Goal: Task Accomplishment & Management: Use online tool/utility

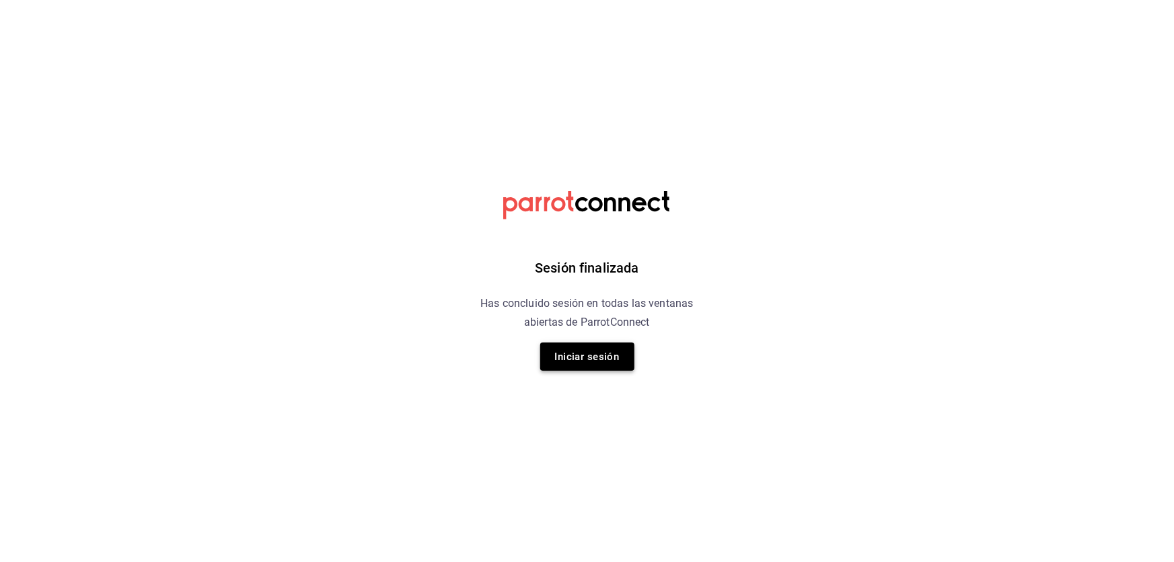
click at [615, 343] on button "Iniciar sesión" at bounding box center [587, 357] width 94 height 28
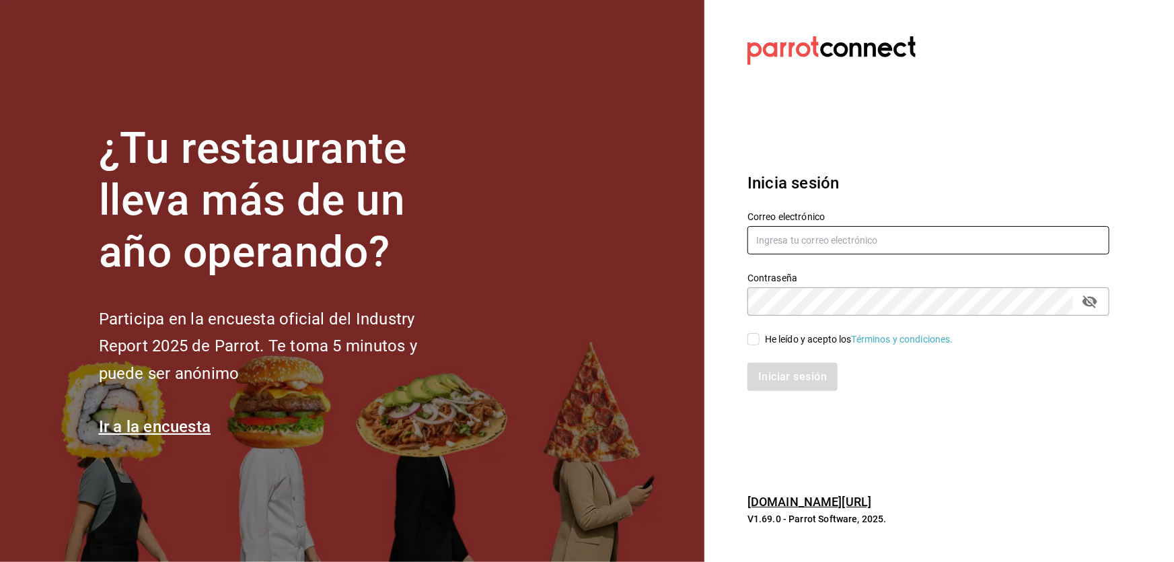
type input "[EMAIL_ADDRESS][DOMAIN_NAME]"
click at [786, 345] on div "He leído y acepto los Términos y condiciones." at bounding box center [859, 339] width 188 height 14
click at [760, 345] on input "He leído y acepto los Términos y condiciones." at bounding box center [754, 339] width 12 height 12
checkbox input "true"
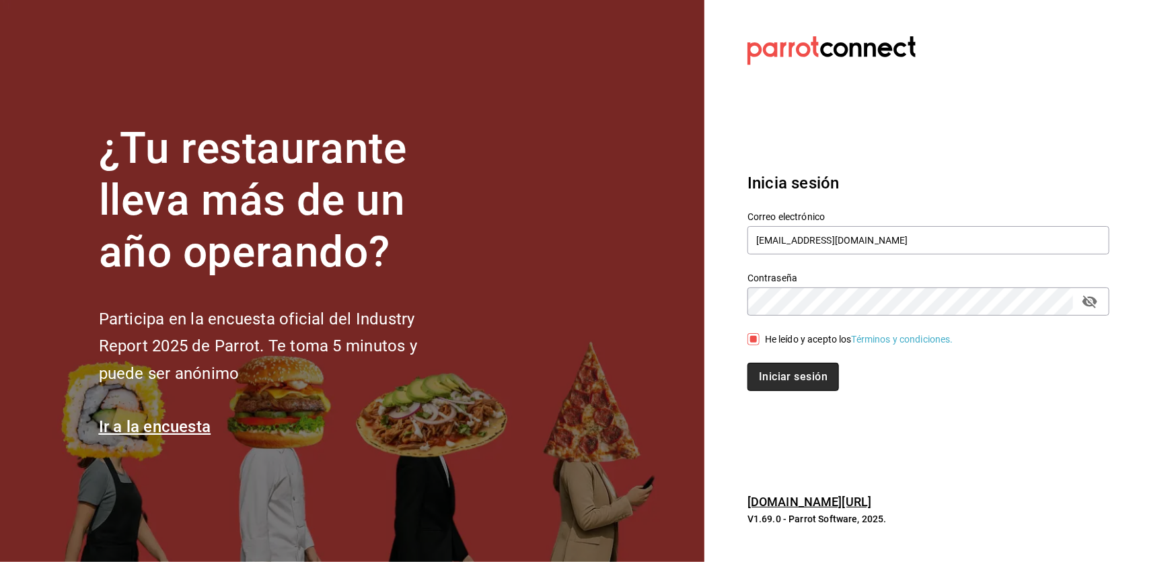
click at [789, 376] on button "Iniciar sesión" at bounding box center [794, 377] width 92 height 28
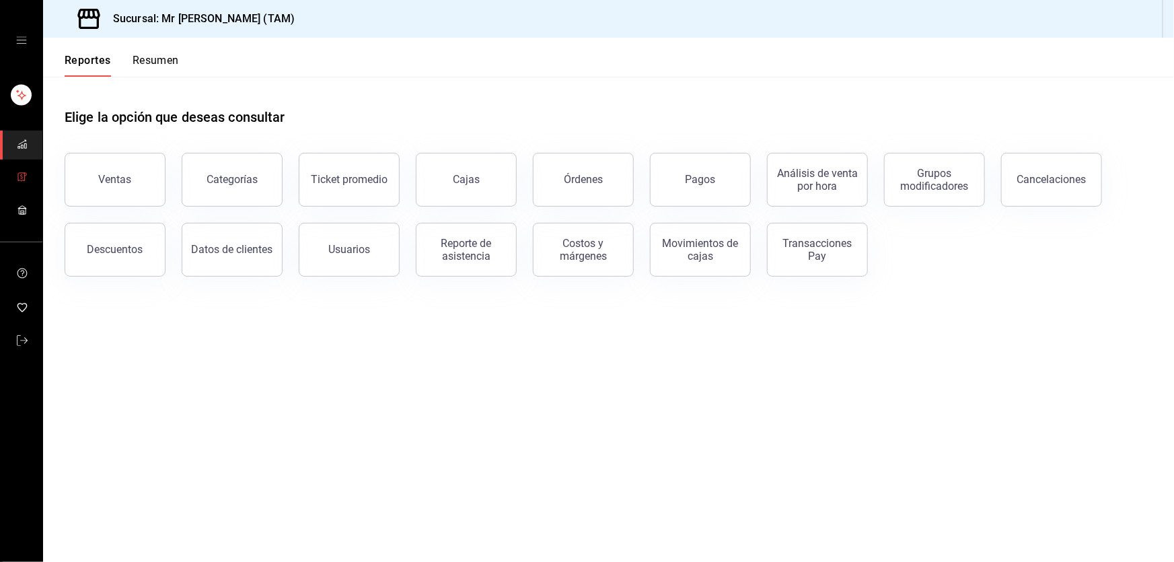
click at [14, 185] on link "mailbox folders" at bounding box center [21, 178] width 42 height 29
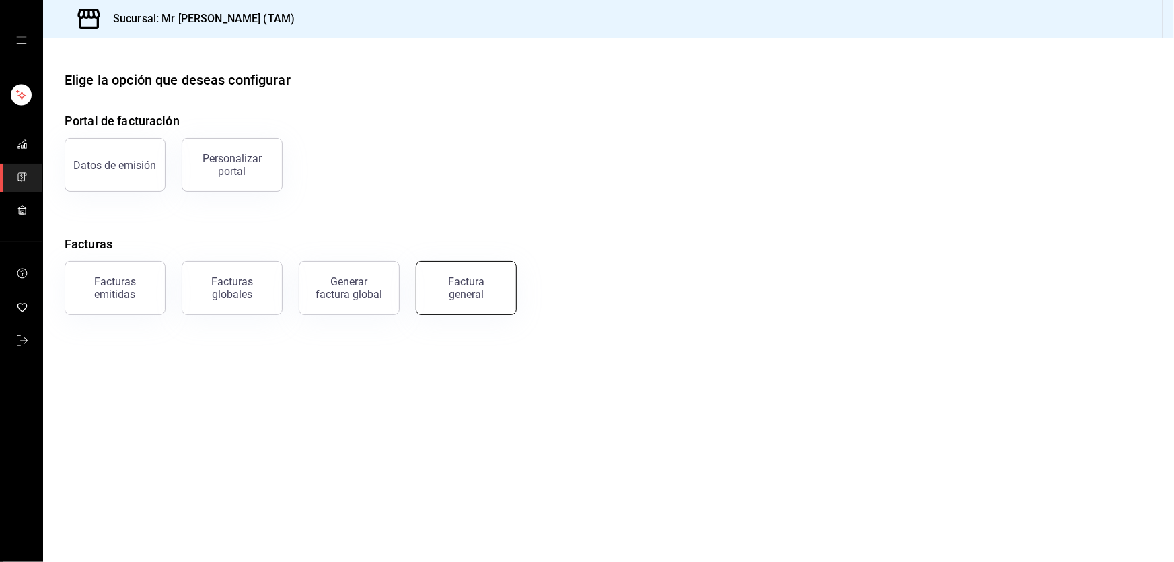
click at [444, 301] on button "Factura general" at bounding box center [466, 288] width 101 height 54
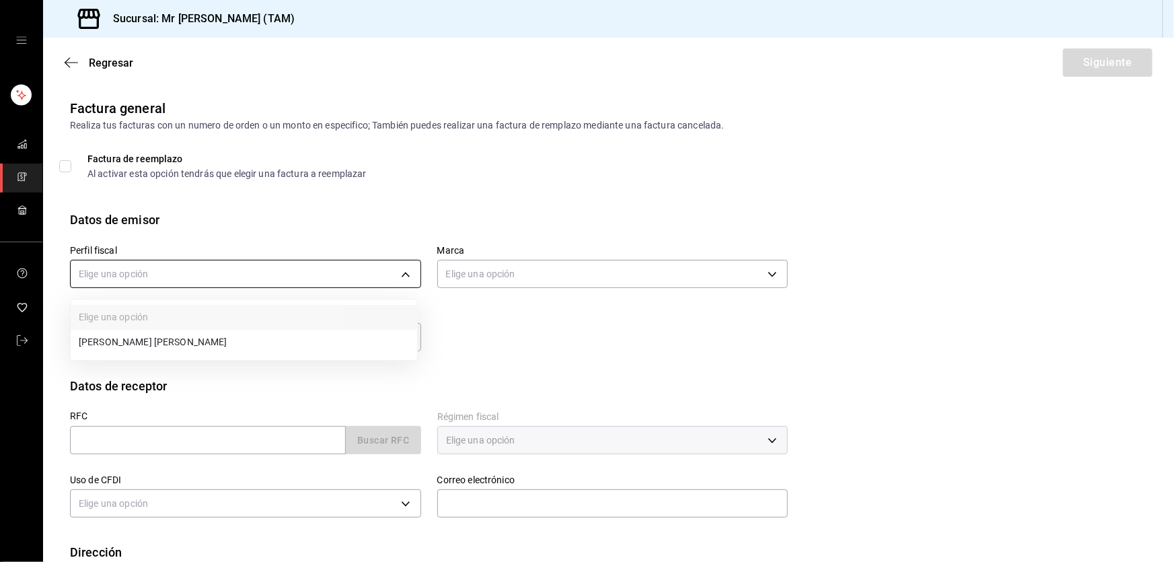
click at [260, 271] on body "Sucursal: Mr Smoky (TAM) Regresar Siguiente Factura general Realiza tus factura…" at bounding box center [587, 281] width 1174 height 562
click at [199, 330] on li "LARISSA ITZEL ANG BAUTISTA" at bounding box center [244, 342] width 347 height 25
type input "81e23790-b5c9-42c9-a779-7127cee00b47"
type input "7082ddc5-3cea-471a-bd4f-d41619b848f0"
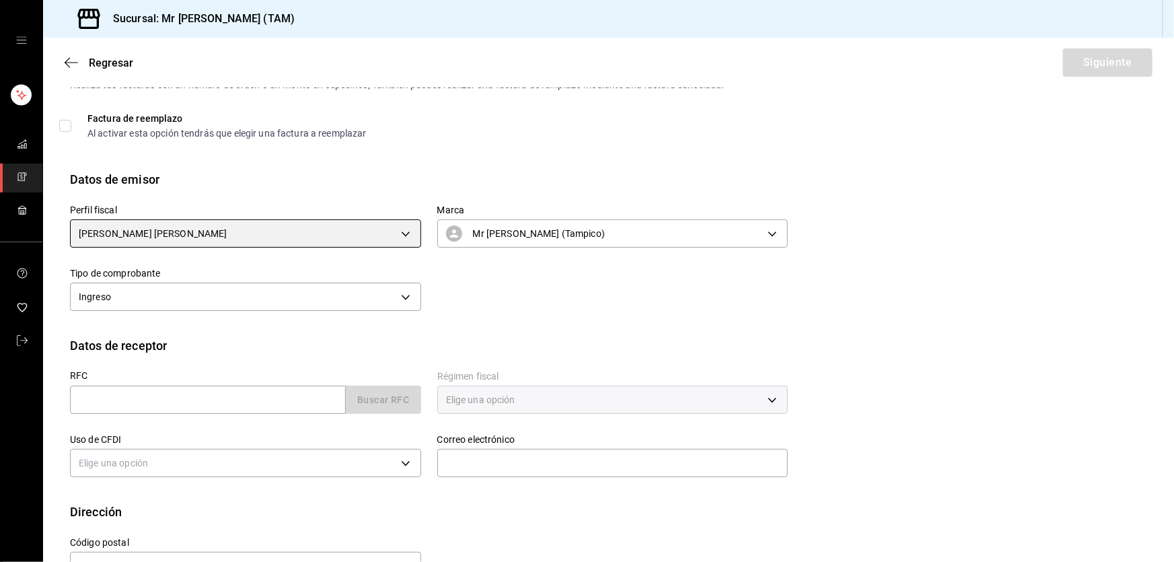
scroll to position [61, 0]
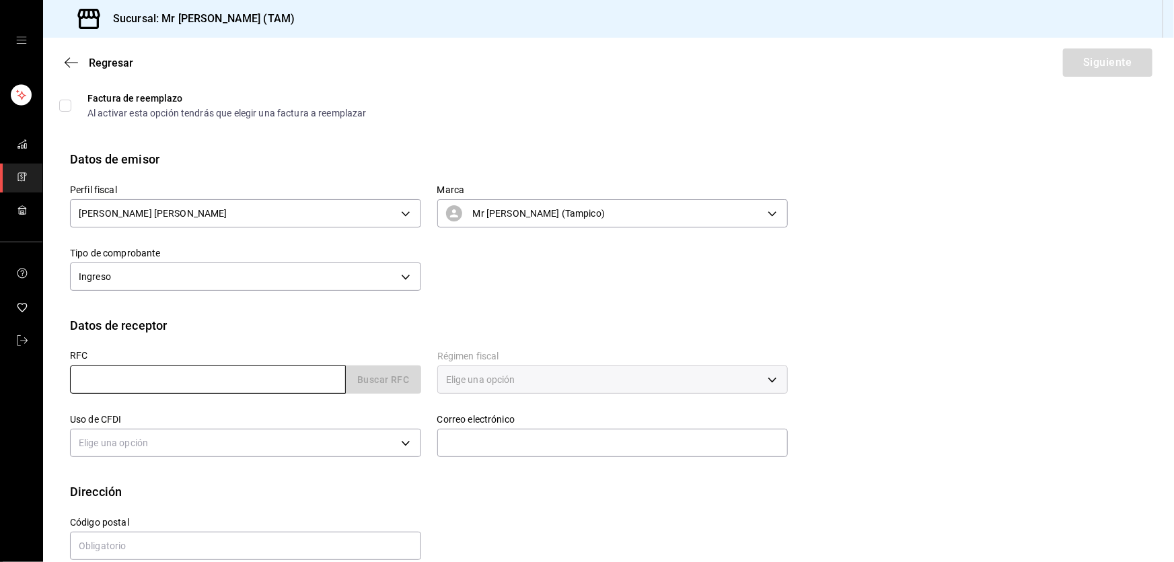
click at [155, 377] on input "text" at bounding box center [208, 379] width 276 height 28
paste input "INE0804164Z7"
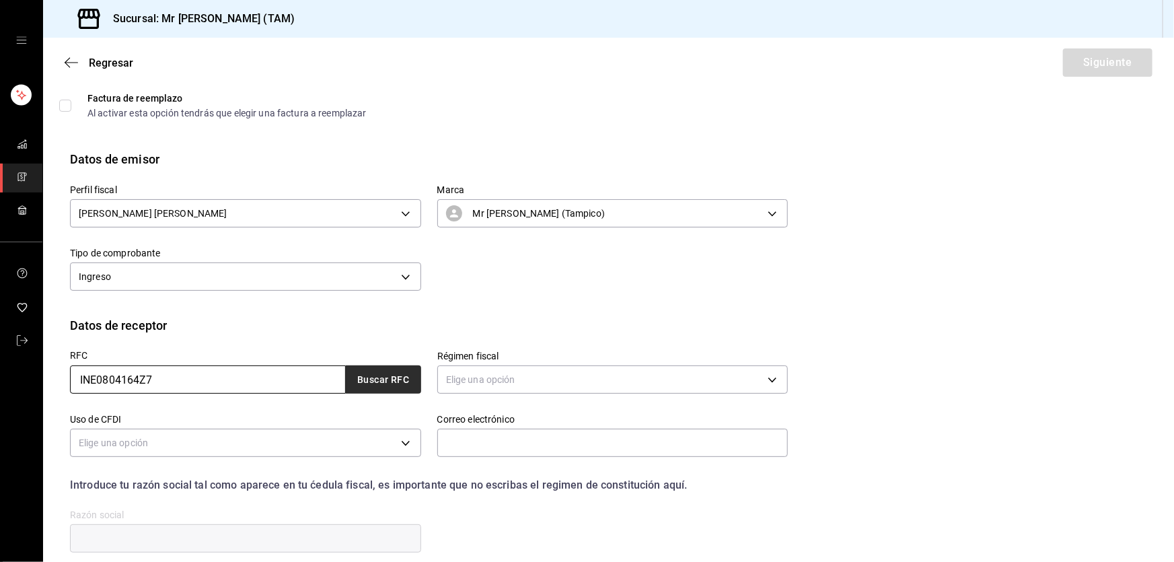
type input "INE0804164Z7"
click at [376, 381] on button "Buscar RFC" at bounding box center [383, 379] width 75 height 28
type input "contabilidad@mrsmoky.mx"
type input "20276"
type input "INSTITUTO NACIONAL DE ESTADISTICA Y GEOGRAFIA"
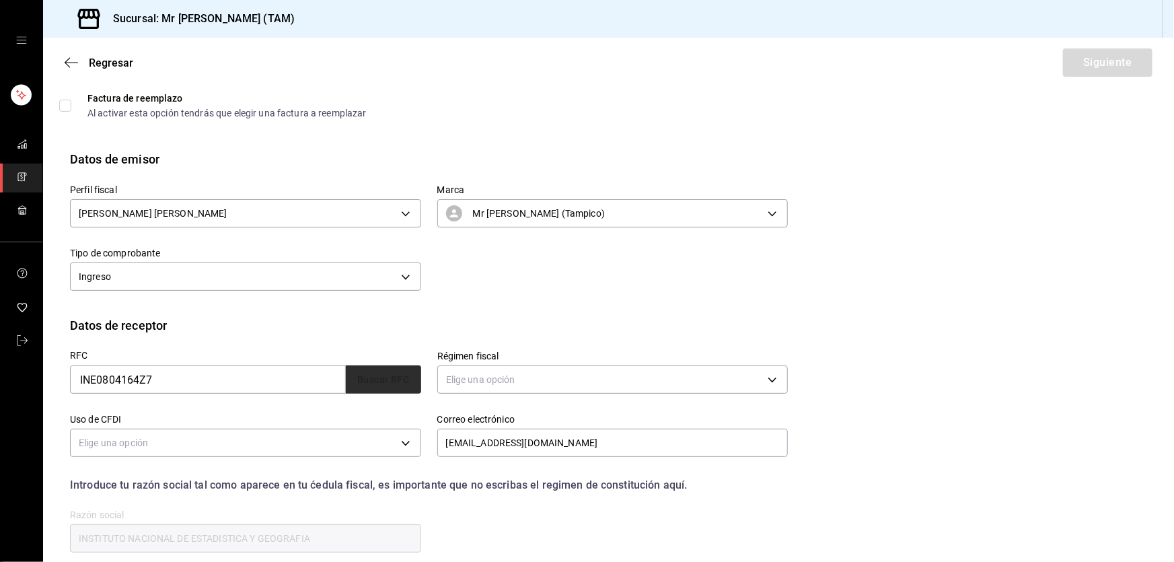
type input "603"
type input "G03"
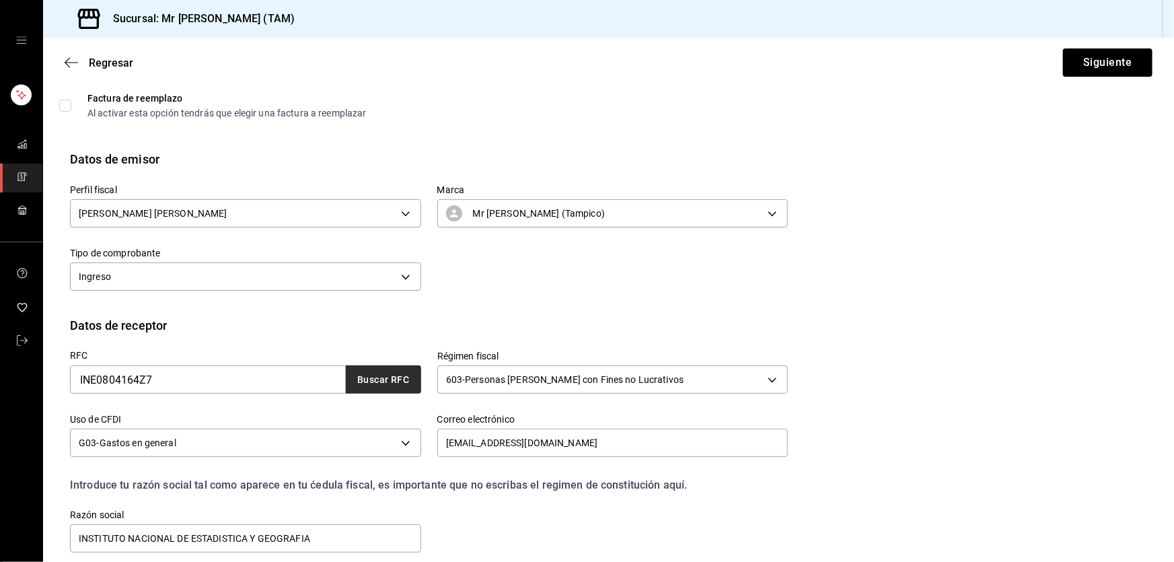
scroll to position [175, 0]
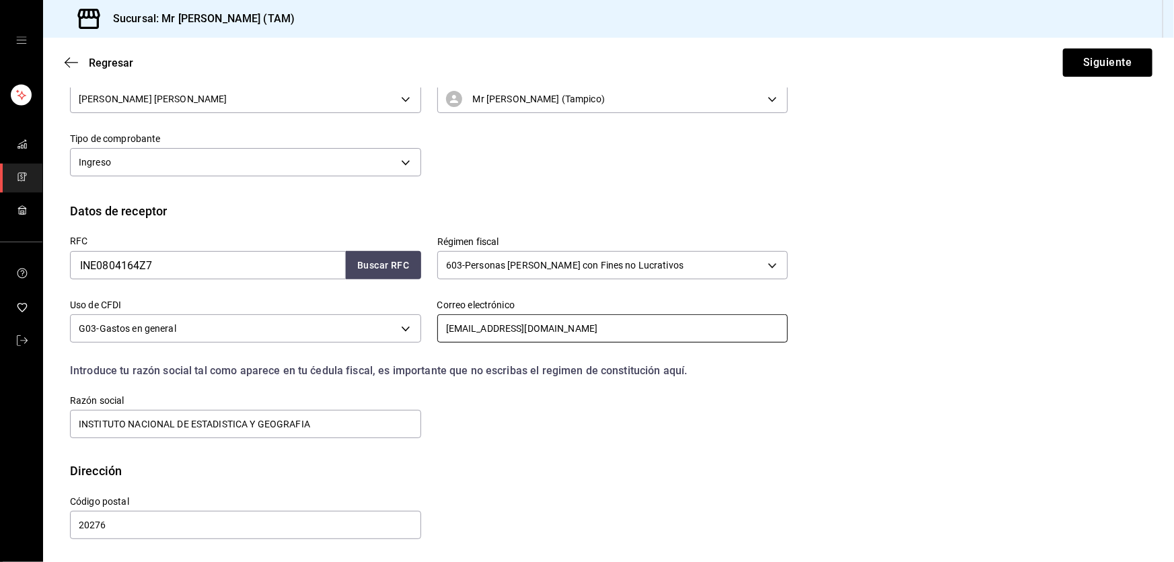
click at [599, 316] on input "contabilidad@mrsmoky.mx" at bounding box center [612, 328] width 351 height 28
paste input "leormz1014@gmail.com"
type input "leormz1014@gmail.com"
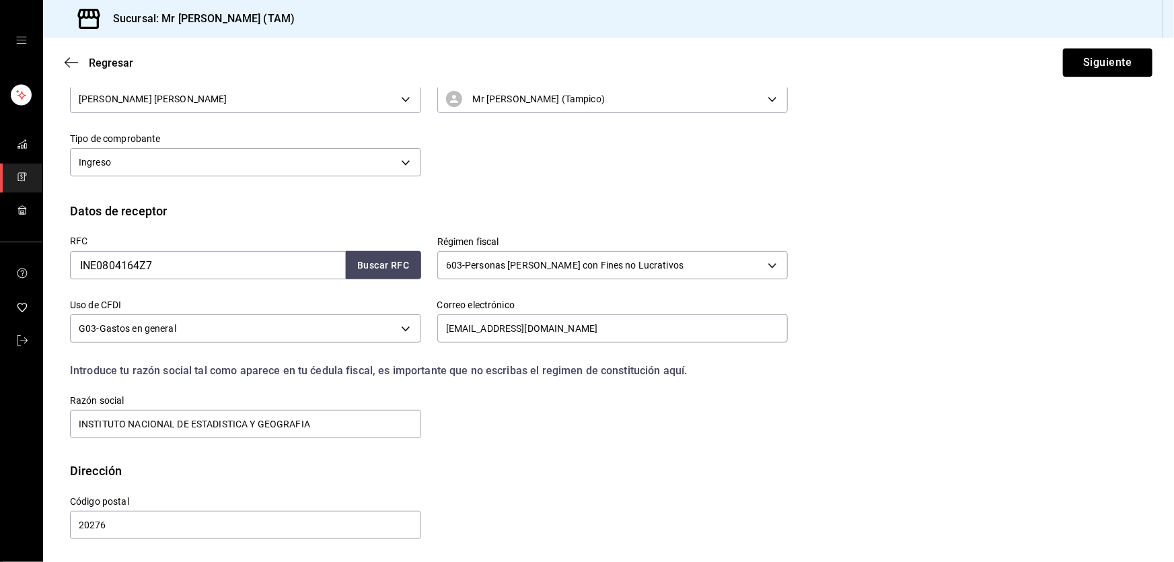
click at [841, 349] on div "RFC INE0804164Z7 Buscar RFC Régimen fiscal 603 - Personas Morales con Fines no …" at bounding box center [609, 341] width 1078 height 242
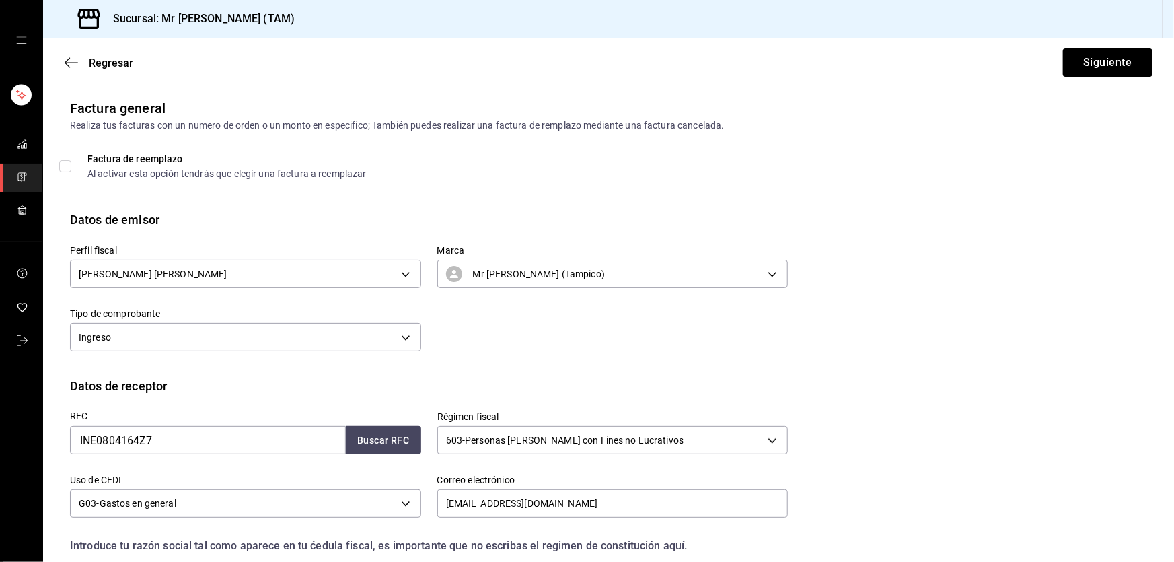
scroll to position [0, 0]
click at [1080, 63] on button "Siguiente" at bounding box center [1108, 62] width 90 height 28
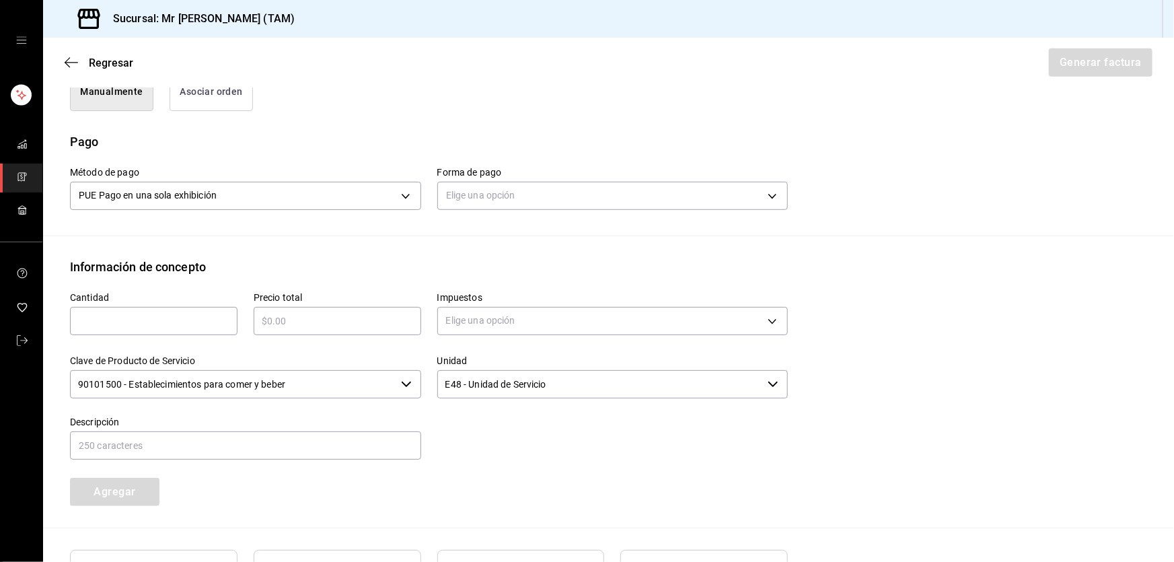
scroll to position [367, 0]
click at [563, 211] on body "Sucursal: Mr Smoky (TAM) Regresar Generar factura Emisor Perfil fiscal LARISSA …" at bounding box center [587, 281] width 1174 height 562
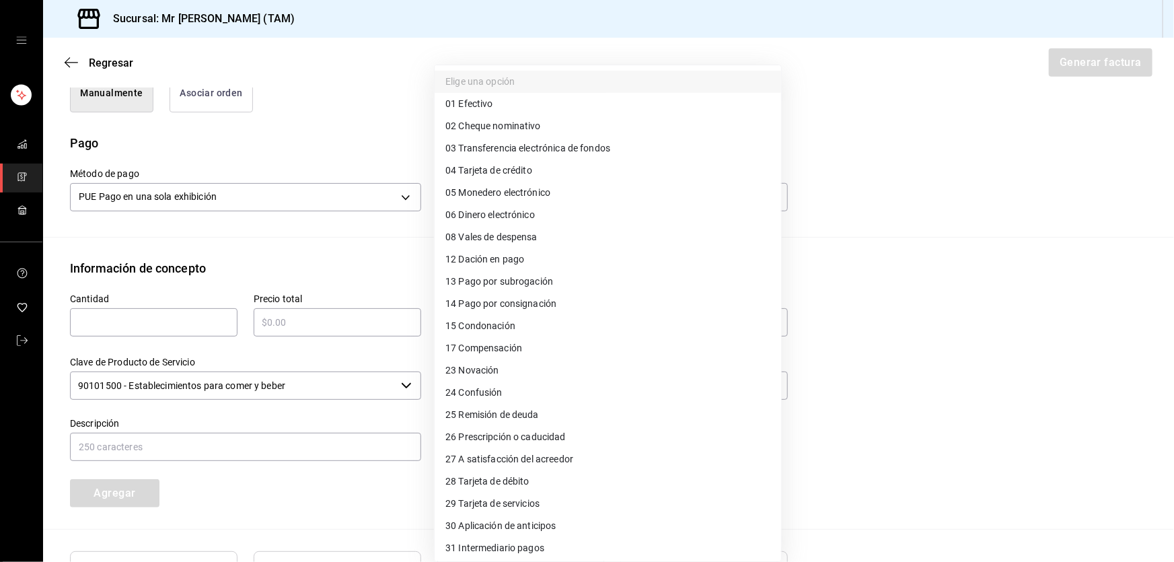
click at [462, 101] on span "01 Efectivo" at bounding box center [469, 104] width 47 height 14
type input "01"
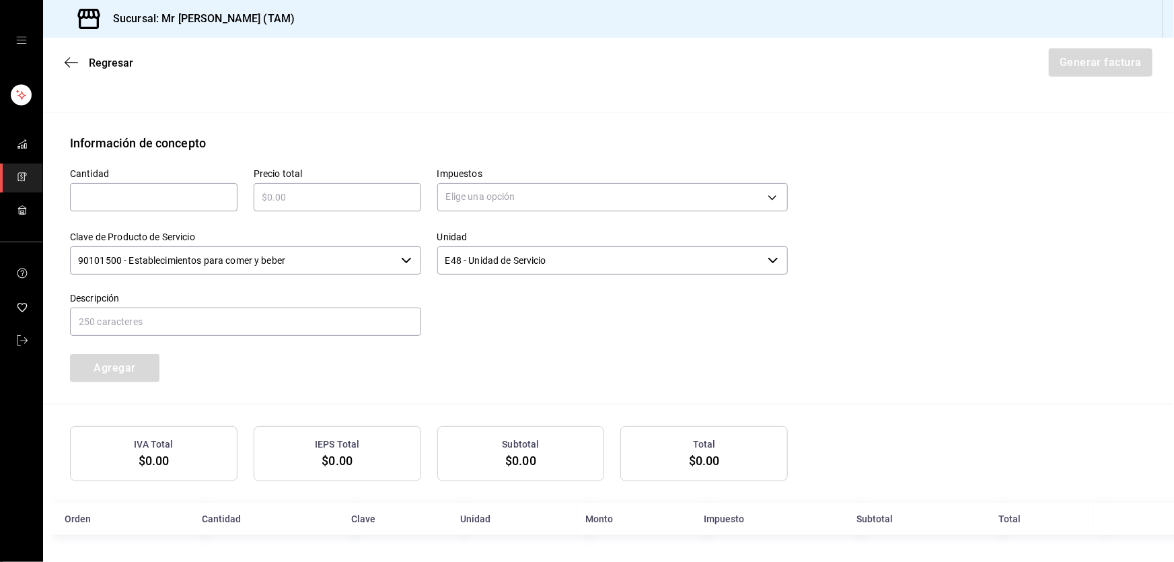
scroll to position [505, 0]
click at [209, 199] on input "text" at bounding box center [154, 197] width 168 height 16
type input "1"
click at [309, 180] on div "Precio total ​" at bounding box center [338, 189] width 168 height 43
click at [316, 195] on input "text" at bounding box center [338, 197] width 168 height 16
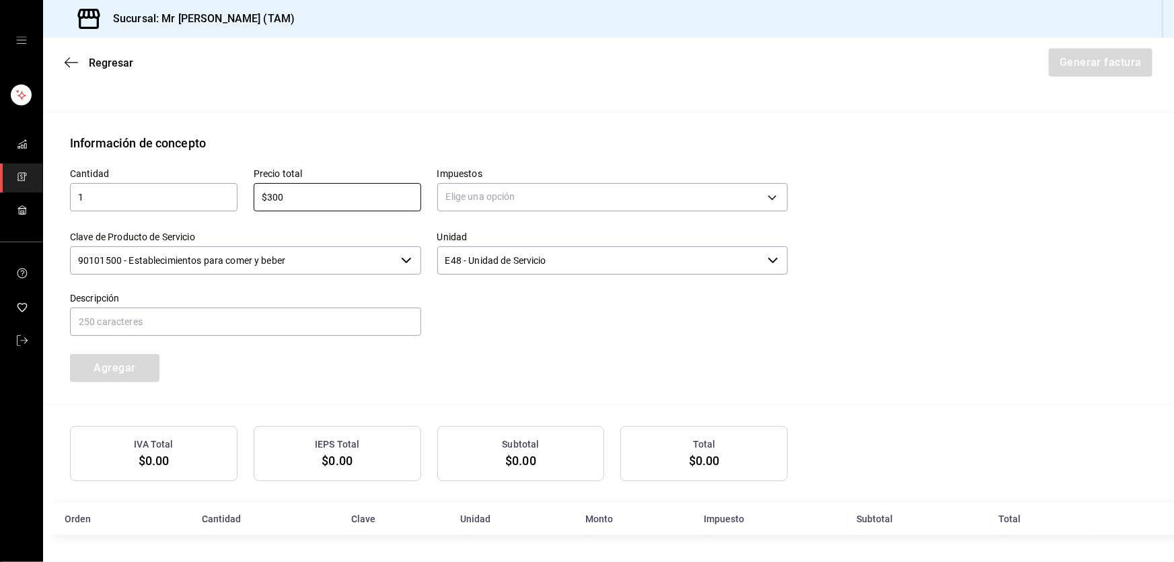
type input "$300"
click at [494, 205] on body "Sucursal: Mr Smoky (TAM) Regresar Generar factura Emisor Perfil fiscal LARISSA …" at bounding box center [587, 281] width 1174 height 562
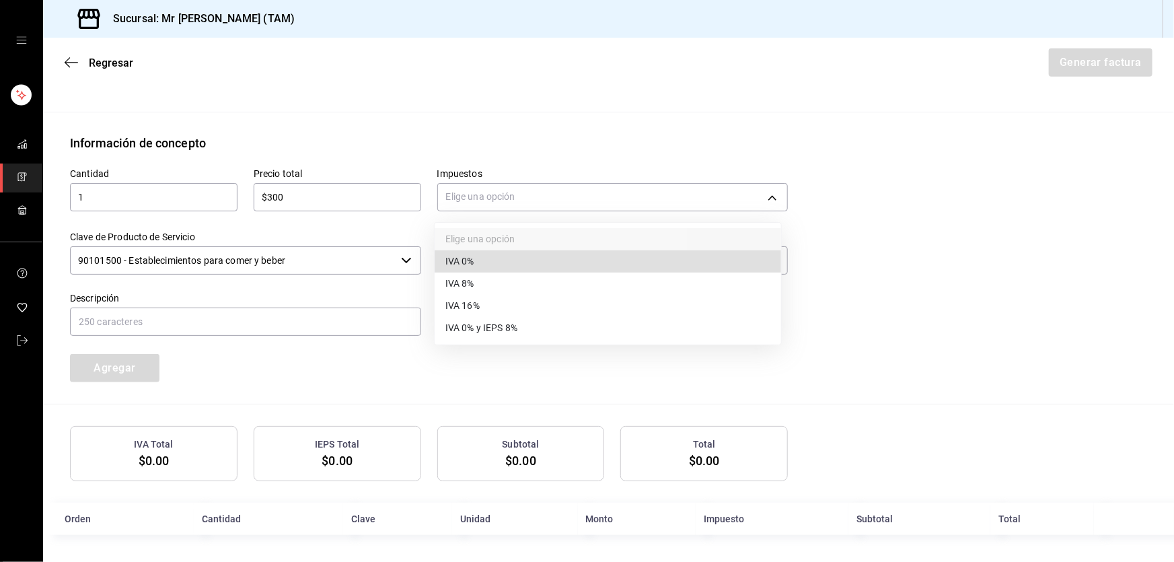
click at [468, 306] on span "IVA 16%" at bounding box center [463, 306] width 34 height 14
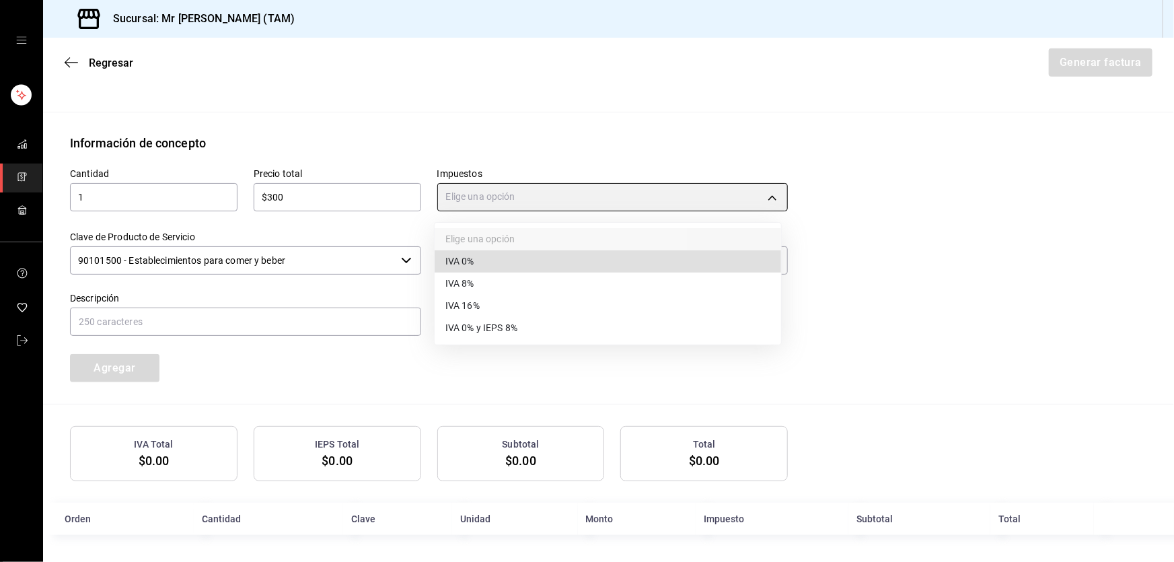
type input "IVA_16"
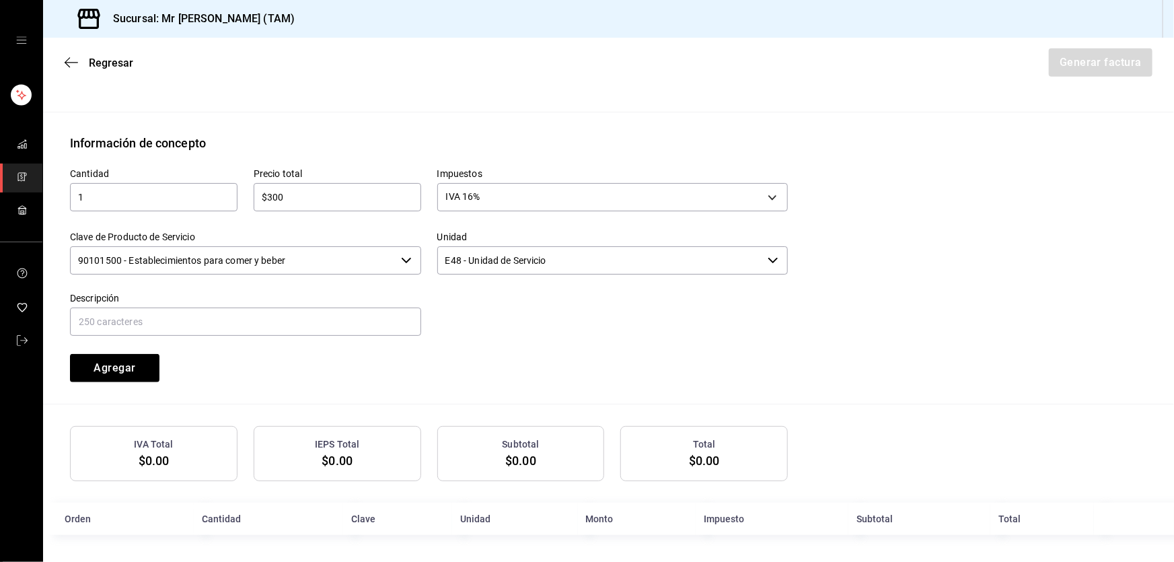
click at [305, 251] on input "90101500 - Establecimientos para comer y beber" at bounding box center [233, 260] width 326 height 28
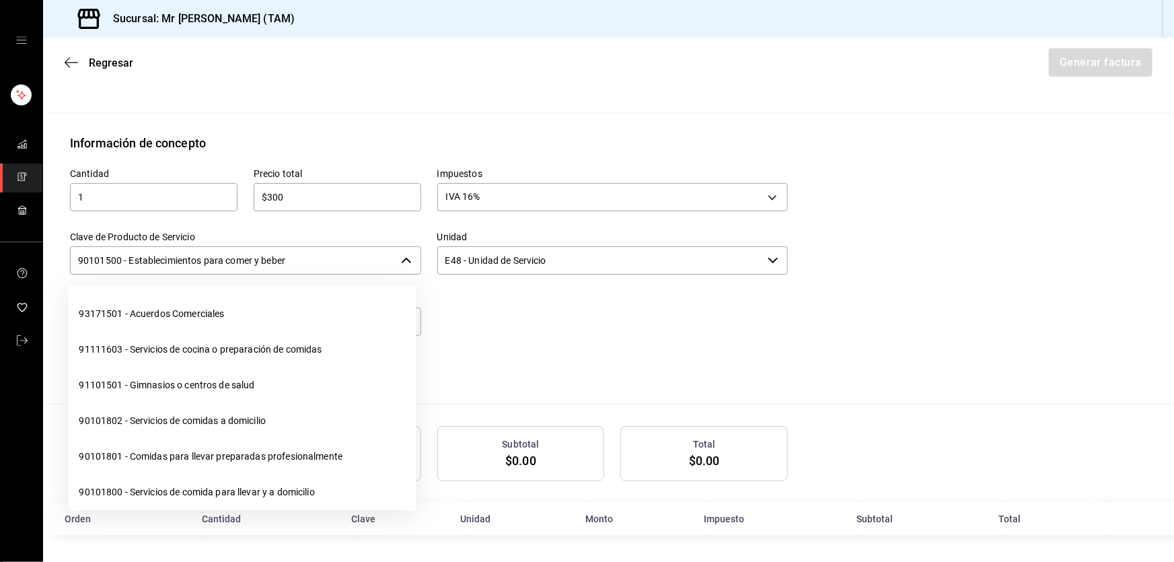
click at [305, 251] on input "90101500 - Establecimientos para comer y beber" at bounding box center [233, 260] width 326 height 28
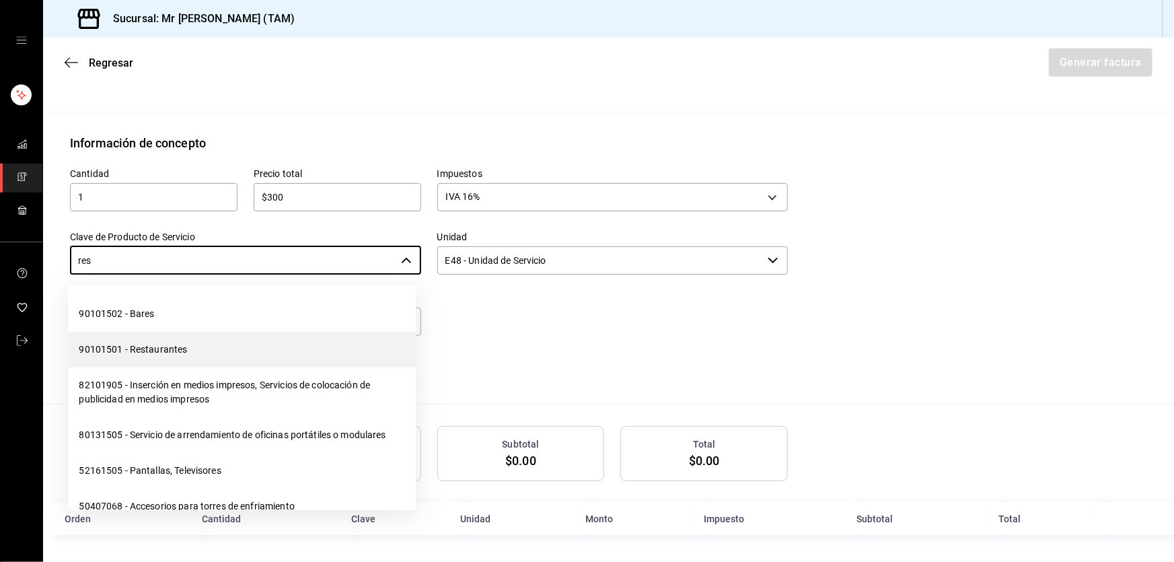
click at [158, 339] on li "90101501 - Restaurantes" at bounding box center [242, 350] width 348 height 36
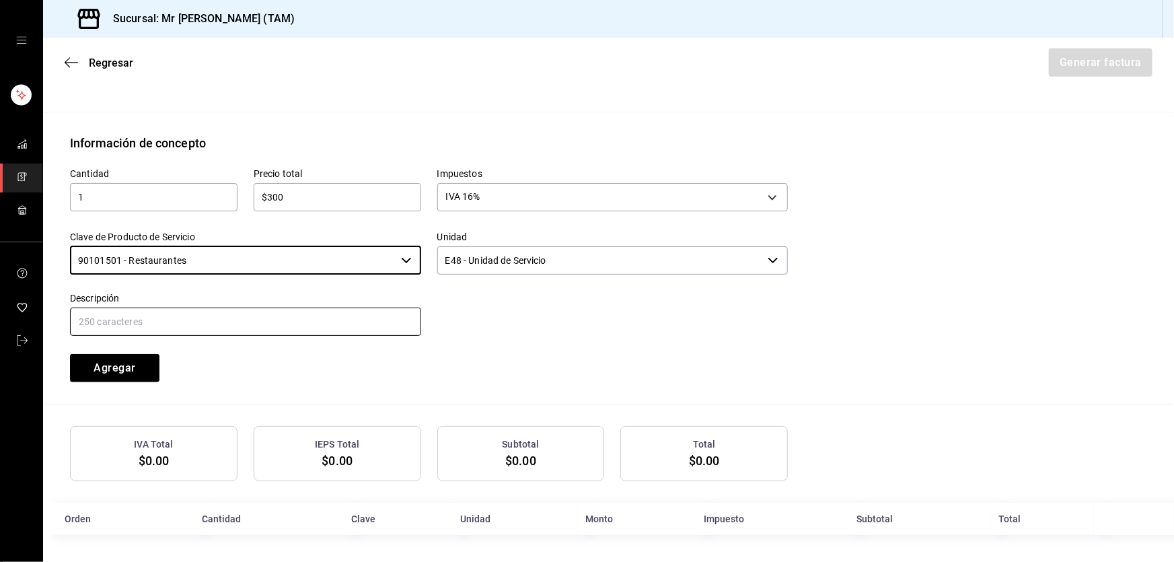
type input "90101501 - Restaurantes"
click at [175, 326] on input "text" at bounding box center [245, 322] width 351 height 28
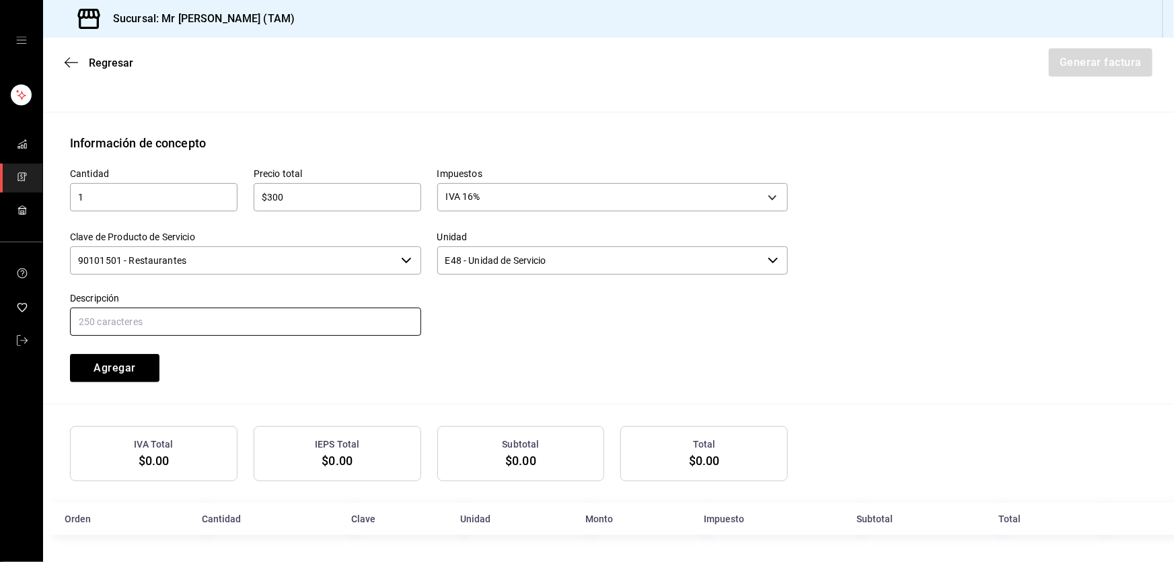
click at [383, 318] on input "text" at bounding box center [245, 322] width 351 height 28
click at [164, 318] on input "CONSUMO DEL DIA 14 AGOSTO 2025" at bounding box center [245, 322] width 351 height 28
click at [270, 326] on input "CONSUMO DEL DIA 27 AGOSTO 2025" at bounding box center [245, 322] width 351 height 28
type input "CONSUMO DEL DIA 27 AGOSTO 2025"
click at [104, 372] on button "Agregar" at bounding box center [115, 368] width 90 height 28
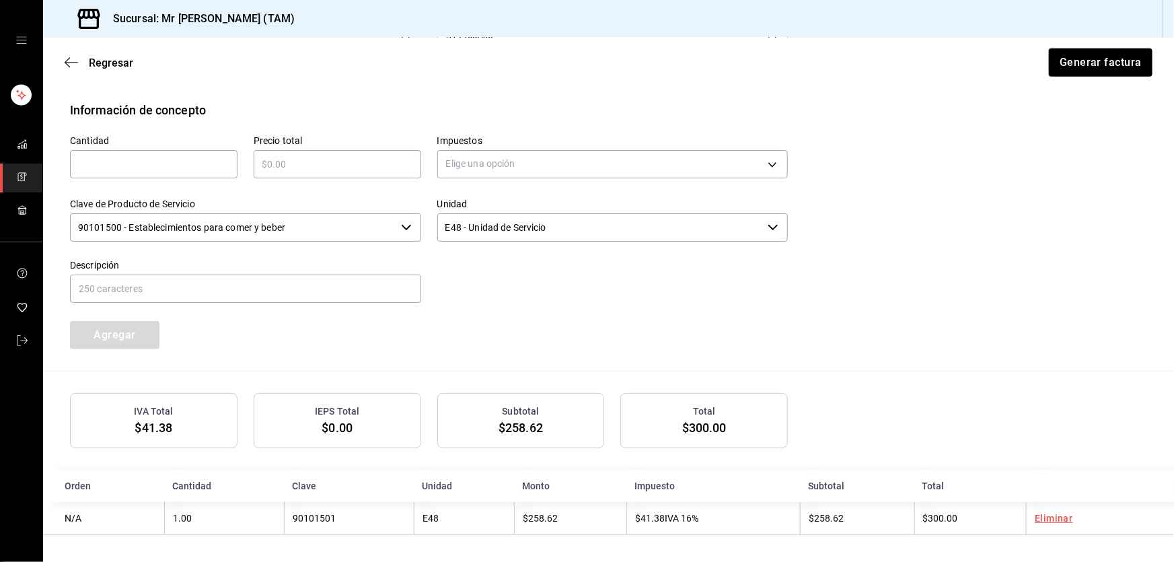
scroll to position [539, 0]
click at [1070, 58] on button "Generar factura" at bounding box center [1100, 62] width 105 height 28
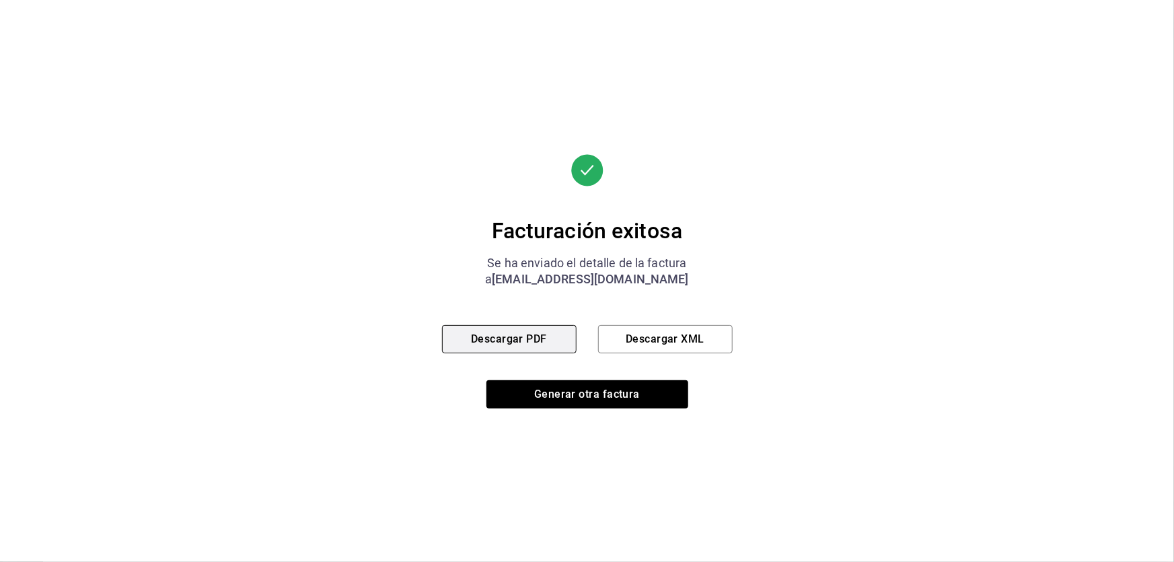
click at [503, 341] on button "Descargar PDF" at bounding box center [509, 339] width 135 height 28
click at [692, 339] on button "Descargar XML" at bounding box center [665, 339] width 135 height 28
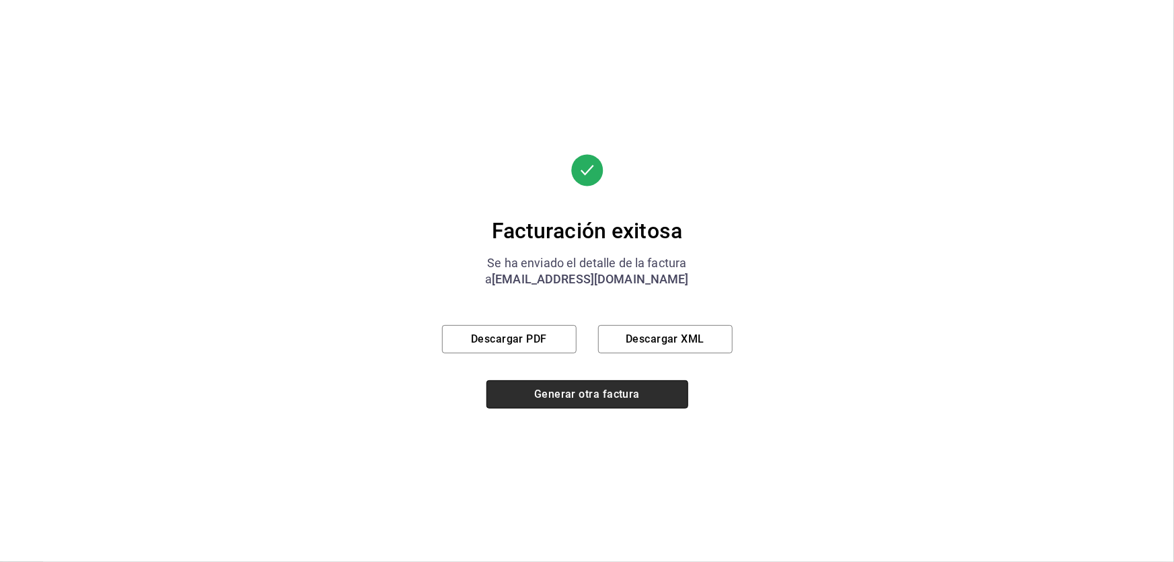
click at [607, 398] on button "Generar otra factura" at bounding box center [588, 394] width 202 height 28
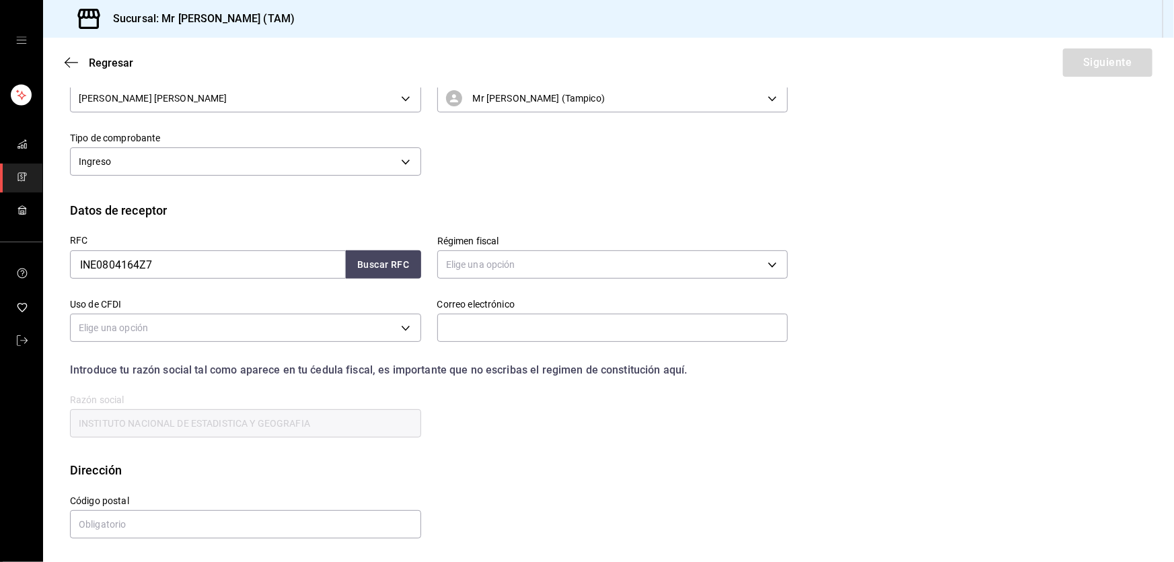
scroll to position [81, 0]
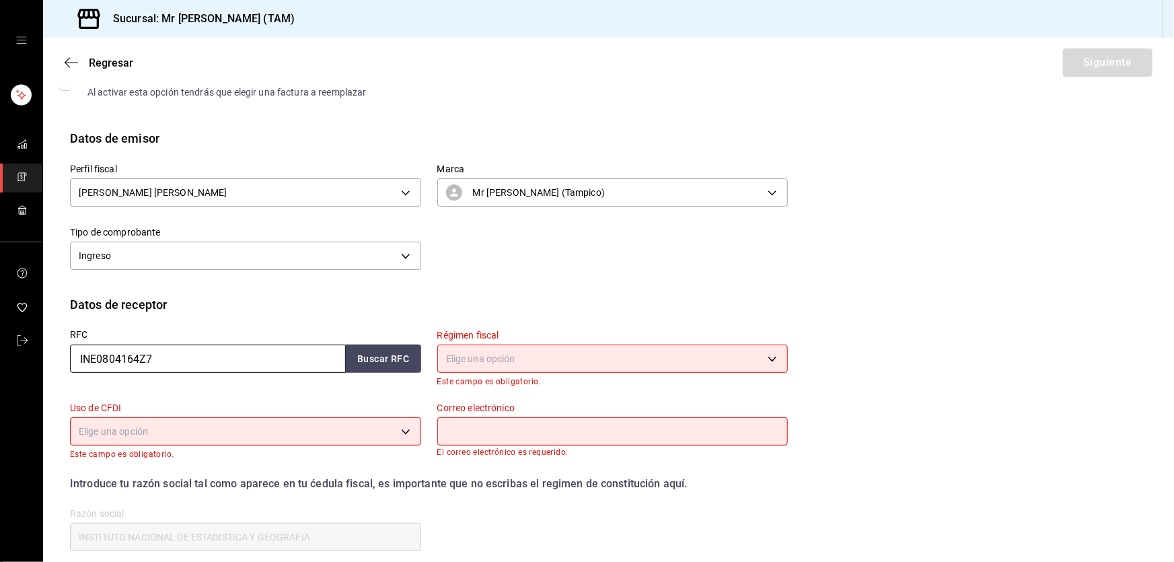
click at [216, 370] on input "INE0804164Z7" at bounding box center [208, 359] width 276 height 28
paste input "MACE581117GG0"
type input "MACE581117GG0"
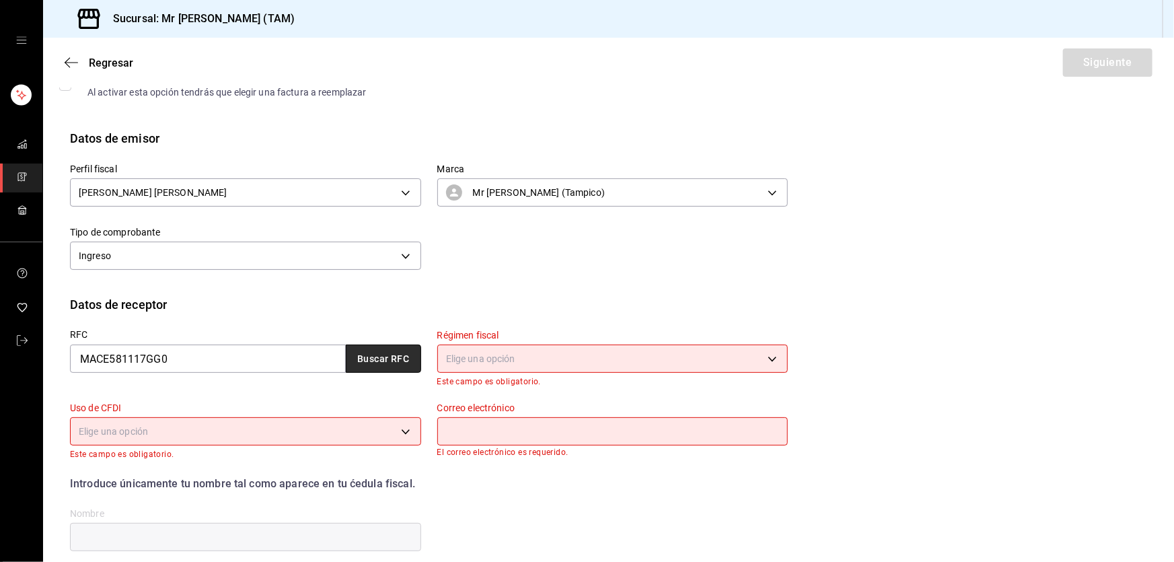
click at [378, 365] on button "Buscar RFC" at bounding box center [383, 359] width 75 height 28
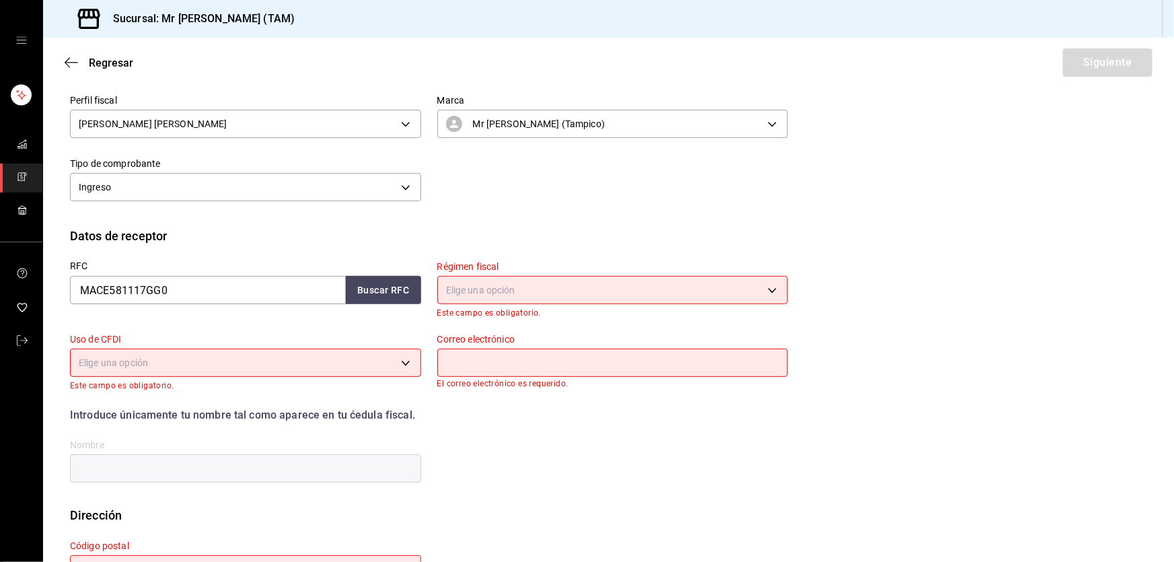
scroll to position [204, 0]
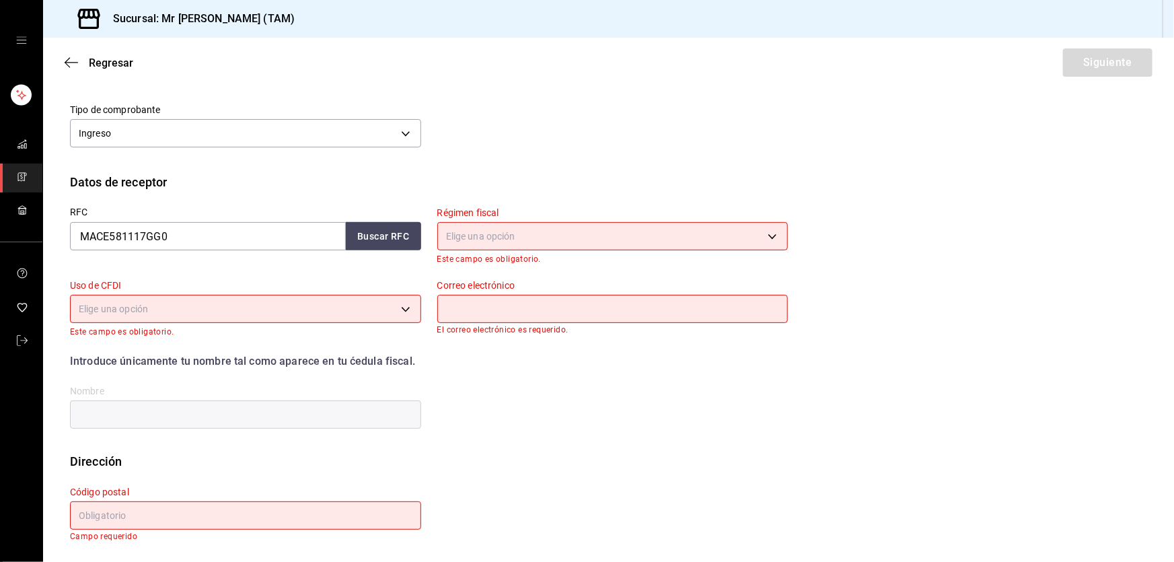
click at [183, 511] on input "text" at bounding box center [245, 515] width 351 height 28
paste input "87037"
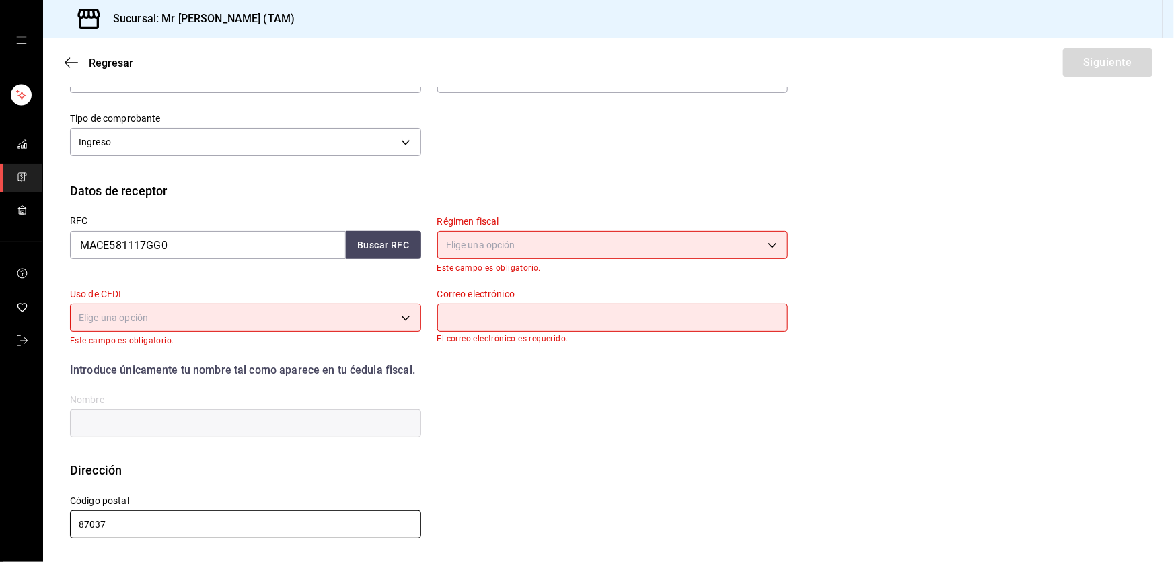
scroll to position [195, 0]
type input "87037"
click at [547, 237] on body "Sucursal: Mr Smoky (TAM) Regresar Siguiente Factura general Realiza tus factura…" at bounding box center [587, 281] width 1174 height 562
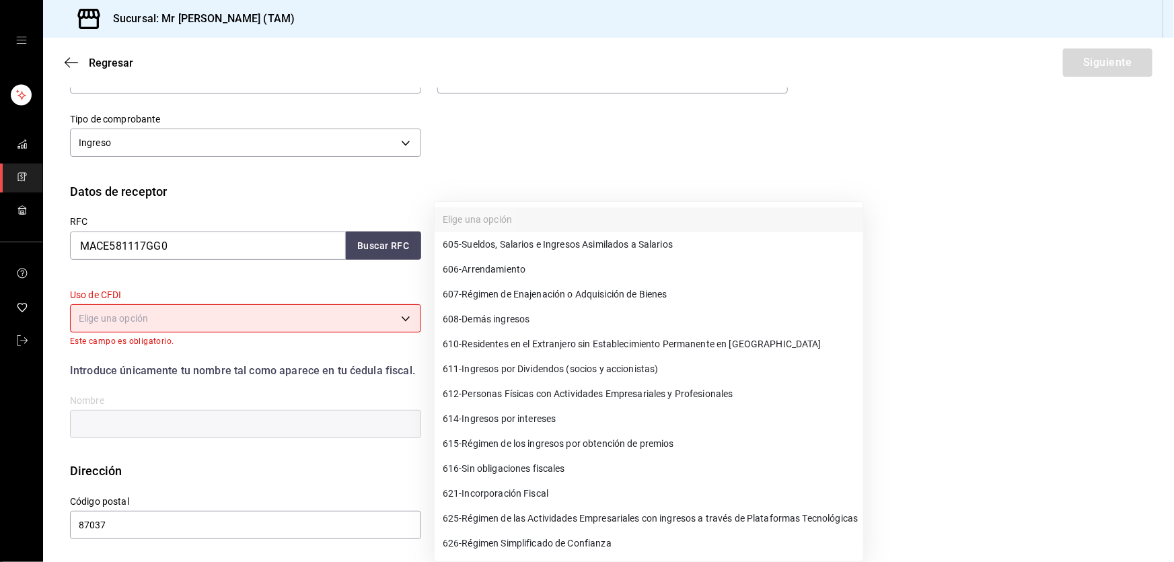
click at [530, 547] on span "626 - Régimen Simplificado de Confianza" at bounding box center [527, 543] width 169 height 14
type input "626"
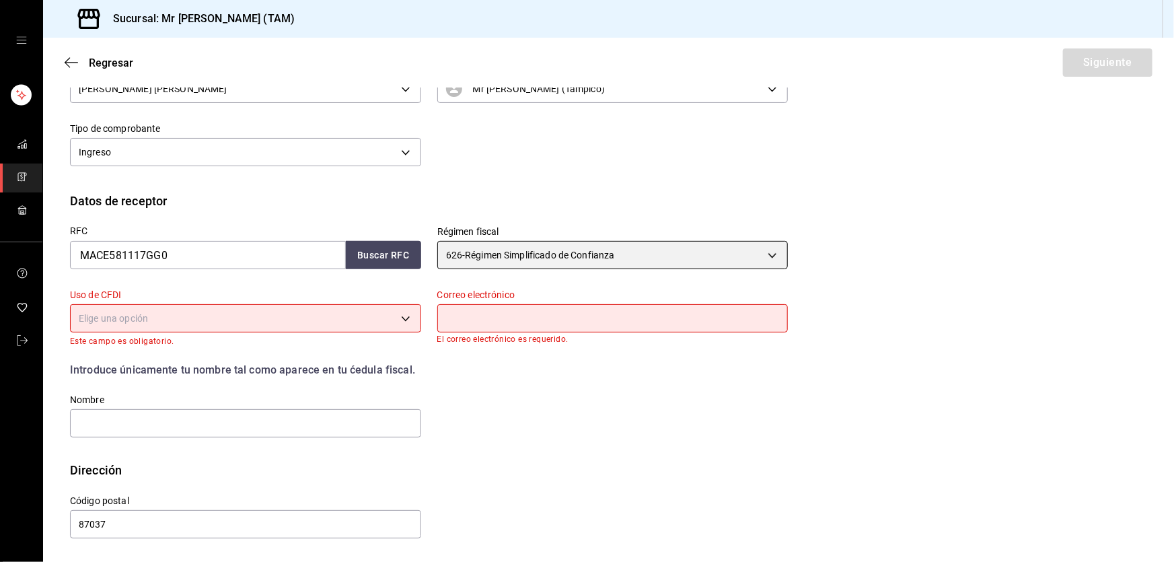
scroll to position [185, 0]
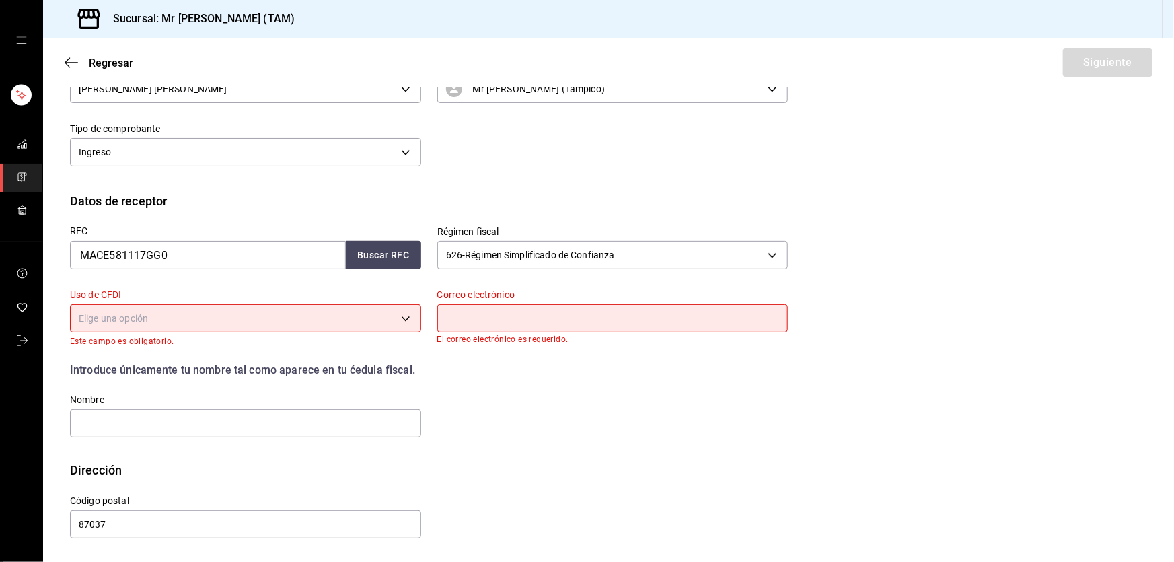
click at [462, 322] on input "text" at bounding box center [612, 318] width 351 height 28
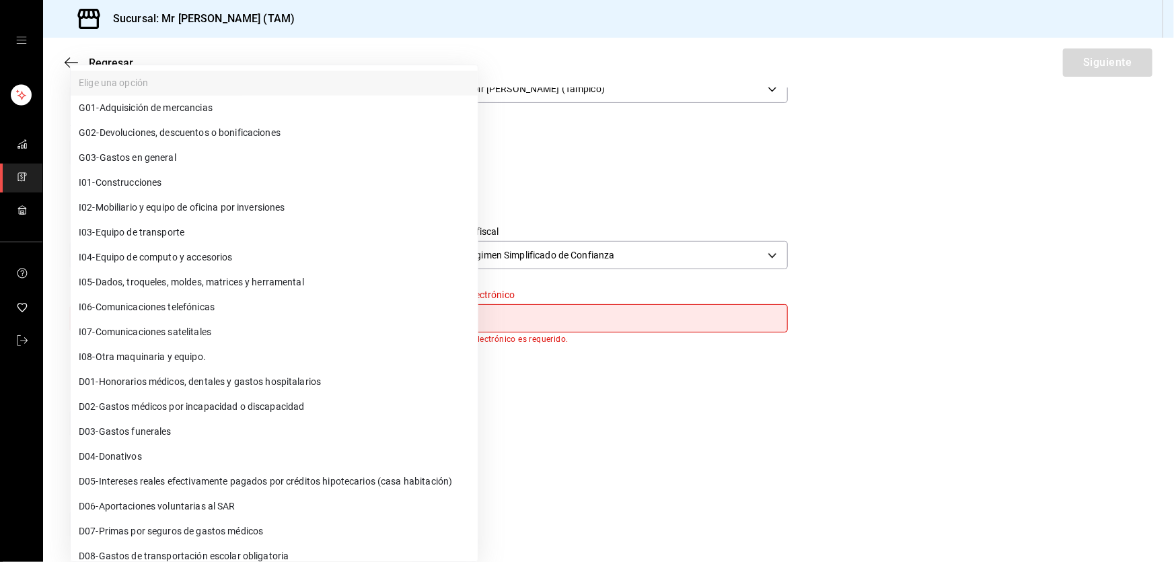
click at [341, 310] on body "Sucursal: Mr Smoky (TAM) Regresar Siguiente Factura general Realiza tus factura…" at bounding box center [587, 281] width 1174 height 562
click at [133, 147] on li "G03 - Gastos en general" at bounding box center [274, 157] width 407 height 25
type input "G03"
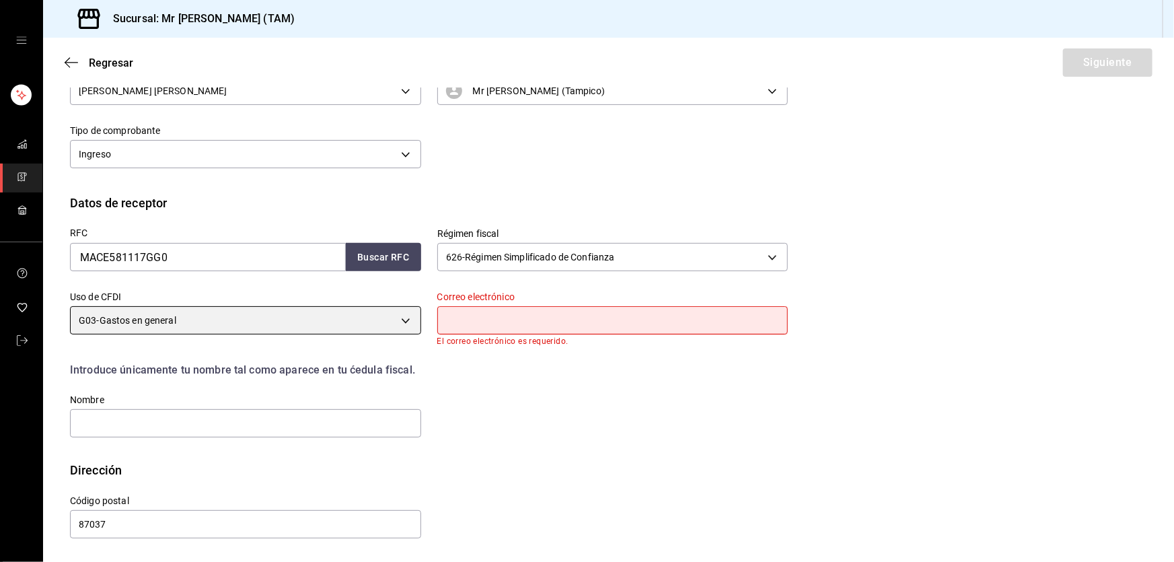
scroll to position [182, 0]
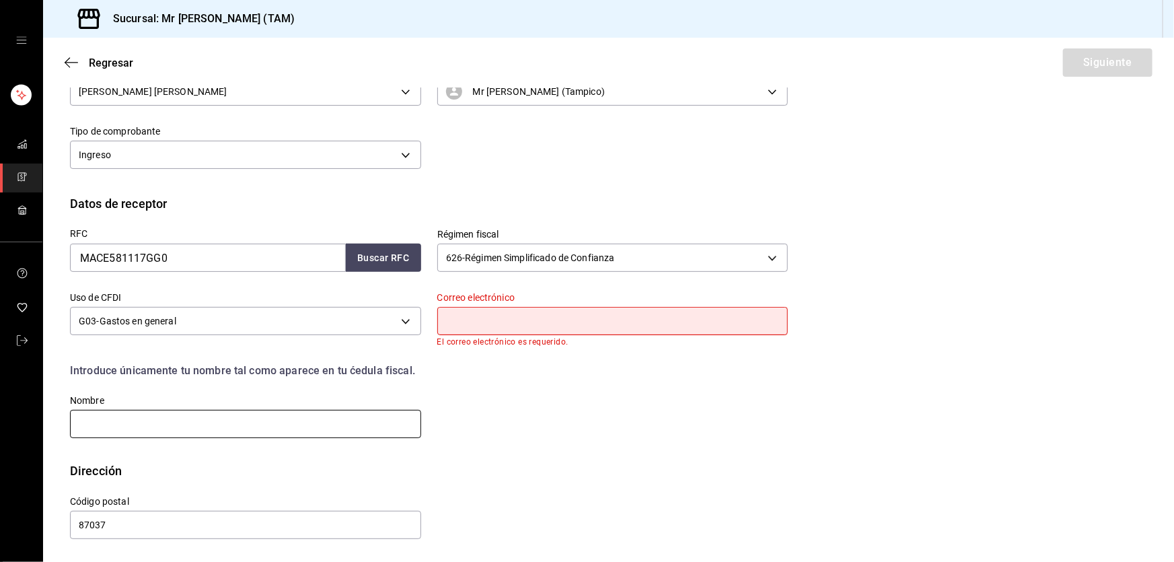
click at [309, 431] on input "text" at bounding box center [245, 424] width 351 height 28
paste input "EUSEBIO MARTINEZ CORONA"
type input "EUSEBIO MARTINEZ CORONA"
click at [474, 318] on input "text" at bounding box center [612, 321] width 351 height 28
paste input "martinezcorona@hotmail.com"
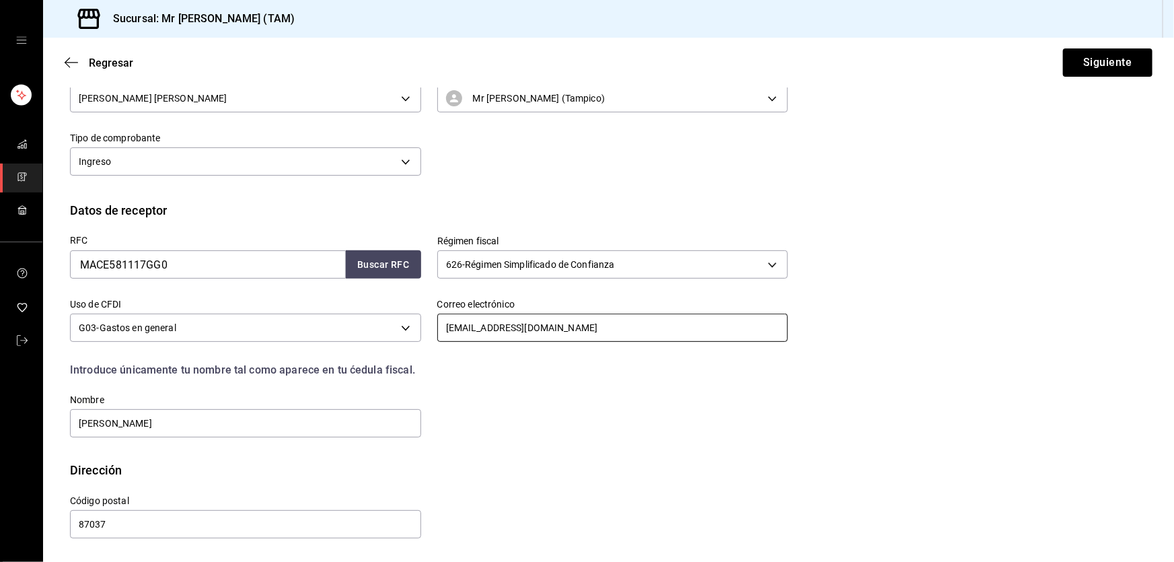
scroll to position [175, 0]
type input "martinezcorona@hotmail.com"
click at [317, 424] on input "EUSEBIO MARTINEZ CORONA" at bounding box center [245, 424] width 351 height 28
click at [1084, 75] on button "Siguiente" at bounding box center [1108, 62] width 90 height 28
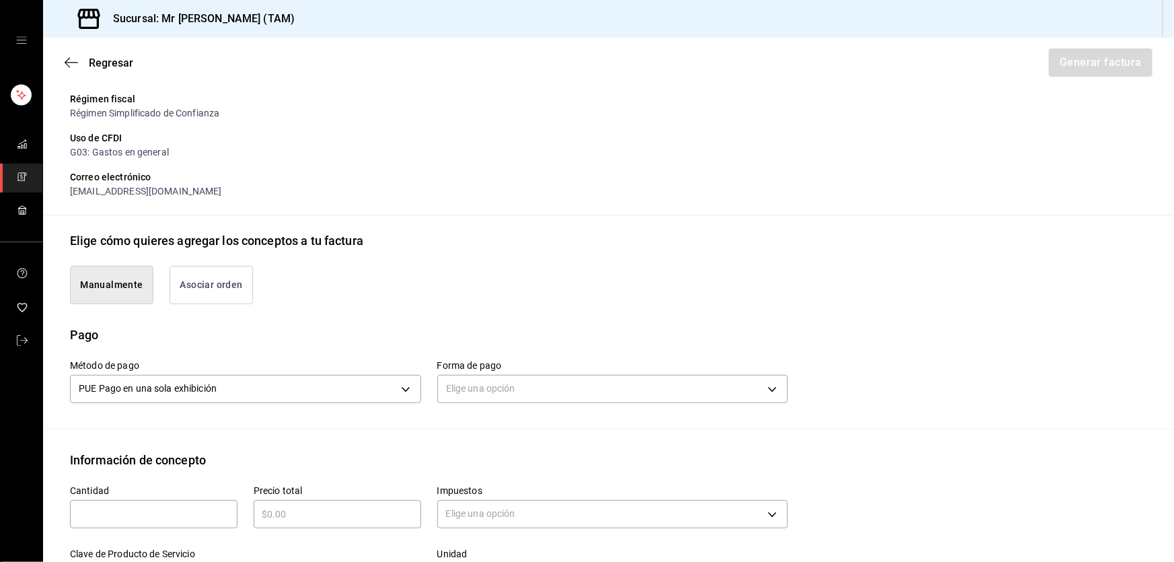
scroll to position [359, 0]
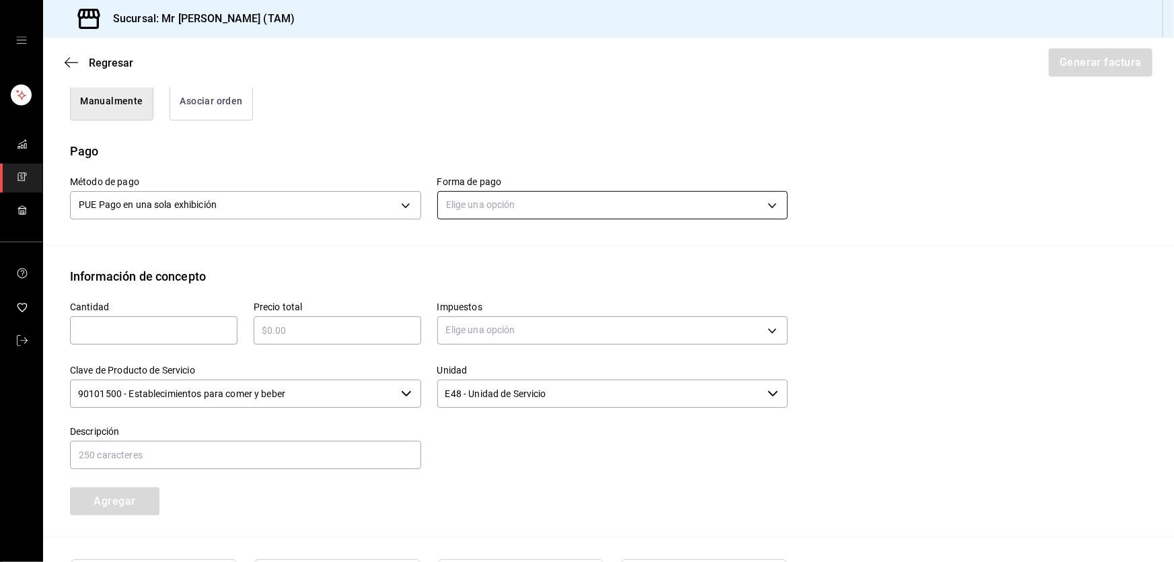
click at [509, 194] on body "Sucursal: Mr Smoky (TAM) Regresar Generar factura Emisor Perfil fiscal LARISSA …" at bounding box center [587, 281] width 1174 height 562
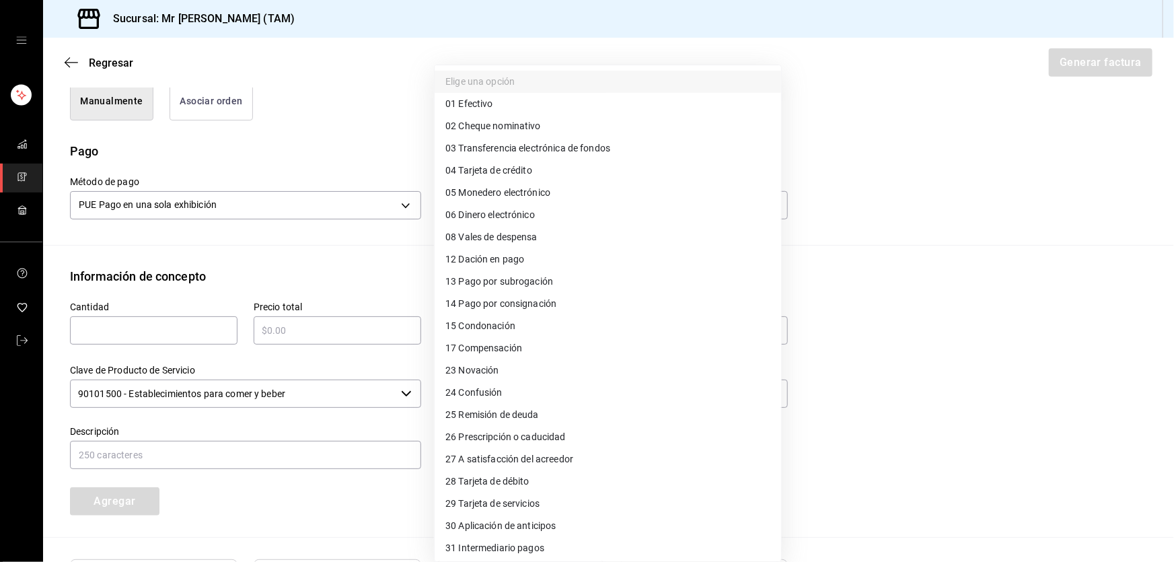
click at [491, 471] on li "28 Tarjeta de débito" at bounding box center [608, 481] width 347 height 22
type input "28"
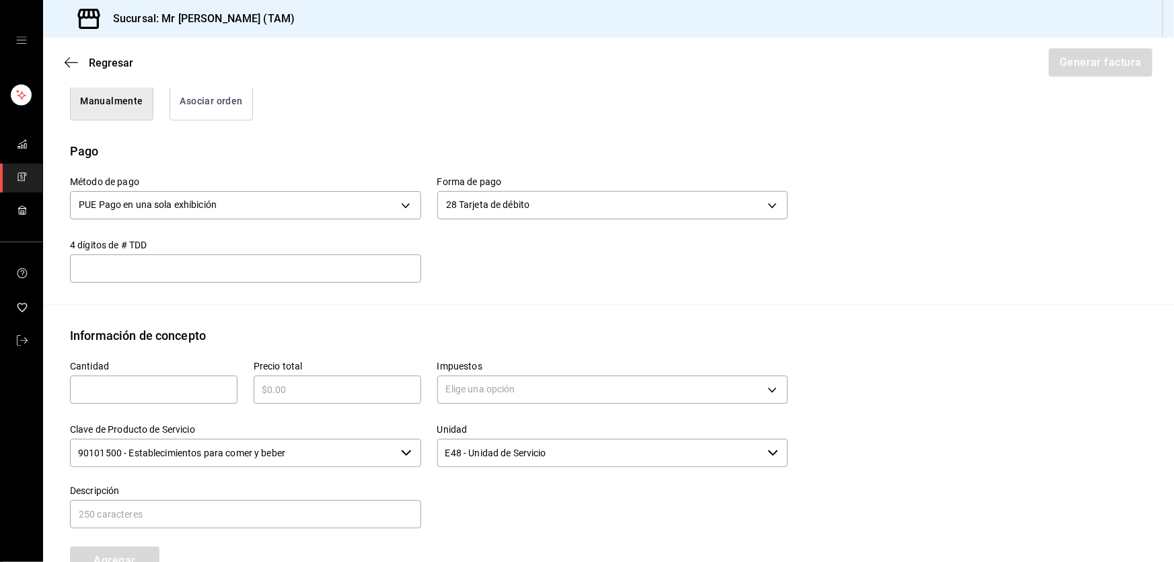
click at [157, 390] on input "text" at bounding box center [154, 390] width 168 height 16
click at [243, 260] on input "text" at bounding box center [245, 268] width 351 height 16
type input "935"
click at [192, 382] on input "text" at bounding box center [154, 390] width 168 height 16
type input "1"
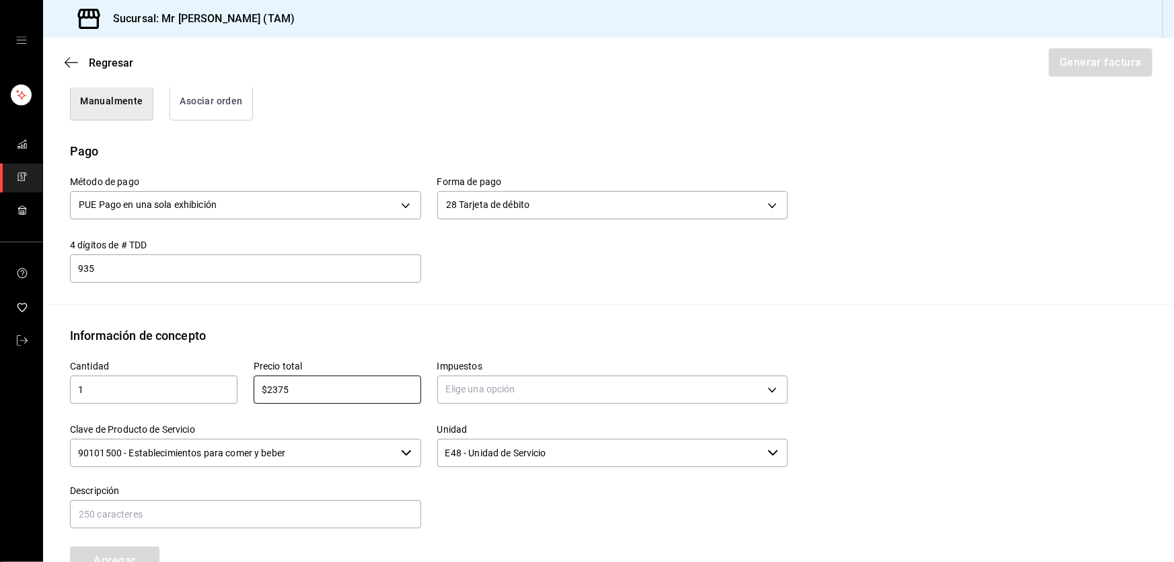
type input "$2375"
click at [518, 394] on body "Sucursal: Mr Smoky (TAM) Regresar Generar factura Emisor Perfil fiscal LARISSA …" at bounding box center [587, 281] width 1174 height 562
click at [468, 498] on span "IVA 16%" at bounding box center [463, 497] width 34 height 14
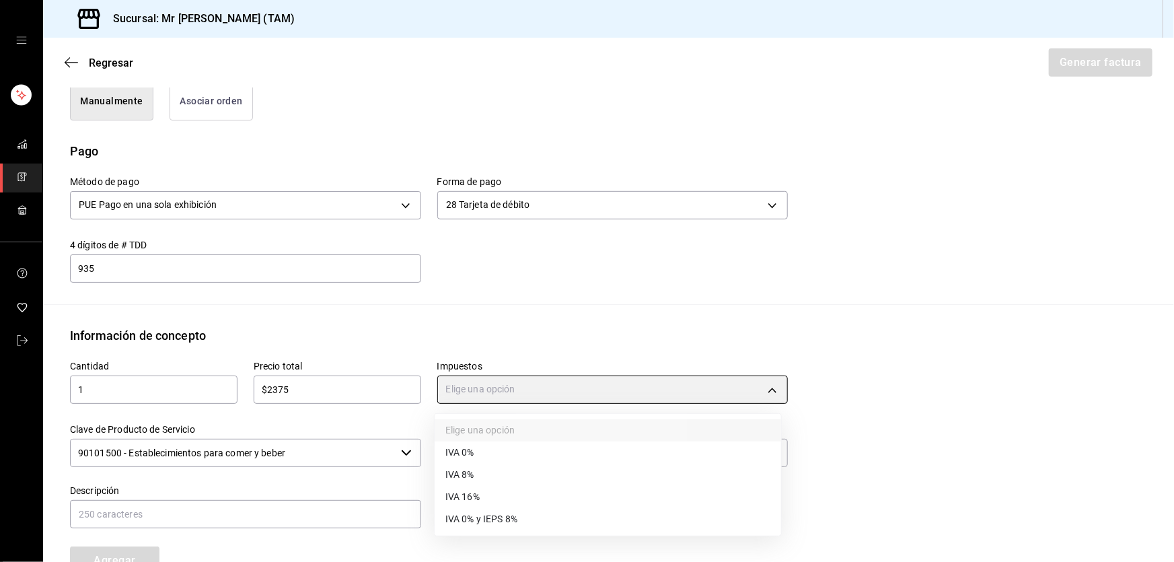
type input "IVA_16"
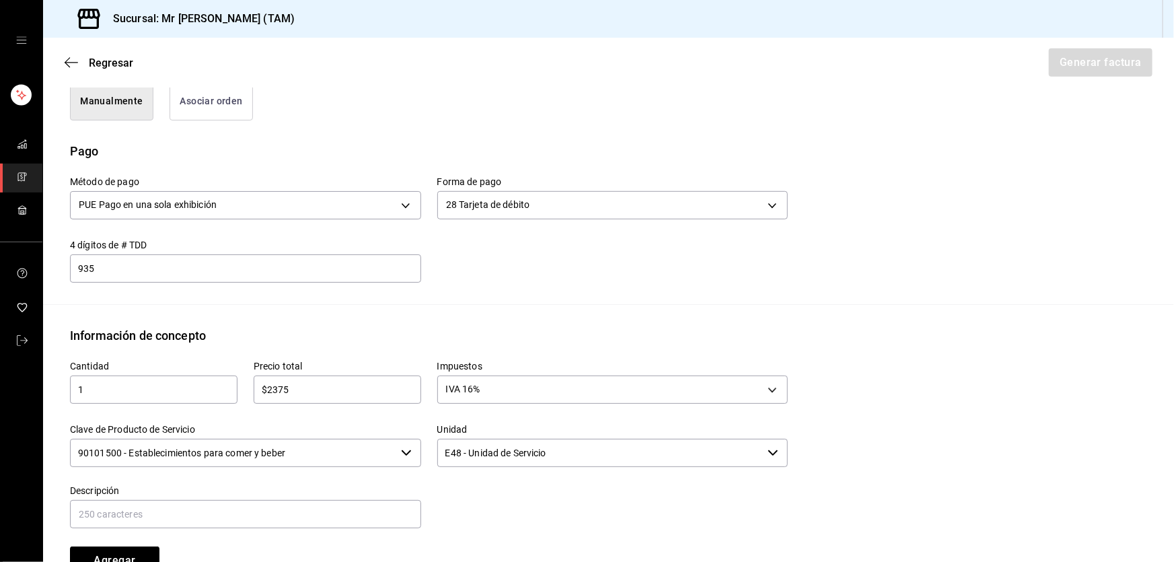
click at [353, 452] on input "90101500 - Establecimientos para comer y beber" at bounding box center [233, 453] width 326 height 28
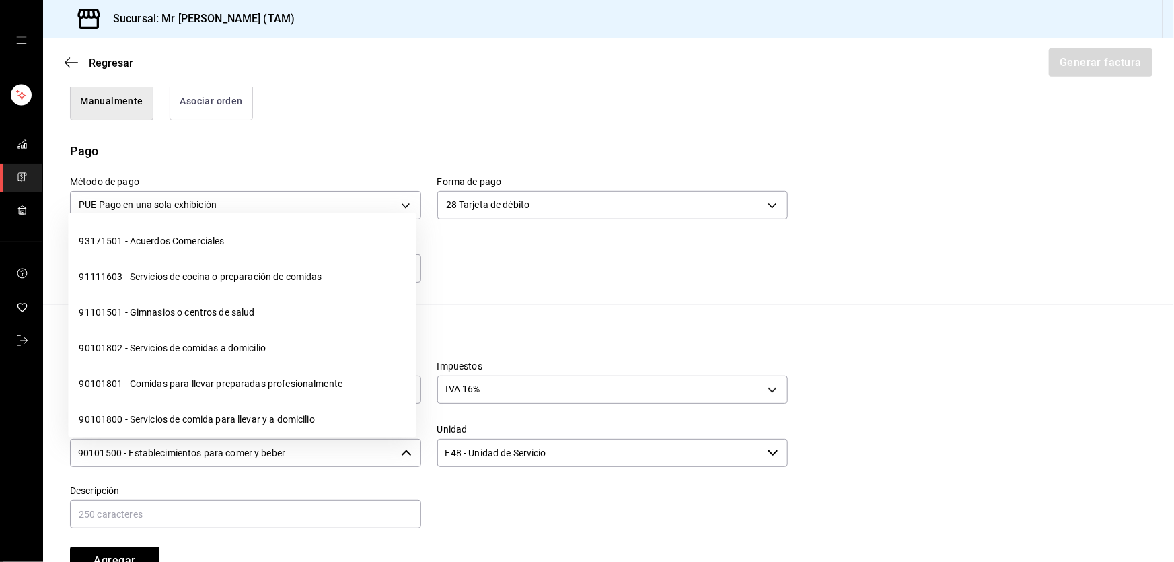
click at [353, 452] on input "90101500 - Establecimientos para comer y beber" at bounding box center [233, 453] width 326 height 28
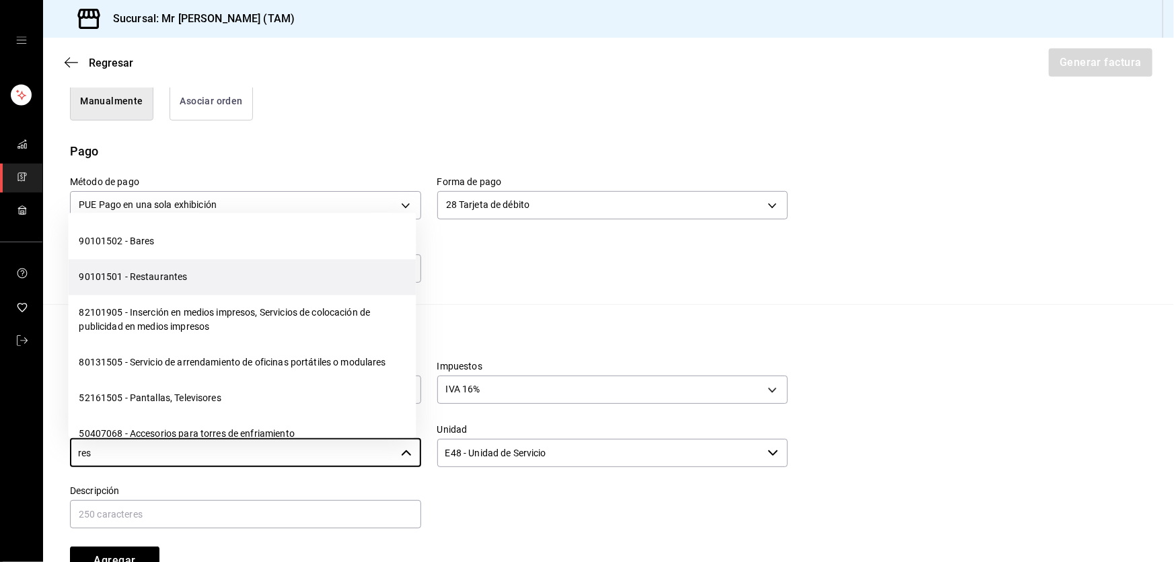
click at [215, 277] on li "90101501 - Restaurantes" at bounding box center [242, 277] width 348 height 36
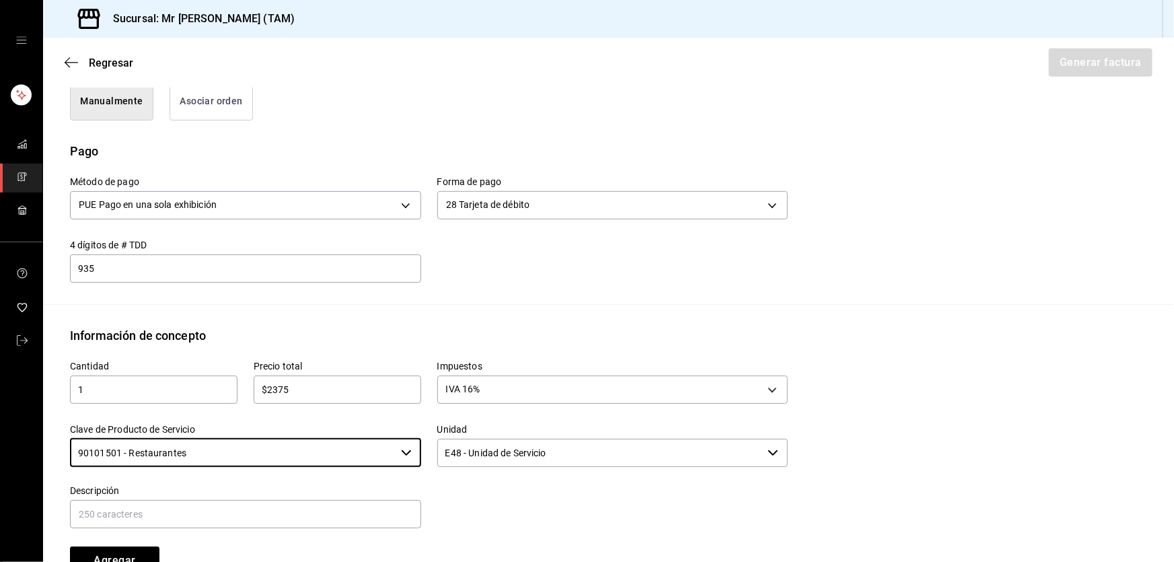
scroll to position [420, 0]
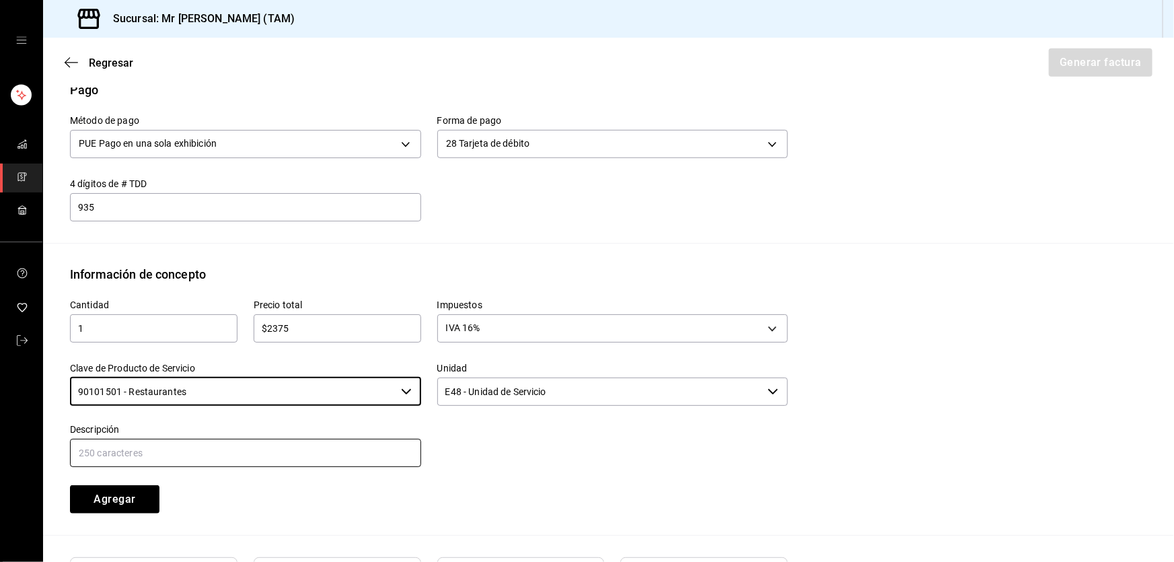
type input "90101501 - Restaurantes"
click at [259, 450] on input "text" at bounding box center [245, 453] width 351 height 28
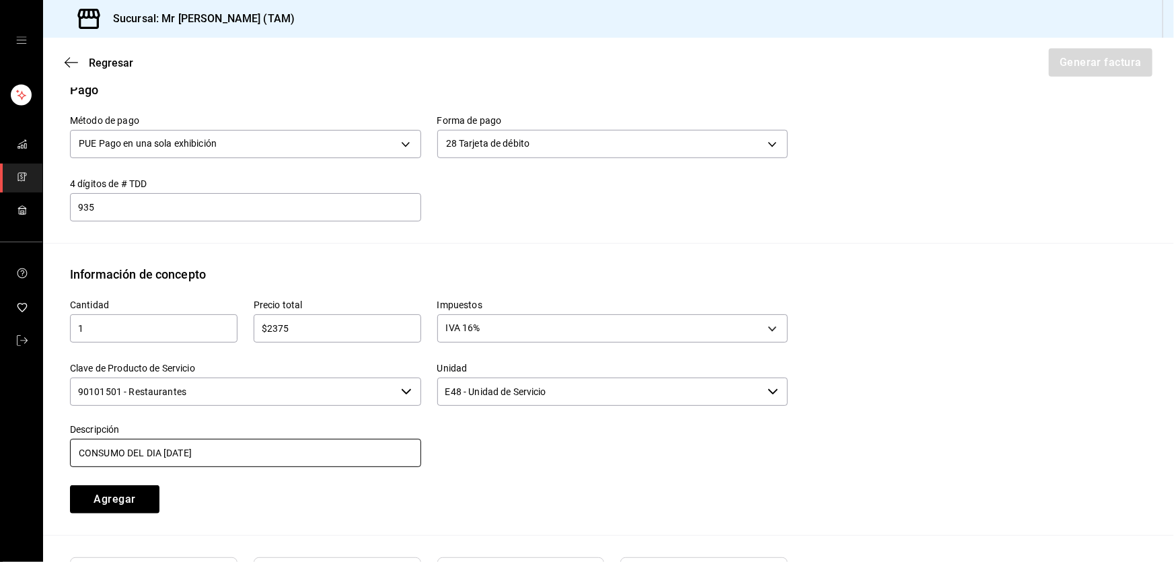
click at [162, 454] on input "CONSUMO DEL DIA 02 AGOSTO 2025" at bounding box center [245, 453] width 351 height 28
click at [166, 454] on input "CONSUMO DEL DIA 02 AGOSTO 2025" at bounding box center [245, 453] width 351 height 28
type input "CONSUMO DEL DIA 09 AGOSTO 2025"
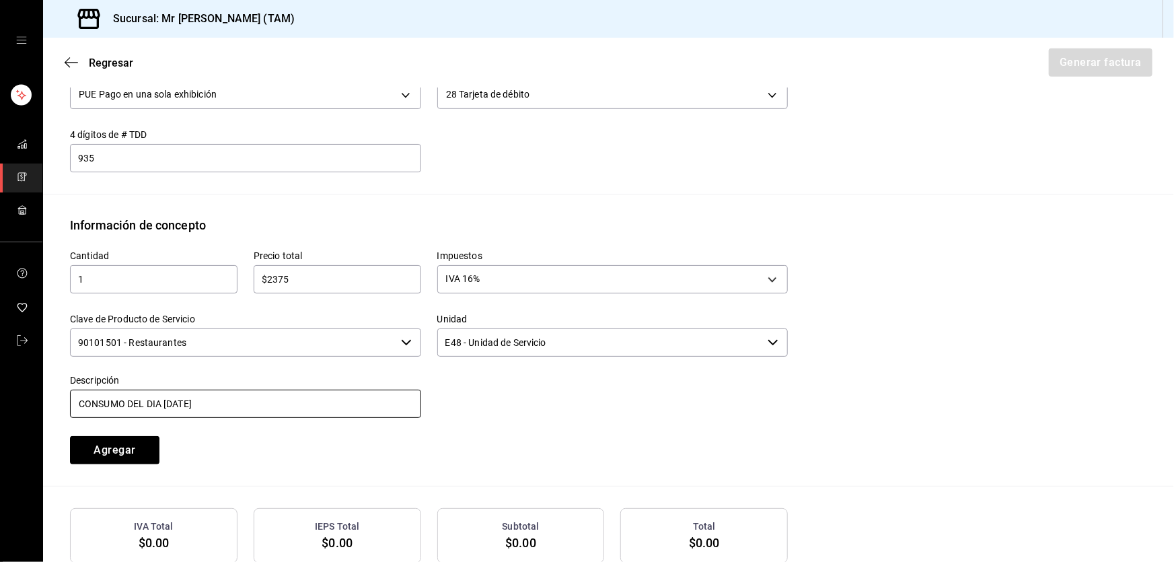
scroll to position [542, 0]
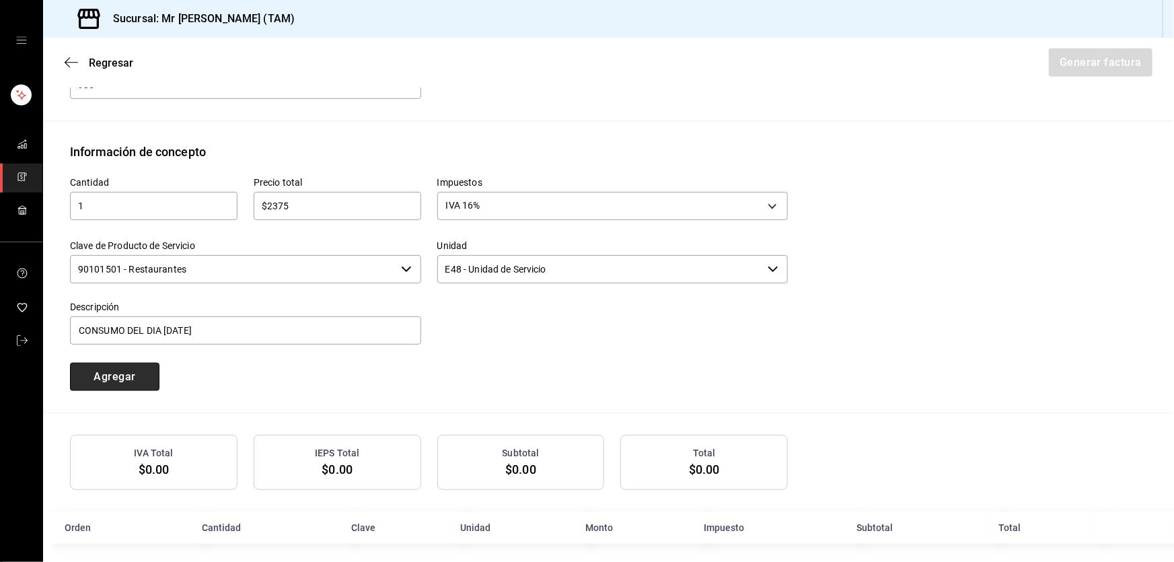
click at [131, 371] on button "Agregar" at bounding box center [115, 377] width 90 height 28
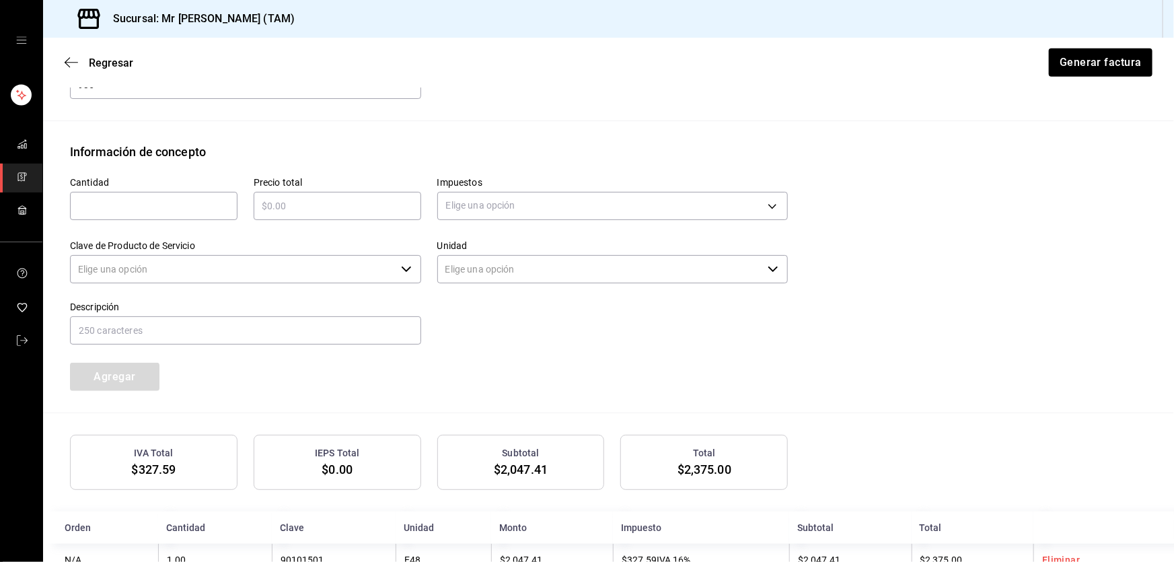
type input "90101500 - Establecimientos para comer y beber"
type input "E48 - Unidad de Servicio"
click at [170, 203] on input "text" at bounding box center [154, 206] width 168 height 16
click at [262, 250] on div "Clave de Producto de Servicio 90101500 - Establecimientos para comer y beber ​" at bounding box center [245, 262] width 351 height 45
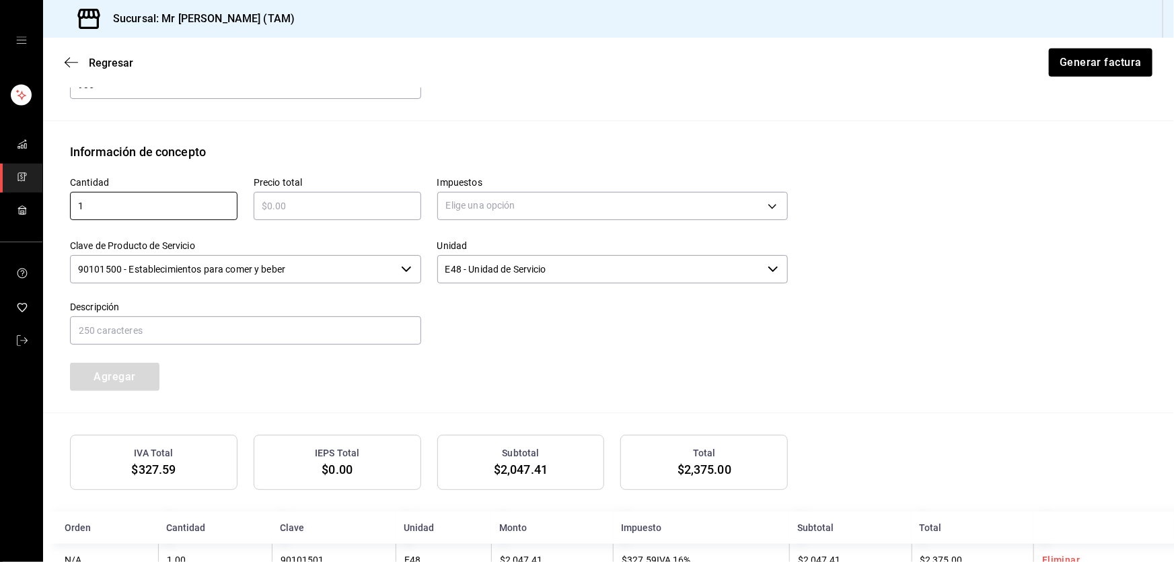
type input "1"
click at [271, 265] on input "90101500 - Establecimientos para comer y beber" at bounding box center [233, 269] width 326 height 28
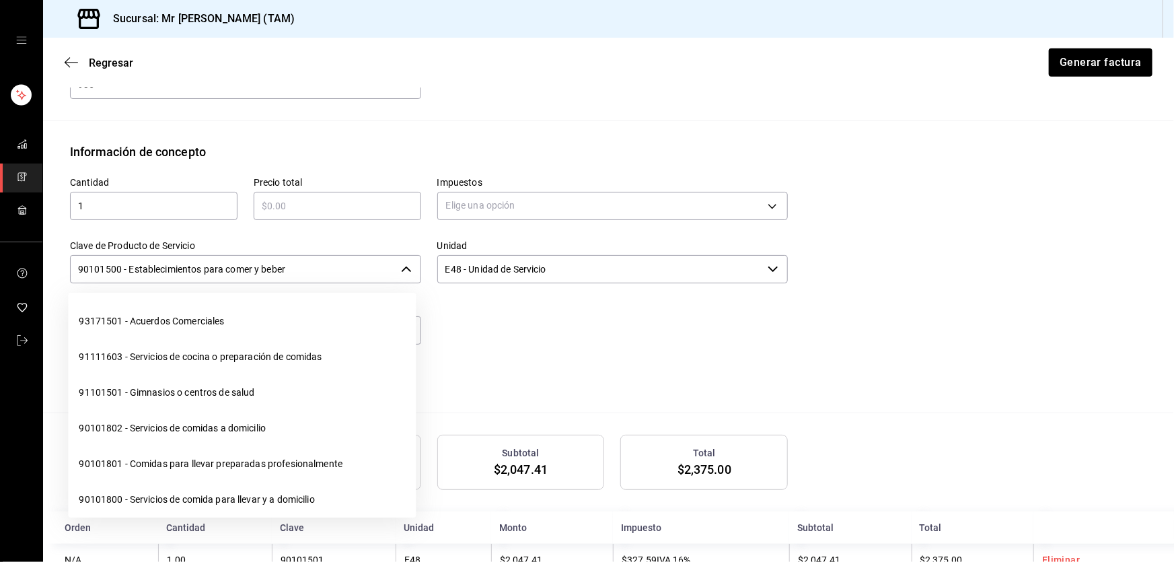
click at [271, 265] on input "90101500 - Establecimientos para comer y beber" at bounding box center [233, 269] width 326 height 28
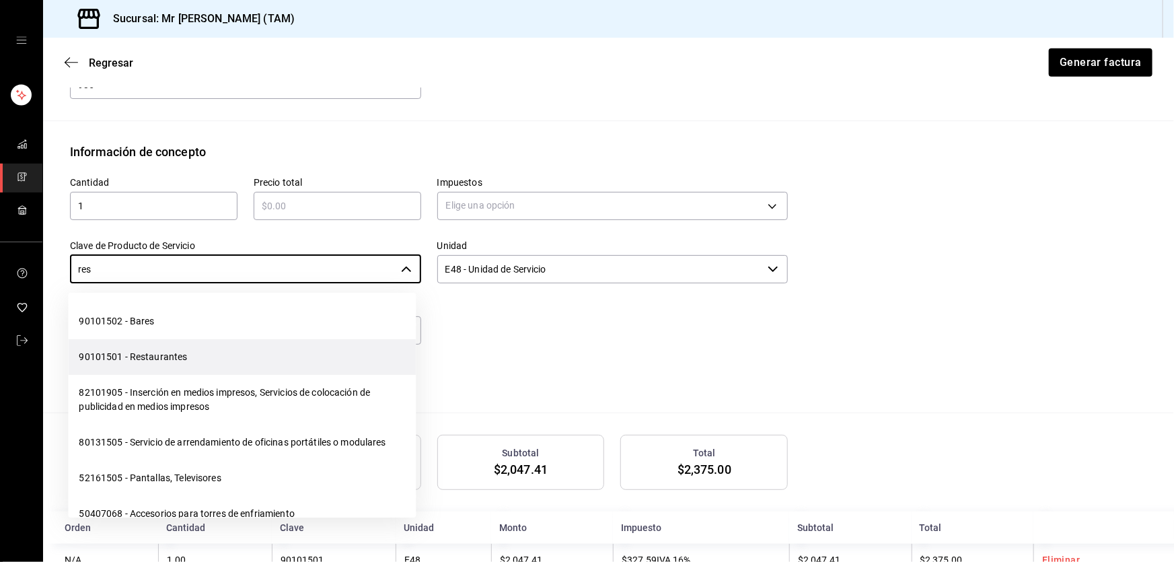
click at [121, 351] on li "90101501 - Restaurantes" at bounding box center [242, 357] width 348 height 36
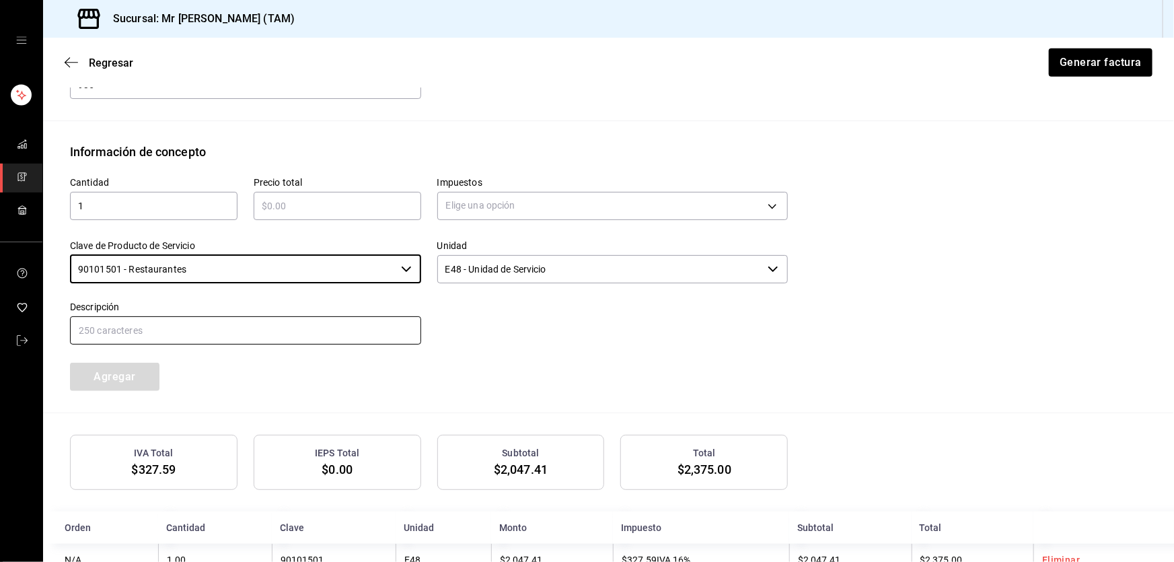
type input "90101501 - Restaurantes"
click at [161, 322] on input "text" at bounding box center [245, 330] width 351 height 28
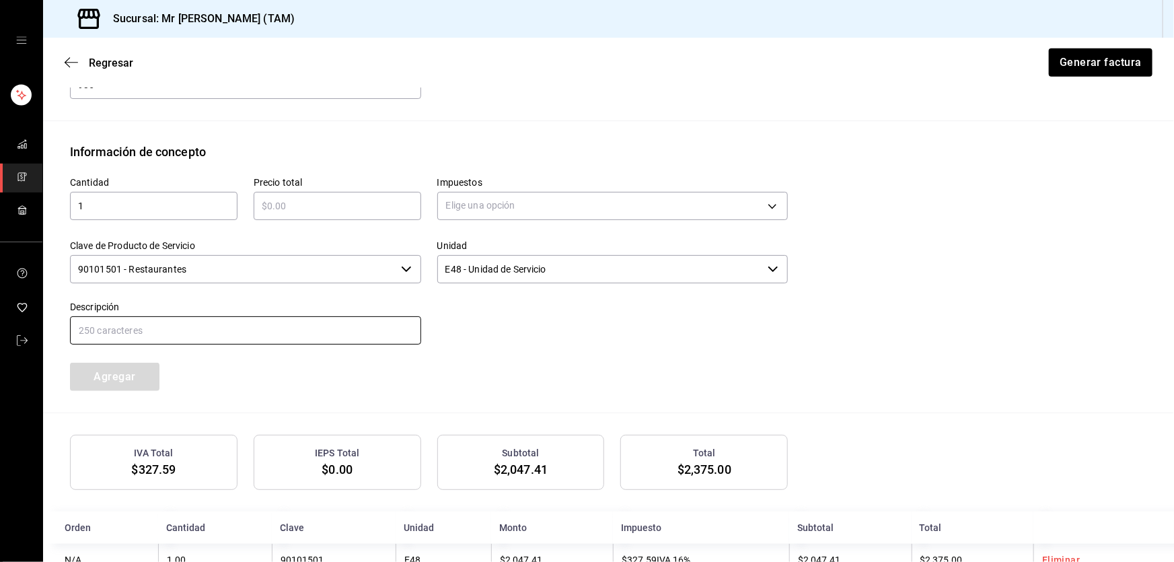
type input "PROPINA"
click at [299, 205] on input "text" at bounding box center [338, 206] width 168 height 16
click at [530, 200] on body "Sucursal: Mr Smoky (TAM) Regresar Generar factura Emisor Perfil fiscal LARISSA …" at bounding box center [587, 281] width 1174 height 562
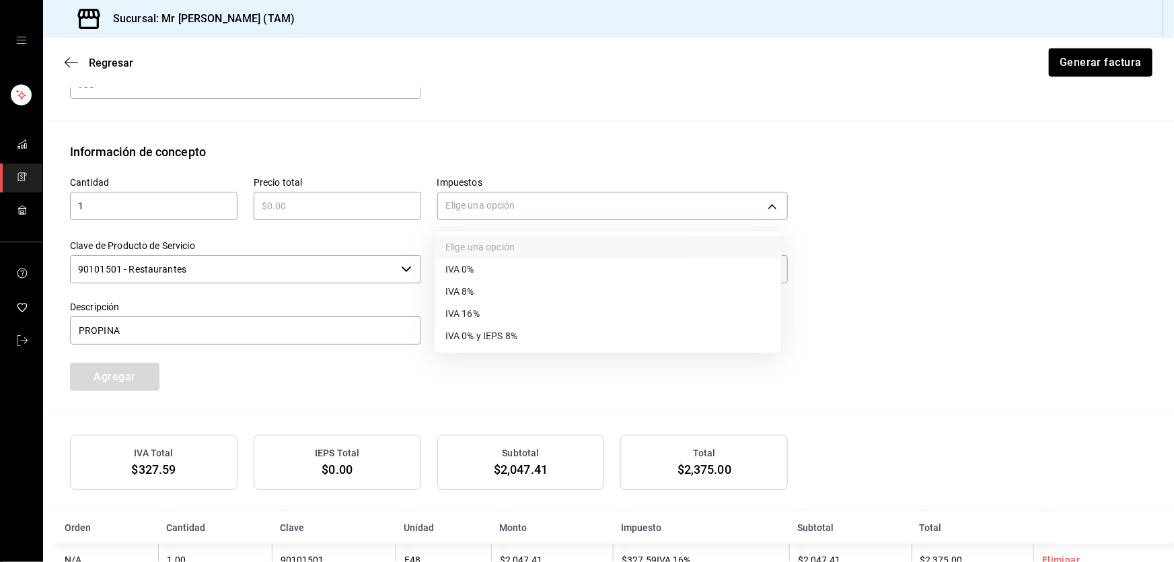
click at [476, 266] on li "IVA 0%" at bounding box center [608, 269] width 347 height 22
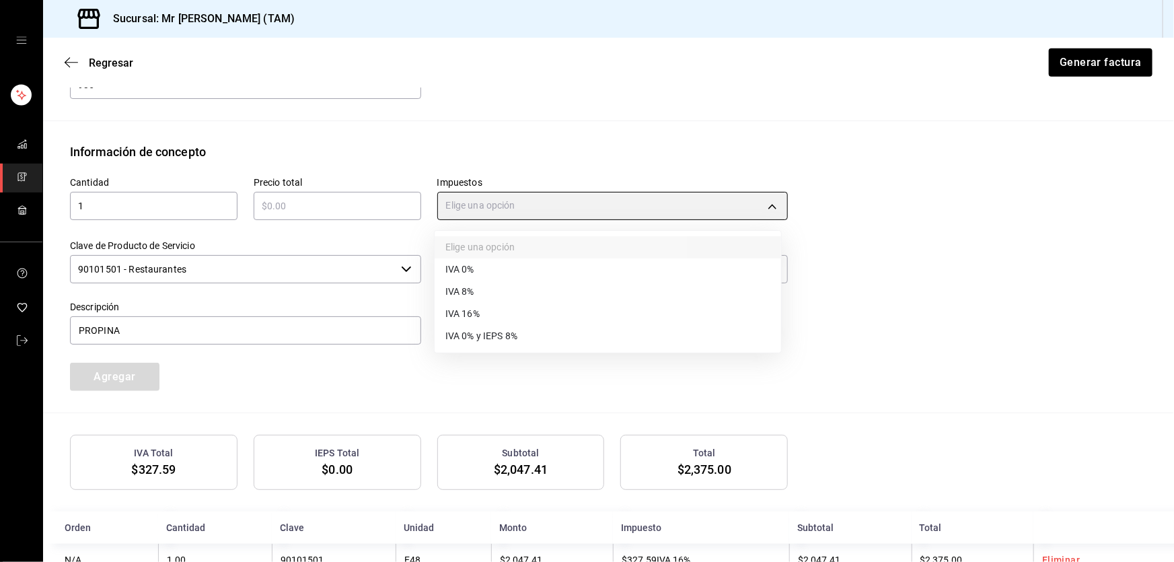
type input "IVA_0"
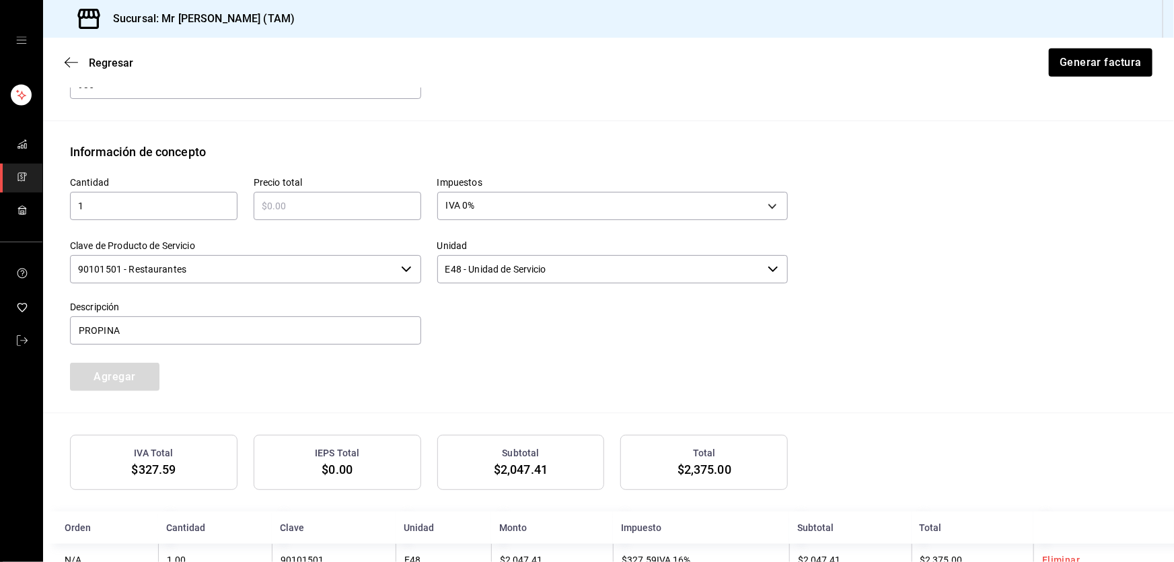
click at [357, 209] on input "text" at bounding box center [338, 206] width 168 height 16
type input "$237.50"
click at [100, 379] on button "Agregar" at bounding box center [115, 377] width 90 height 28
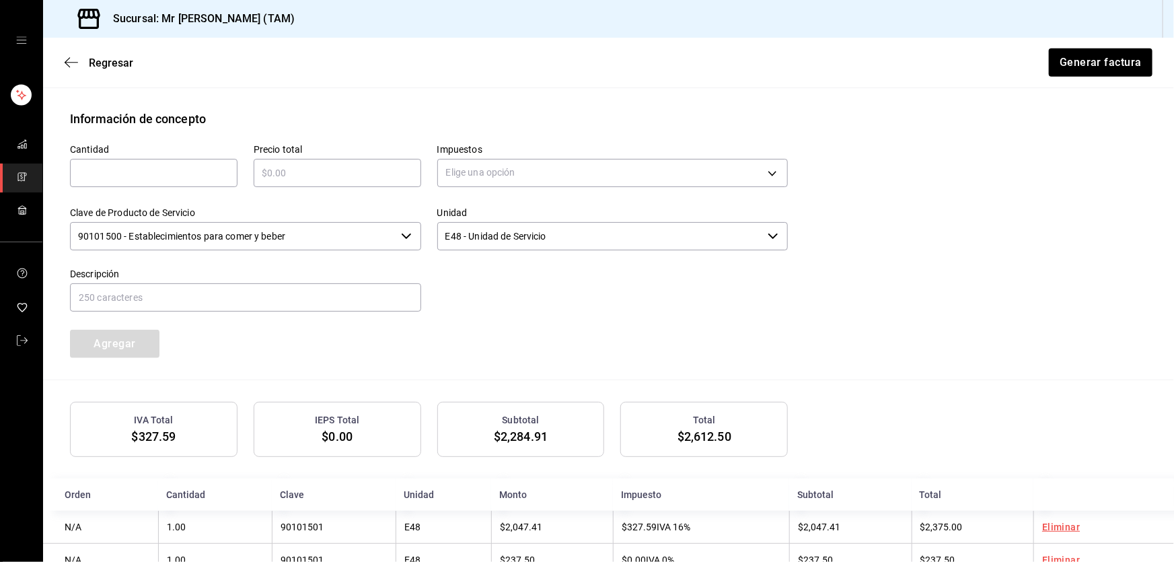
scroll to position [619, 0]
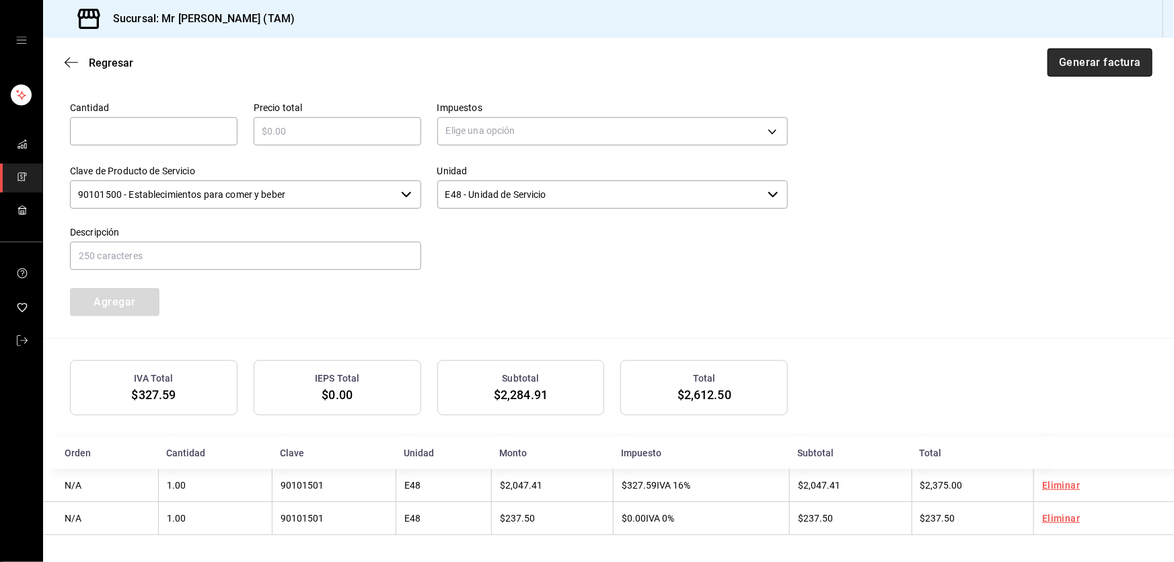
click at [1124, 58] on button "Generar factura" at bounding box center [1100, 62] width 105 height 28
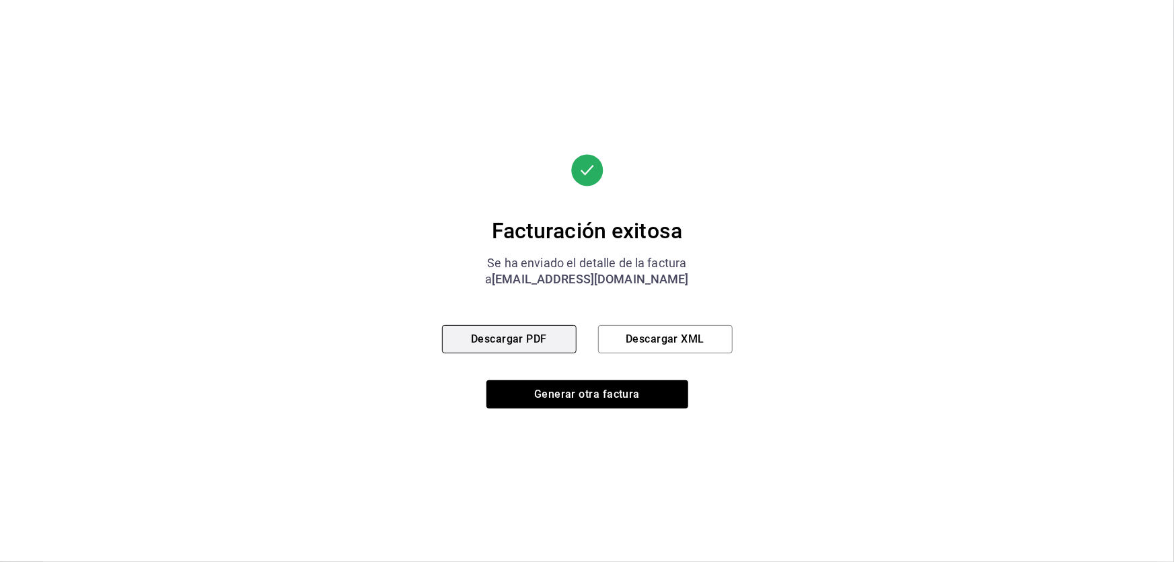
click at [490, 327] on button "Descargar PDF" at bounding box center [509, 339] width 135 height 28
click at [721, 349] on button "Descargar XML" at bounding box center [665, 339] width 135 height 28
click at [525, 346] on button "Descargar PDF" at bounding box center [509, 339] width 135 height 28
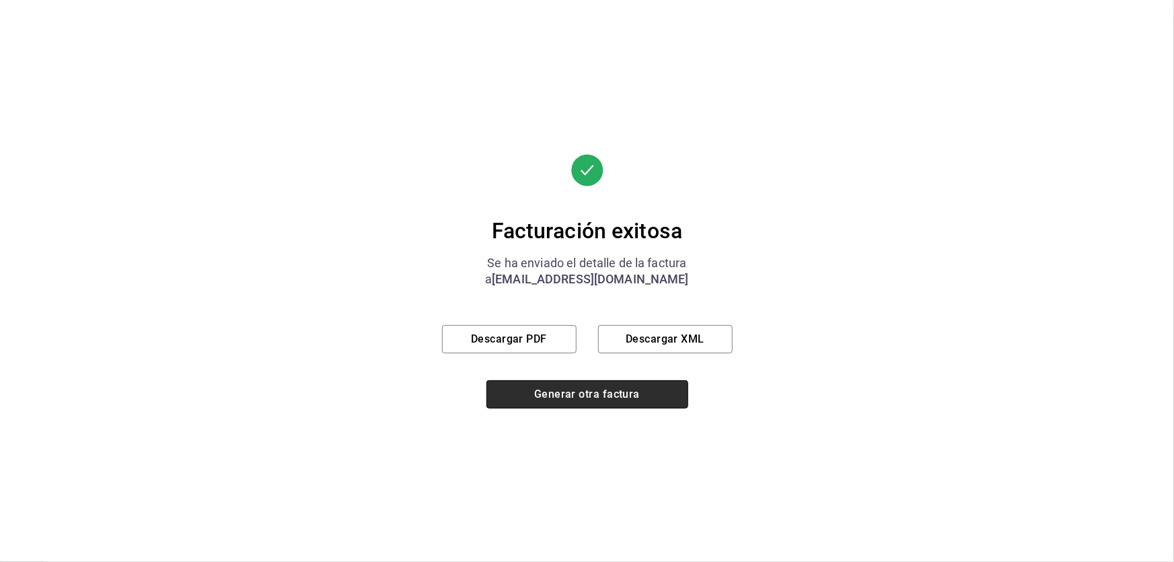
click at [573, 406] on button "Generar otra factura" at bounding box center [588, 394] width 202 height 28
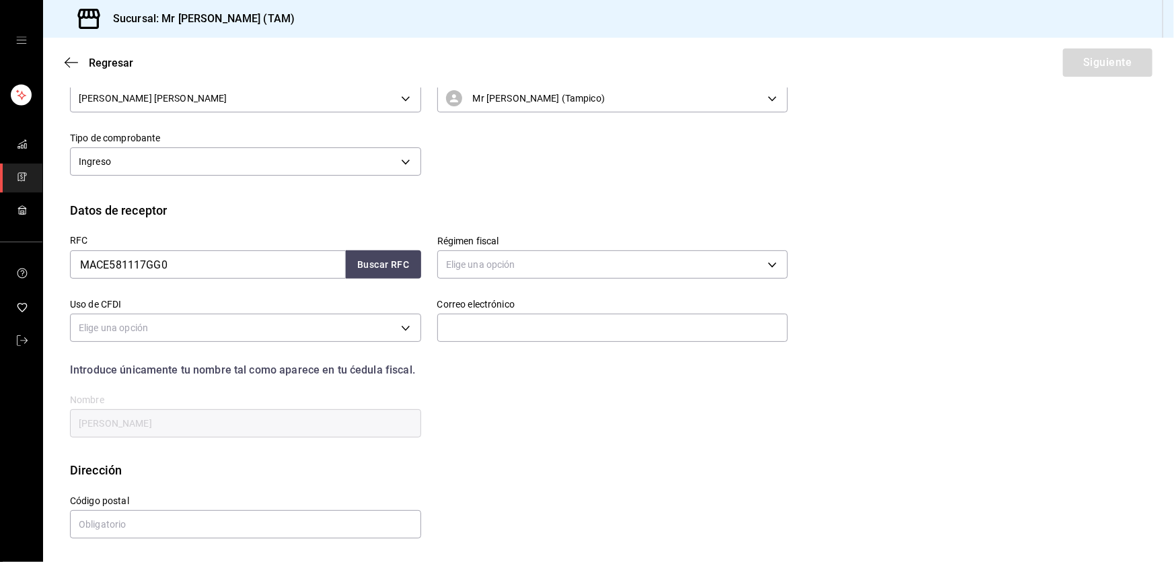
scroll to position [81, 0]
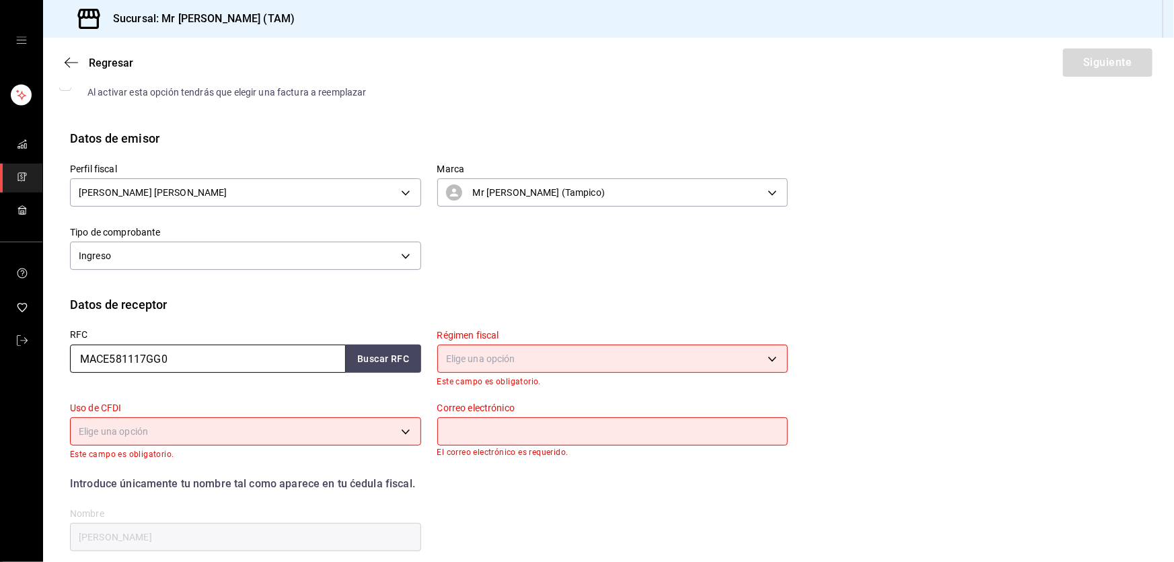
click at [259, 359] on input "MACE581117GG0" at bounding box center [208, 359] width 276 height 28
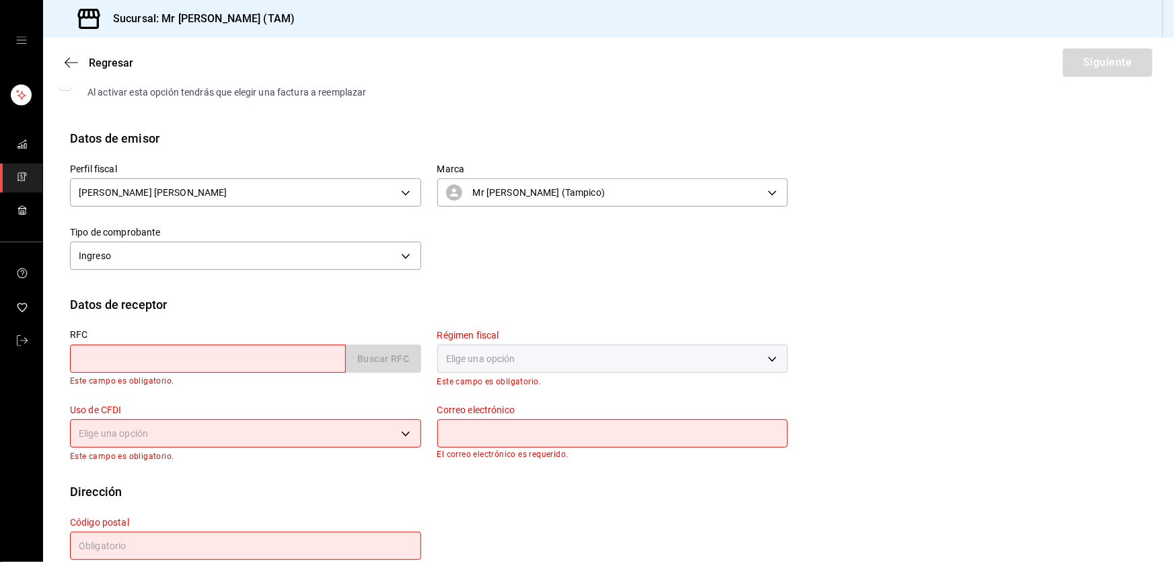
paste input "PME0612078F7"
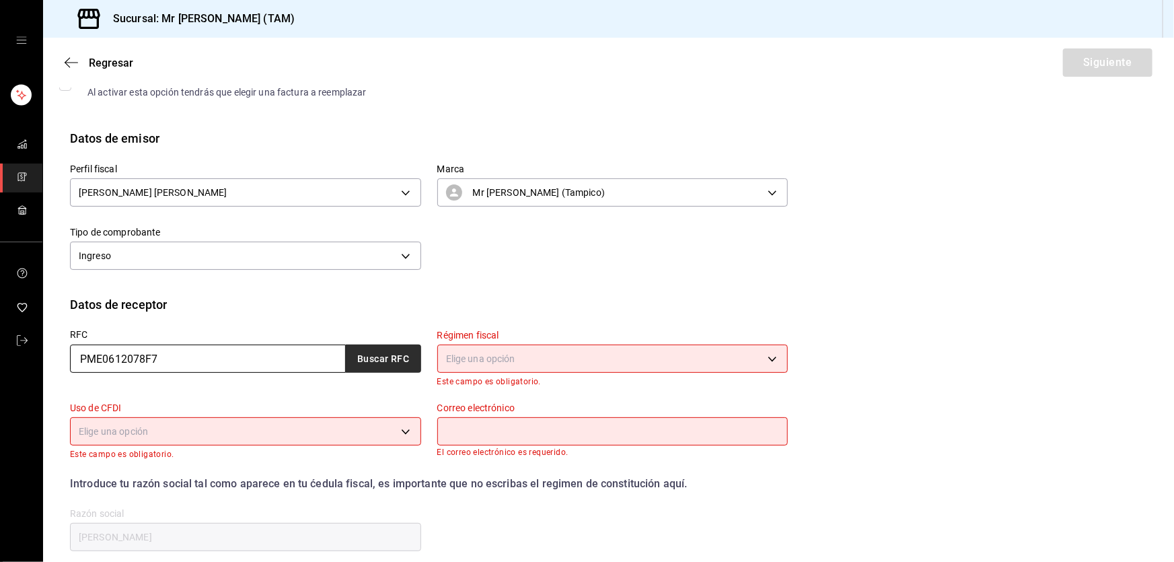
type input "PME0612078F7"
click at [390, 363] on button "Buscar RFC" at bounding box center [383, 359] width 75 height 28
type input "601"
type input "G03"
type input "kristal.morales@posco.net"
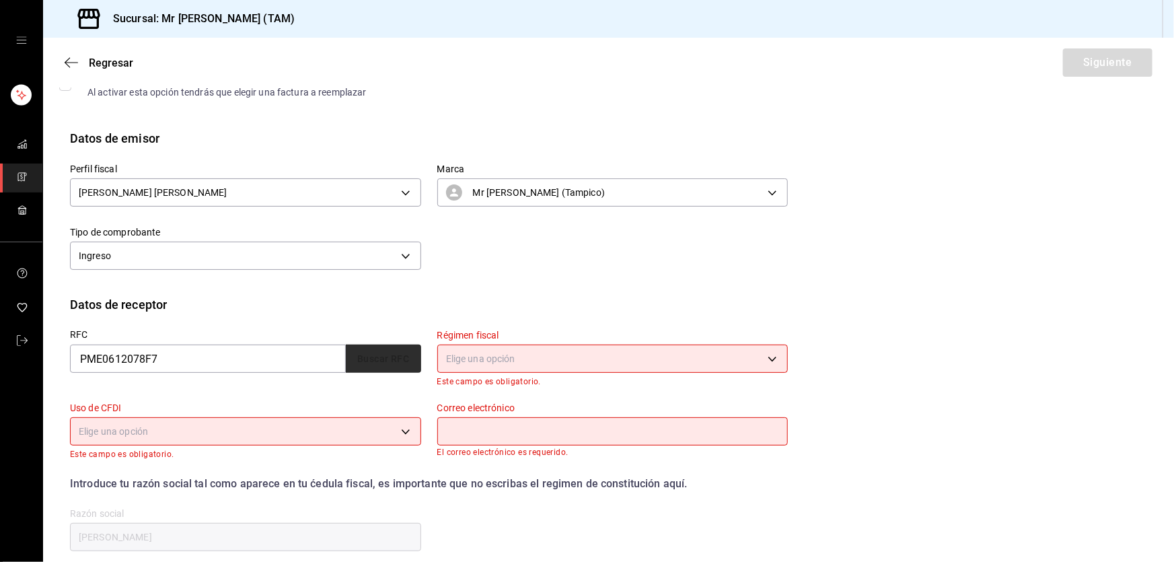
type input "89603"
type input "POSCO MEXICO"
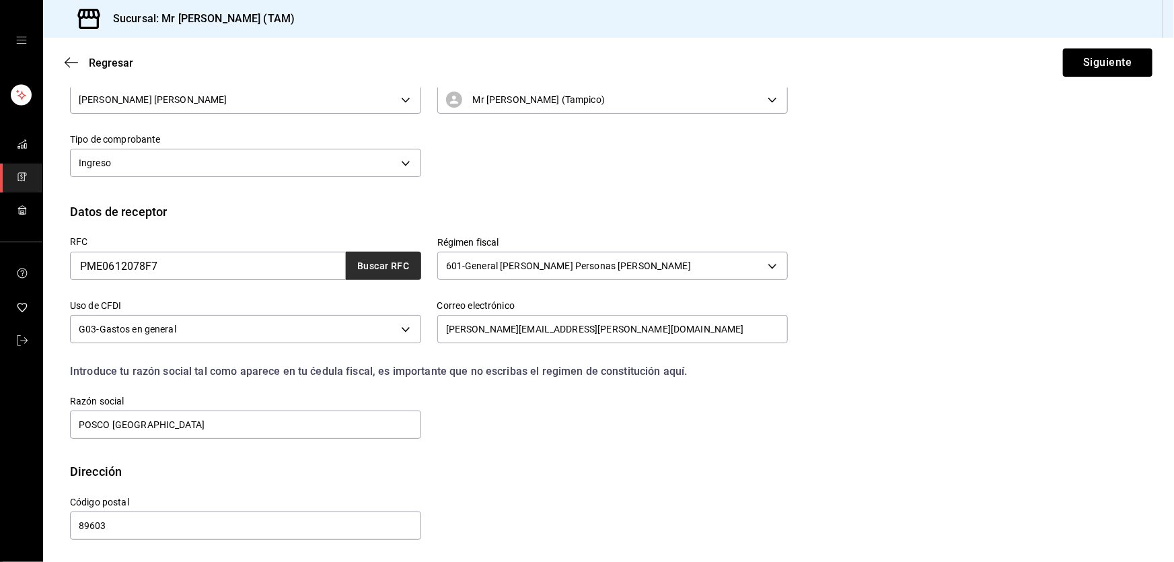
scroll to position [175, 0]
click at [474, 337] on input "kristal.morales@posco.net" at bounding box center [612, 328] width 351 height 28
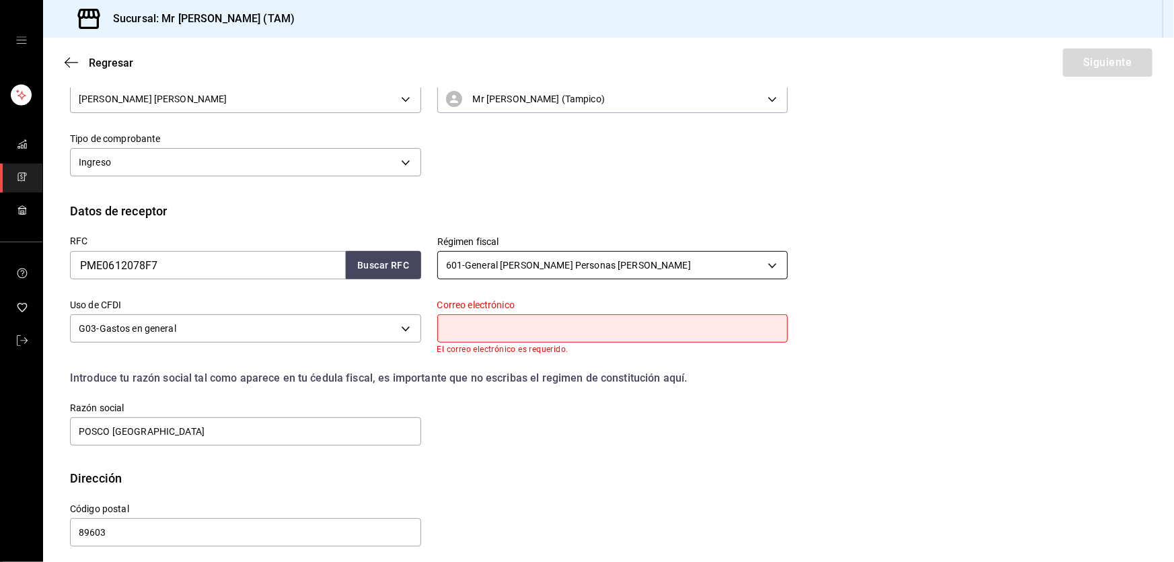
paste input "aylin.romero@posco.net"
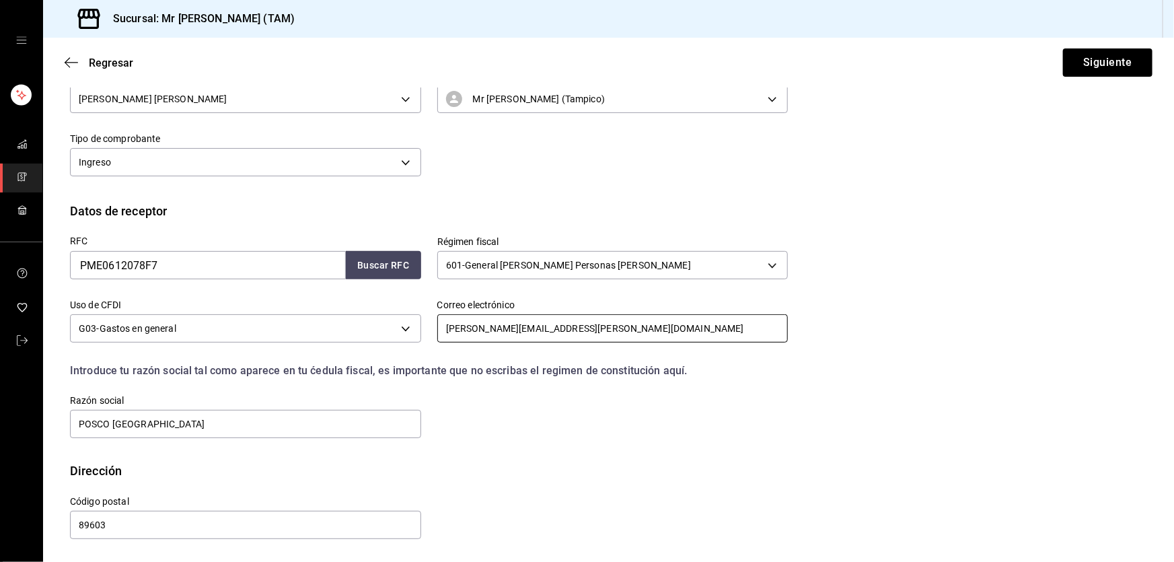
type input "aylin.romero@posco.net"
click at [1093, 63] on button "Siguiente" at bounding box center [1108, 62] width 90 height 28
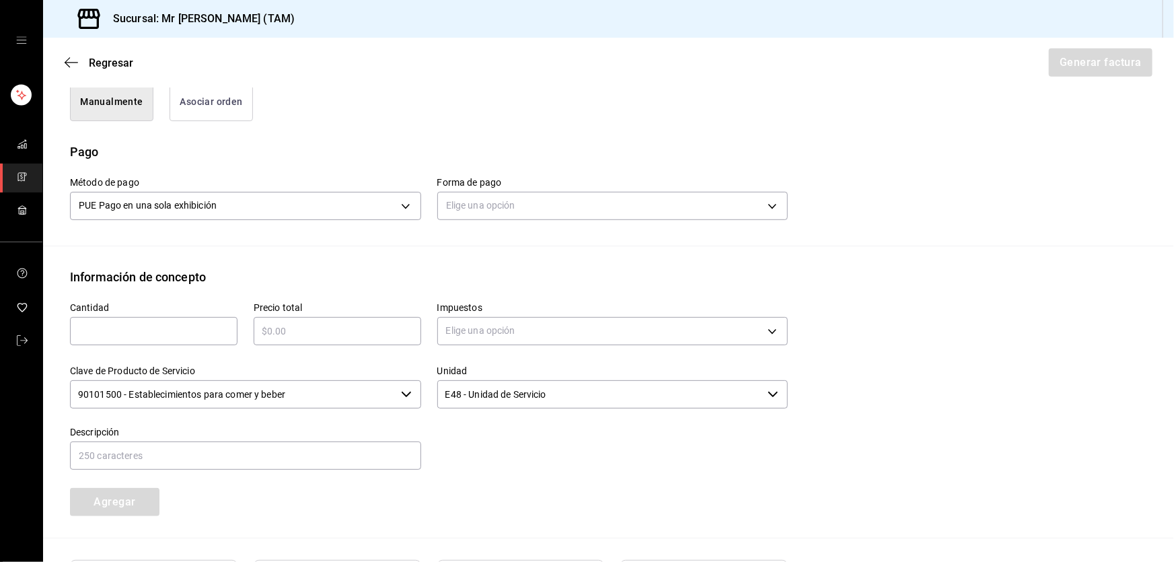
scroll to position [419, 0]
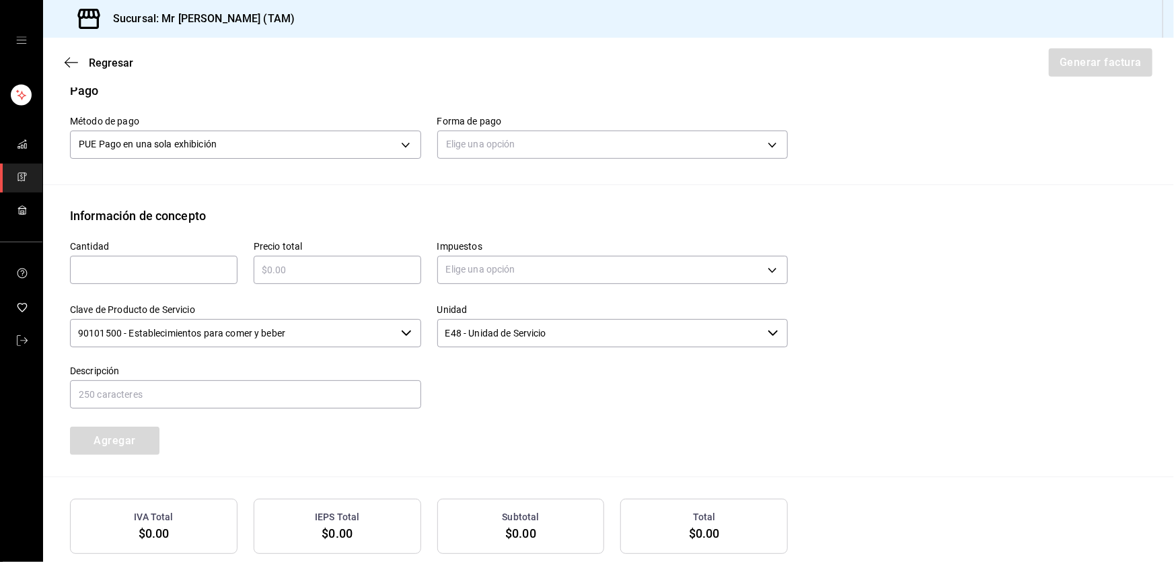
click at [545, 127] on div "Elige una opción" at bounding box center [612, 143] width 351 height 36
click at [555, 142] on body "Sucursal: Mr Smoky (TAM) Regresar Generar factura Emisor Perfil fiscal LARISSA …" at bounding box center [587, 281] width 1174 height 562
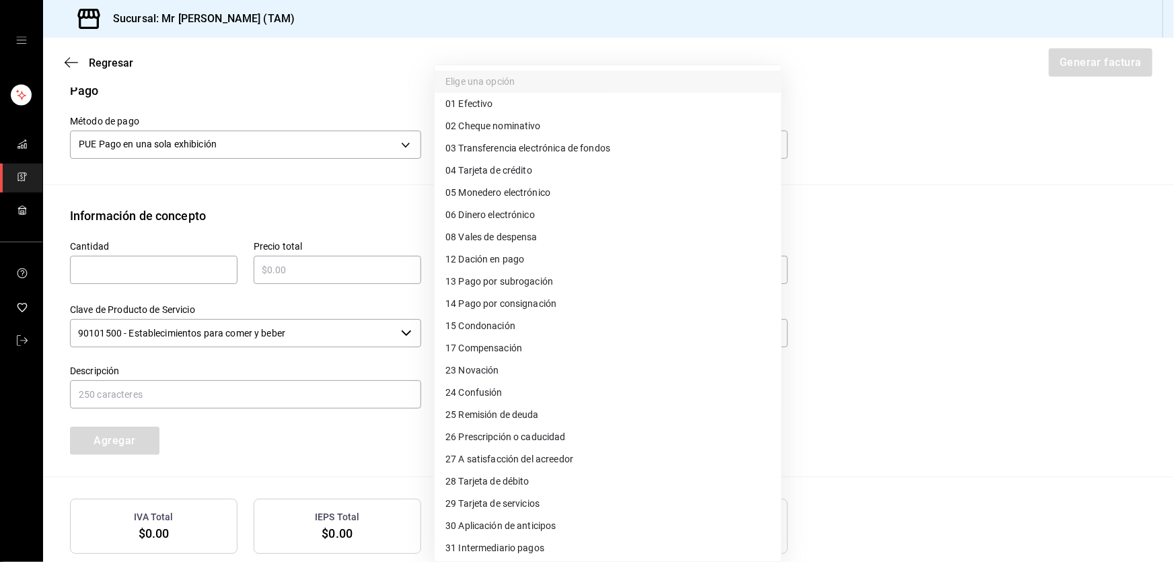
click at [518, 170] on span "04 Tarjeta de crédito" at bounding box center [489, 171] width 87 height 14
type input "04"
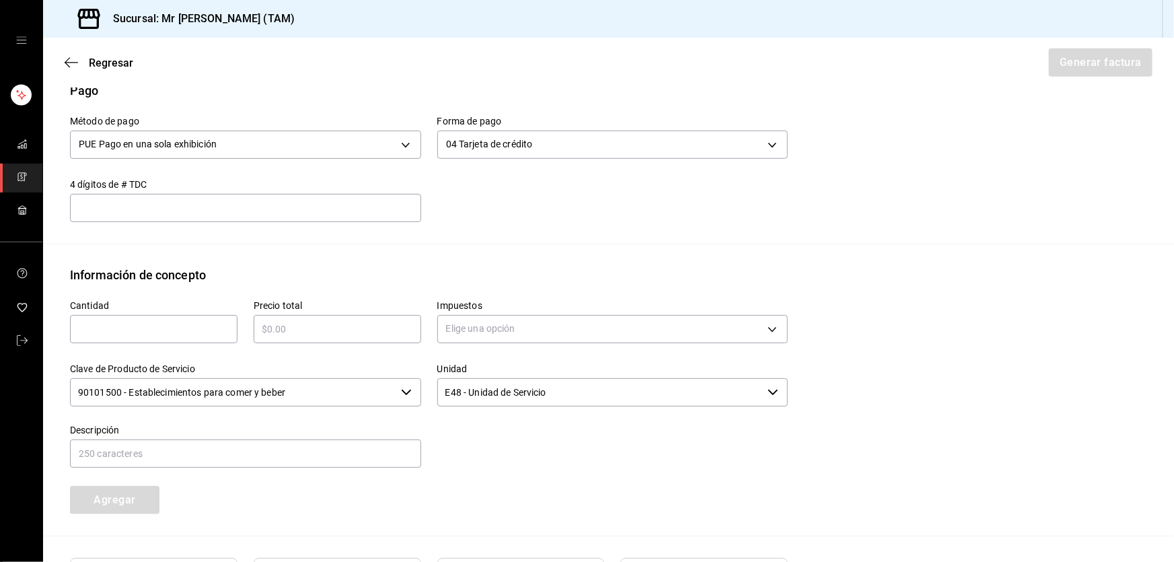
click at [345, 207] on input "text" at bounding box center [245, 208] width 351 height 16
type input "1245"
type input "1"
type input "$775"
click at [494, 313] on body "Sucursal: Mr Smoky (TAM) Regresar Generar factura Emisor Perfil fiscal LARISSA …" at bounding box center [587, 281] width 1174 height 562
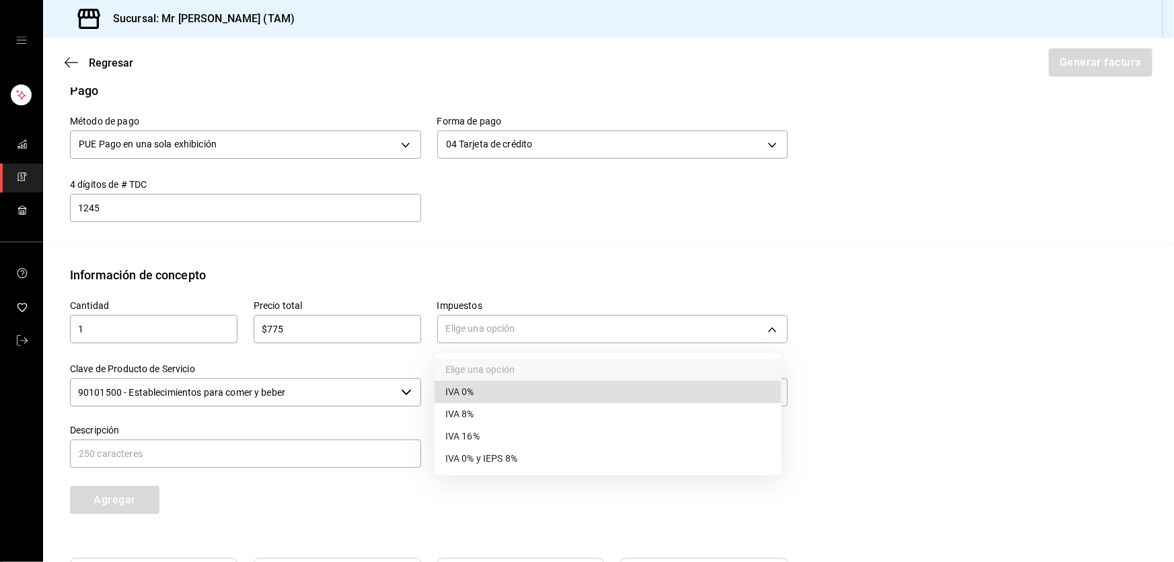
click at [472, 431] on span "IVA 16%" at bounding box center [463, 436] width 34 height 14
type input "IVA_16"
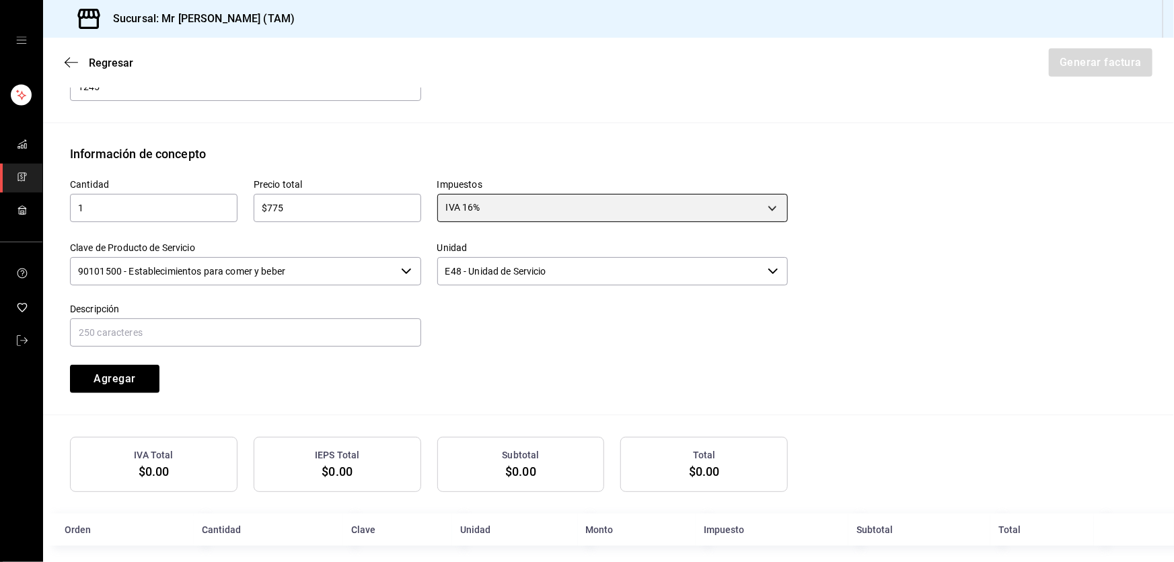
scroll to position [542, 0]
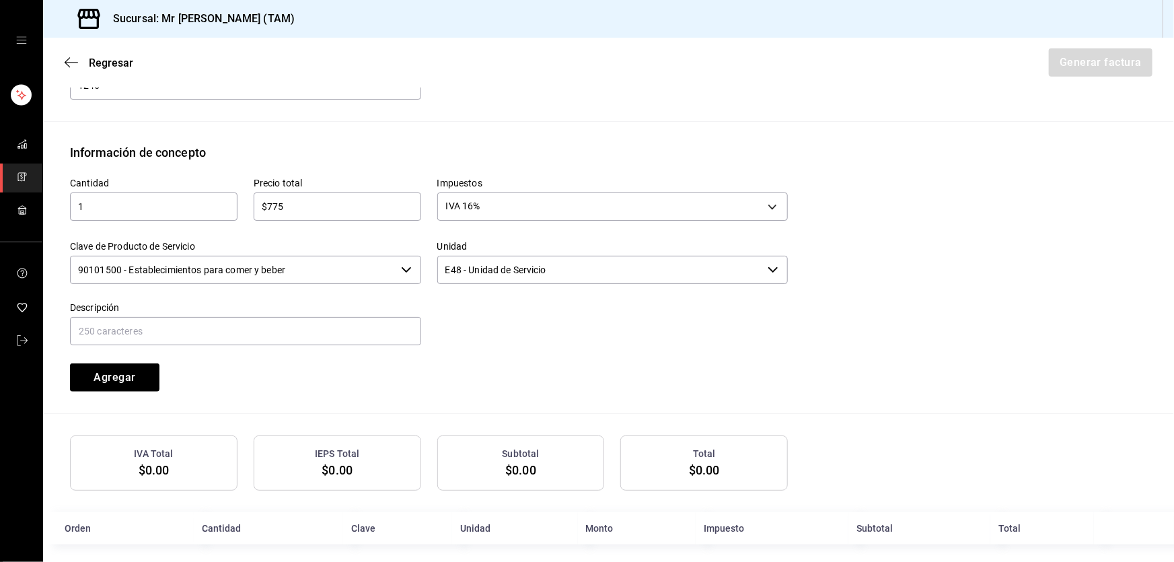
click at [372, 274] on input "90101500 - Establecimientos para comer y beber" at bounding box center [233, 270] width 326 height 28
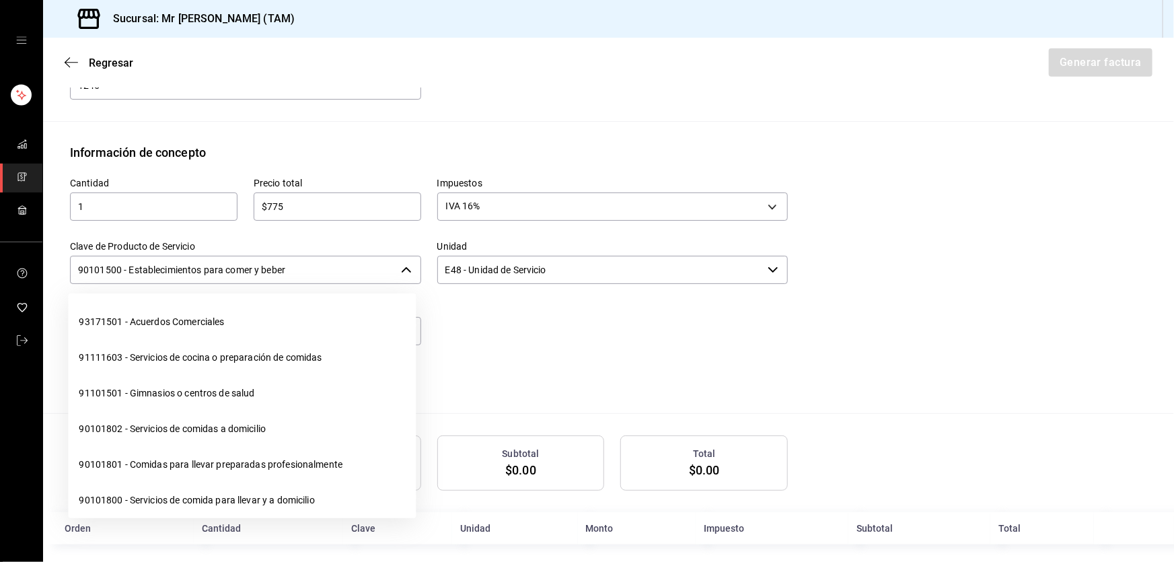
click at [372, 274] on input "90101500 - Establecimientos para comer y beber" at bounding box center [233, 270] width 326 height 28
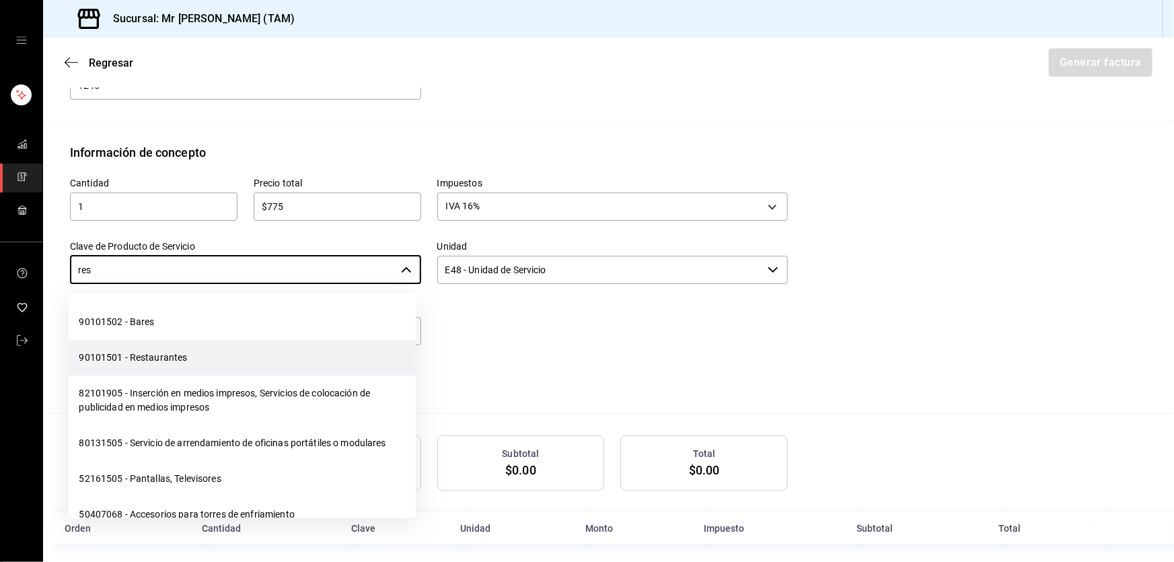
click at [232, 349] on li "90101501 - Restaurantes" at bounding box center [242, 358] width 348 height 36
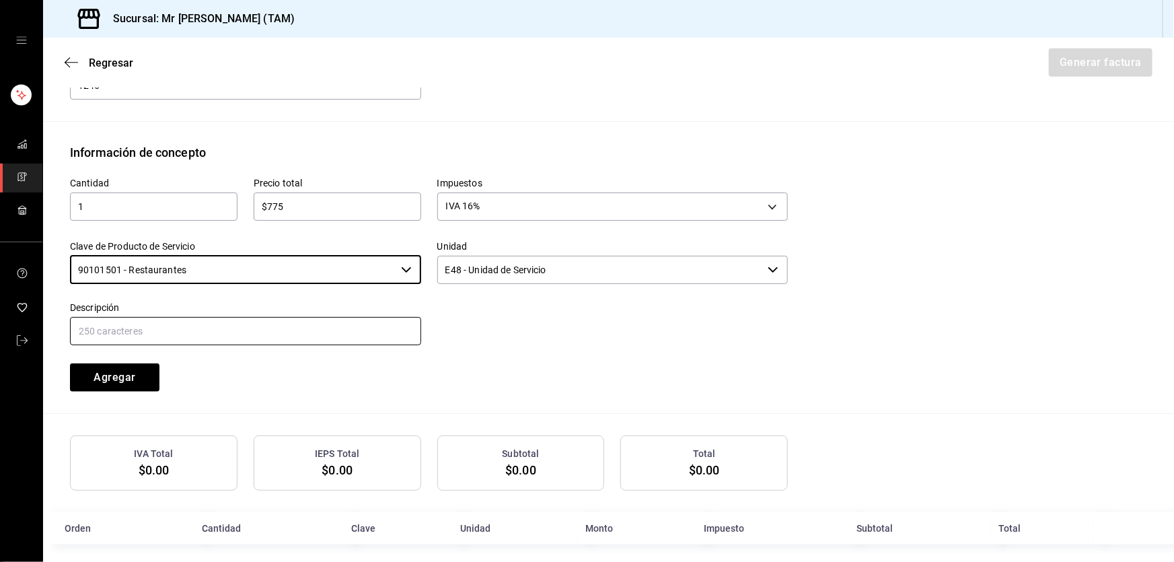
type input "90101501 - Restaurantes"
click at [283, 336] on input "text" at bounding box center [245, 331] width 351 height 28
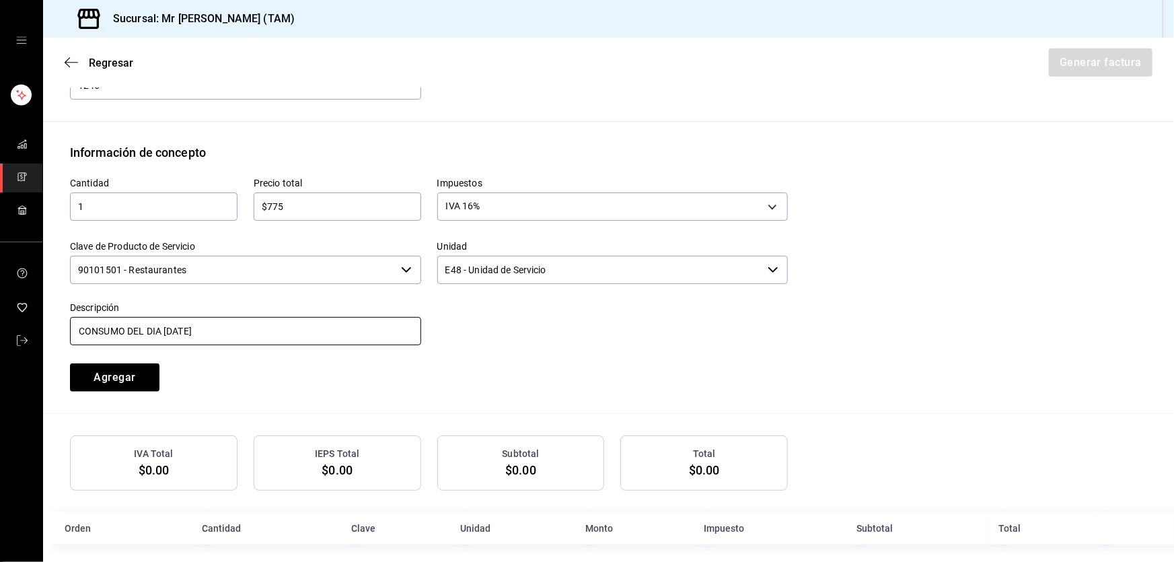
click at [168, 331] on input "CONSUMO DEL DIA 14 AGOSTO 2025" at bounding box center [245, 331] width 351 height 28
click at [282, 326] on input "CONSUMO DEL DIA 27 AGOSTO 2025" at bounding box center [245, 331] width 351 height 28
type input "CONSUMO DEL DIA 27 AGOSTO 2025"
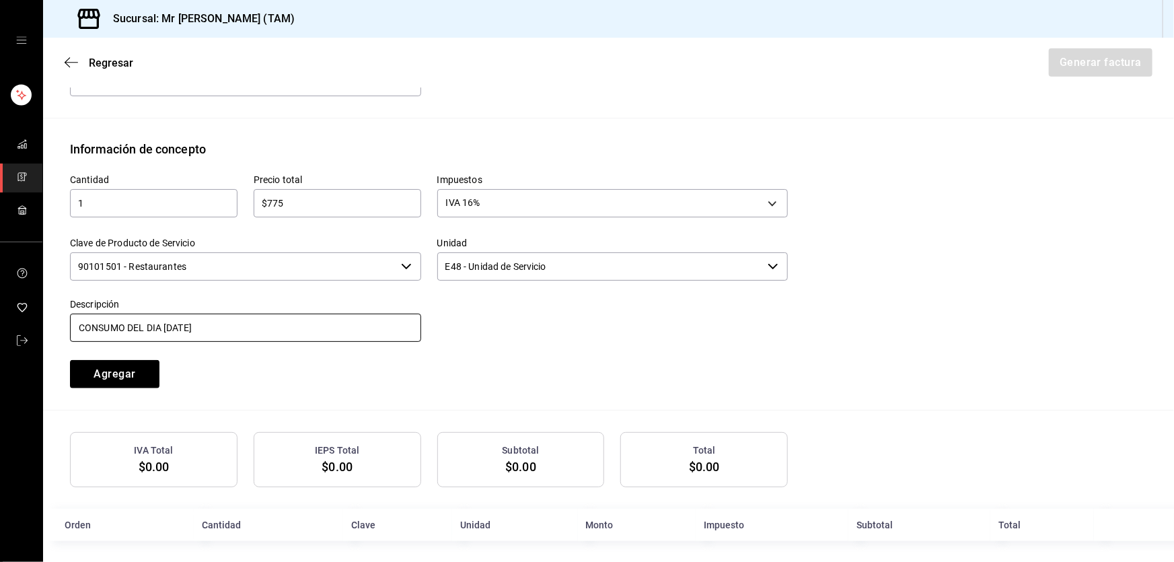
scroll to position [551, 0]
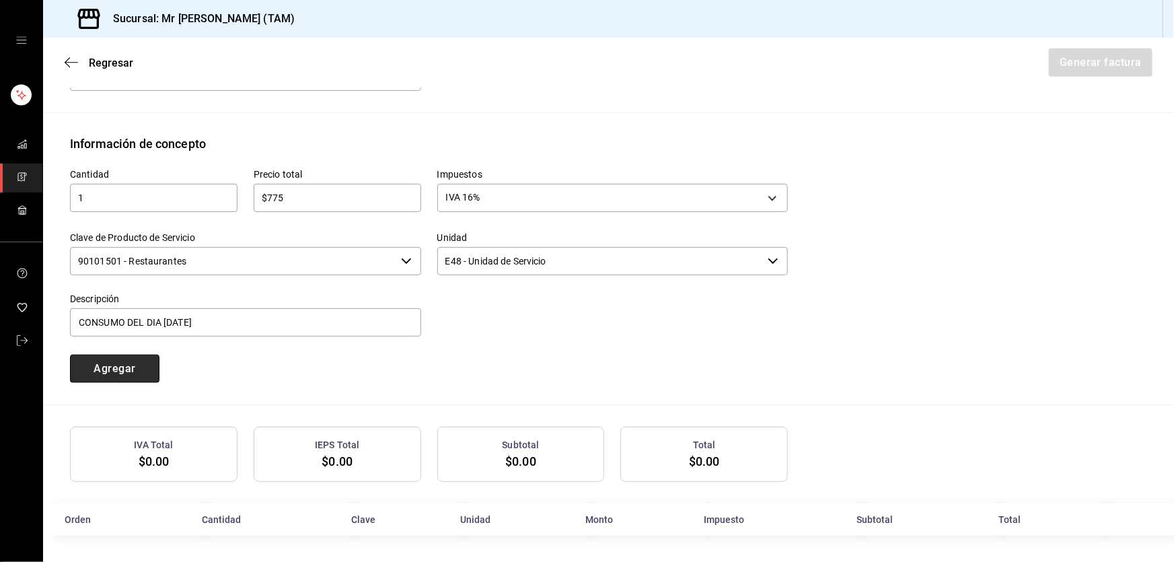
click at [133, 369] on button "Agregar" at bounding box center [115, 369] width 90 height 28
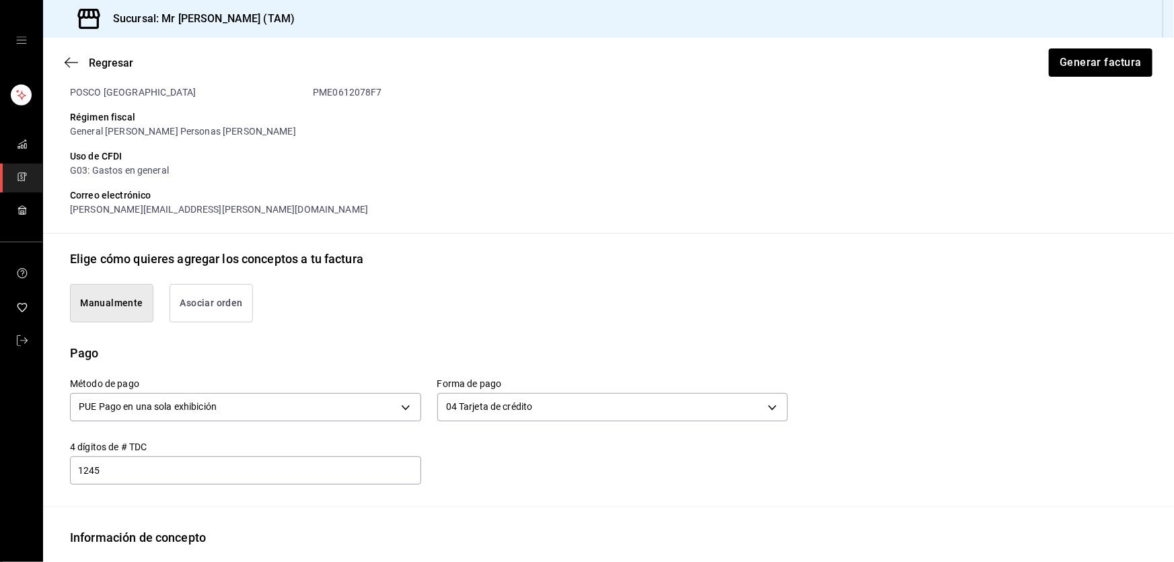
scroll to position [155, 0]
click at [1095, 59] on button "Generar factura" at bounding box center [1100, 62] width 105 height 28
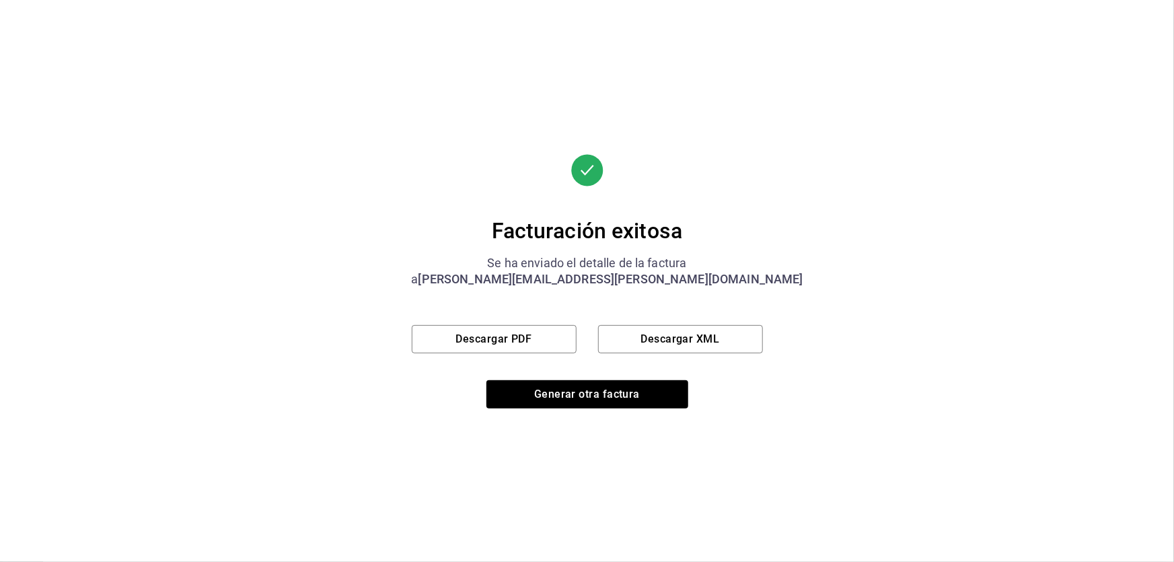
click at [468, 355] on div "Facturación exitosa Se ha enviado el detalle de la factura a aylin.romero@posco…" at bounding box center [587, 281] width 351 height 254
click at [480, 341] on button "Descargar PDF" at bounding box center [494, 339] width 165 height 28
click at [666, 347] on button "Descargar XML" at bounding box center [680, 339] width 165 height 28
click at [628, 390] on button "Generar otra factura" at bounding box center [588, 394] width 202 height 28
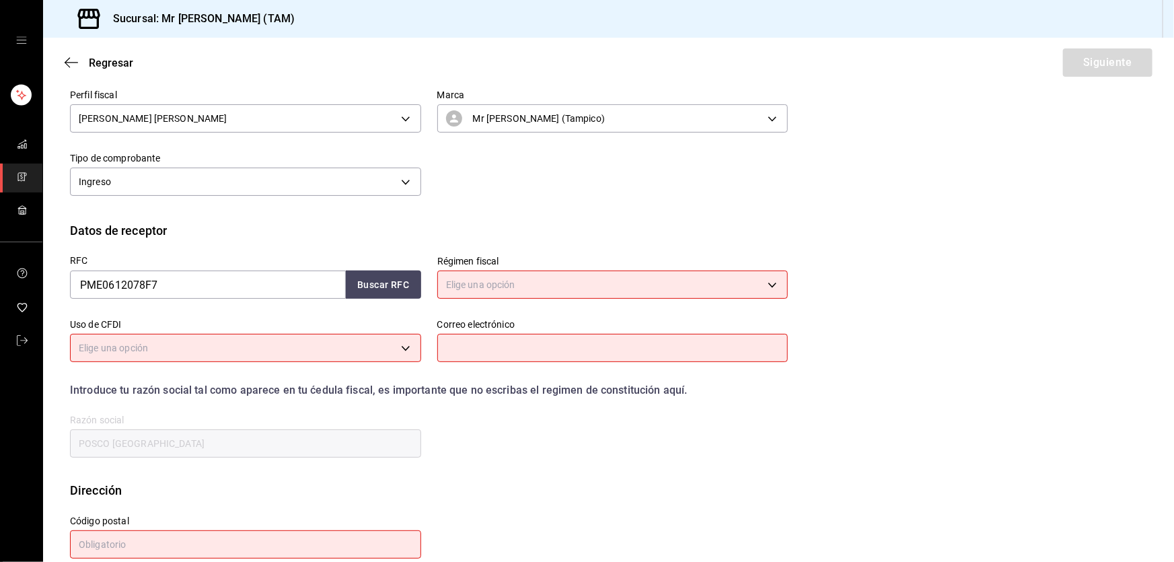
scroll to position [81, 0]
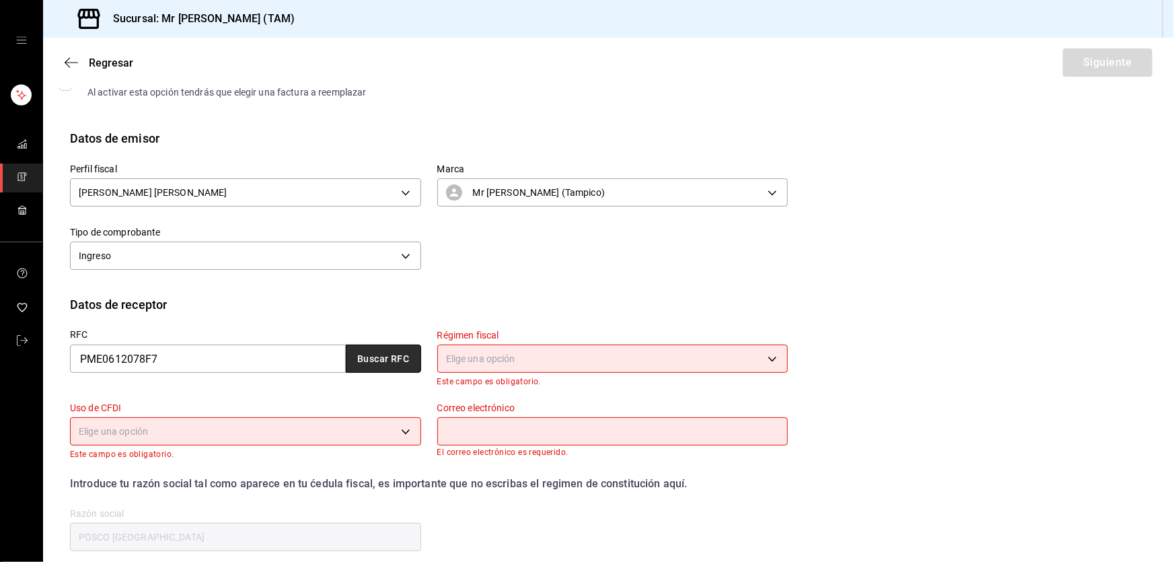
click at [365, 361] on button "Buscar RFC" at bounding box center [383, 359] width 75 height 28
type input "aylin.romero@posco.net"
type input "89603"
type input "601"
type input "G03"
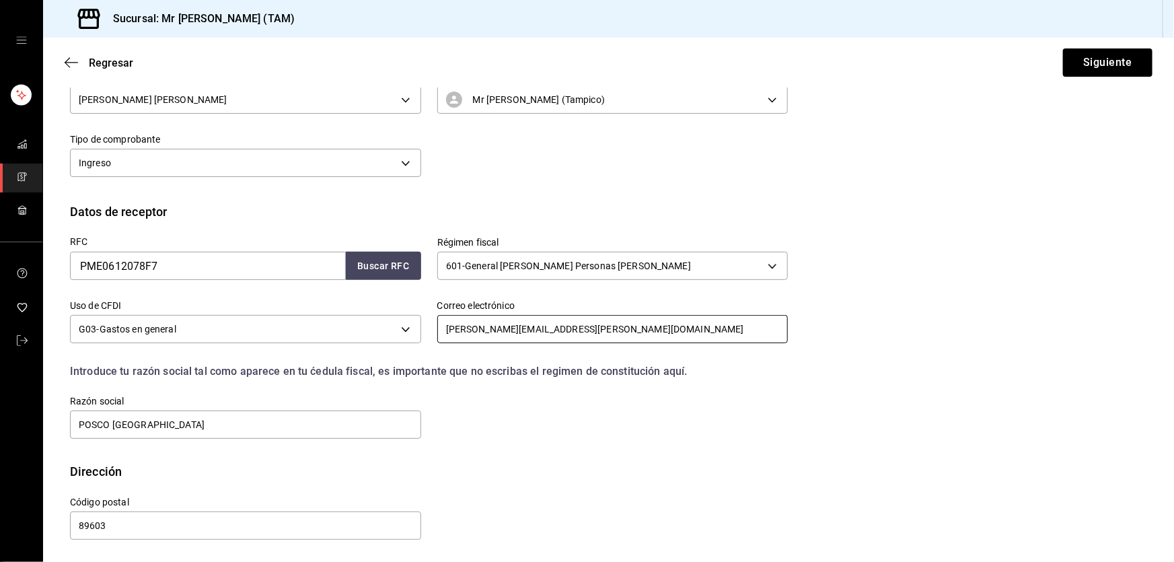
scroll to position [175, 0]
click at [1097, 57] on button "Siguiente" at bounding box center [1108, 62] width 90 height 28
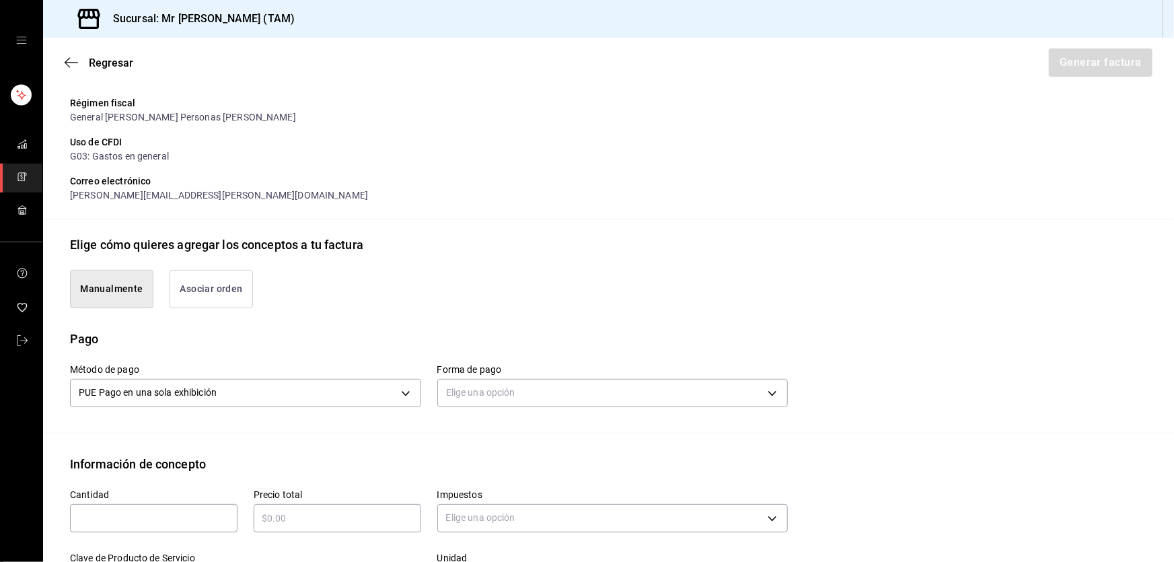
scroll to position [428, 0]
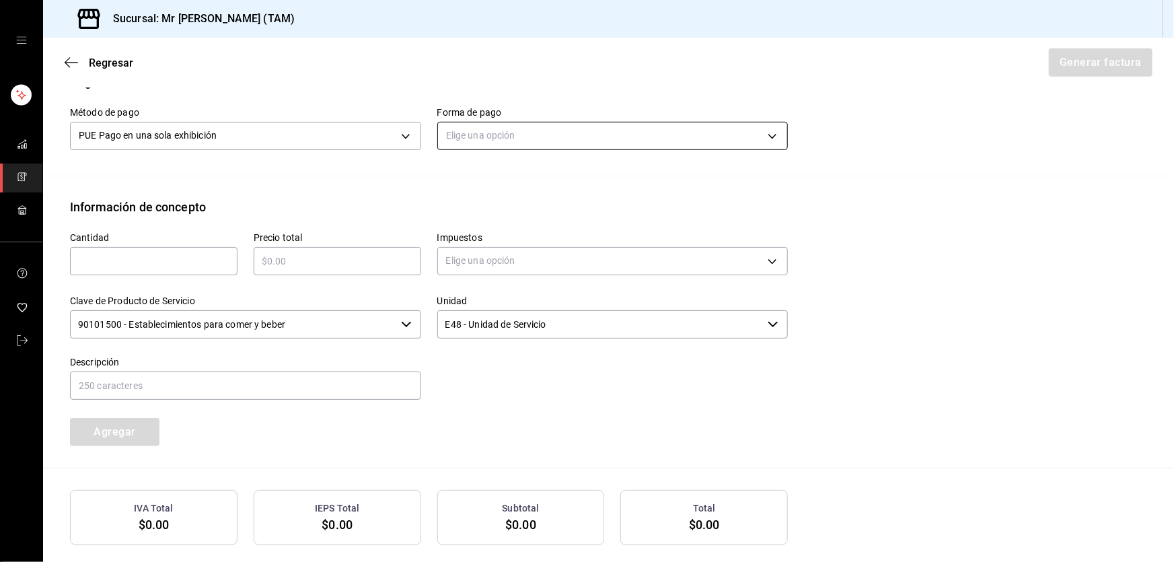
click at [510, 143] on body "Sucursal: Mr Smoky (TAM) Regresar Generar factura Emisor Perfil fiscal LARISSA …" at bounding box center [587, 281] width 1174 height 562
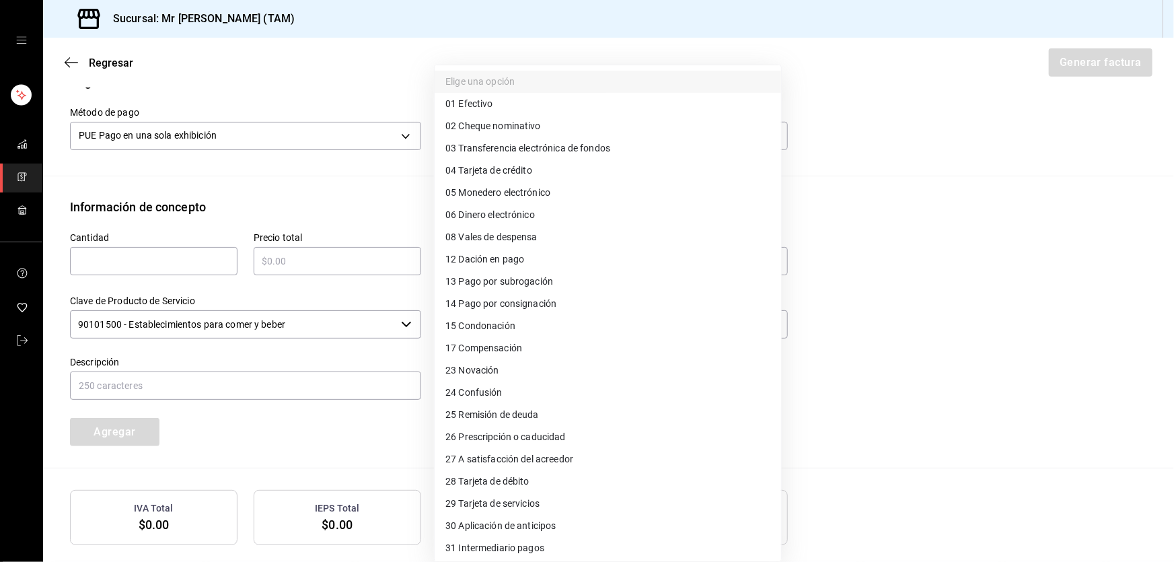
click at [501, 171] on span "04 Tarjeta de crédito" at bounding box center [489, 171] width 87 height 14
type input "04"
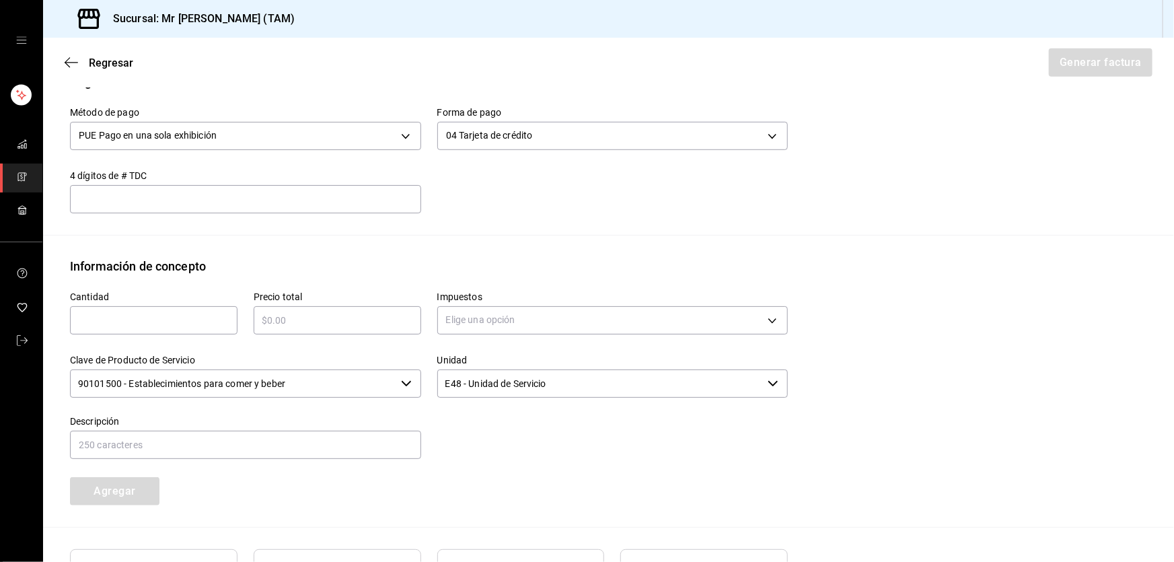
click at [338, 213] on div "Método de pago PUE Pago en una sola exhibición PUE Forma de pago 04 Tarjeta de …" at bounding box center [609, 163] width 1078 height 144
click at [336, 199] on input "text" at bounding box center [245, 199] width 351 height 16
type input "4936"
click at [188, 312] on input "text" at bounding box center [154, 320] width 168 height 16
type input "1"
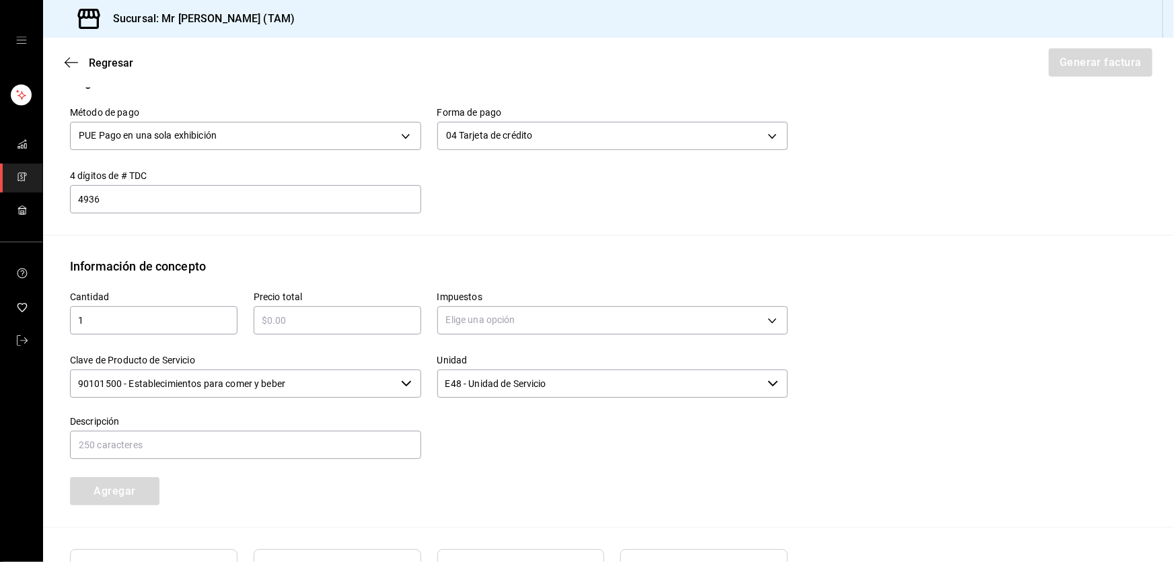
click at [273, 310] on div "​" at bounding box center [338, 320] width 168 height 28
type input "$775"
click at [511, 311] on body "Sucursal: Mr Smoky (TAM) Regresar Generar factura Emisor Perfil fiscal LARISSA …" at bounding box center [587, 281] width 1174 height 562
click at [471, 426] on span "IVA 16%" at bounding box center [463, 428] width 34 height 14
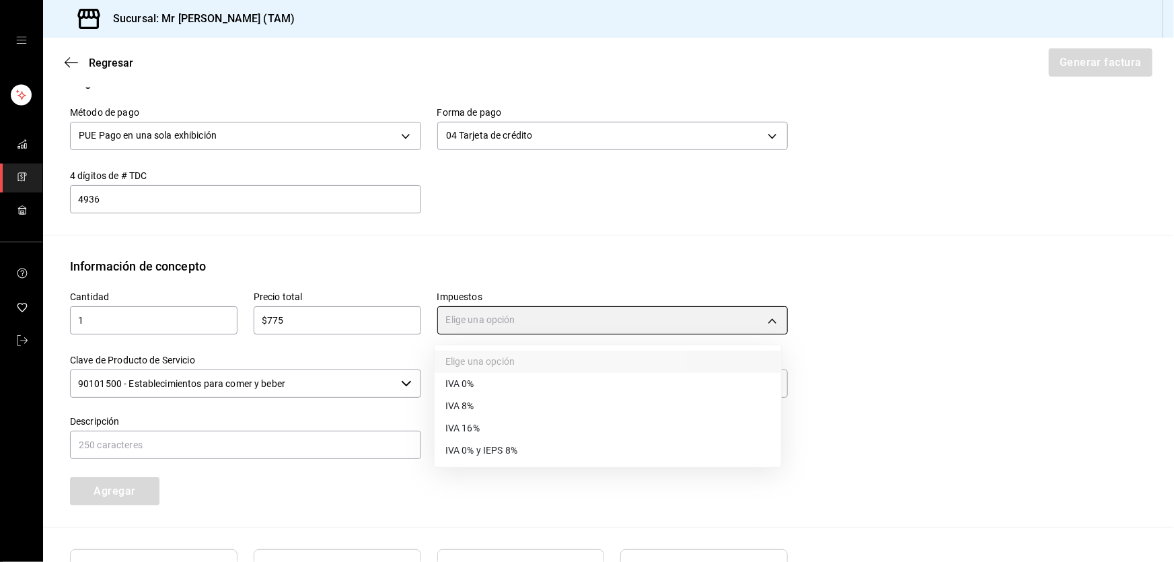
type input "IVA_16"
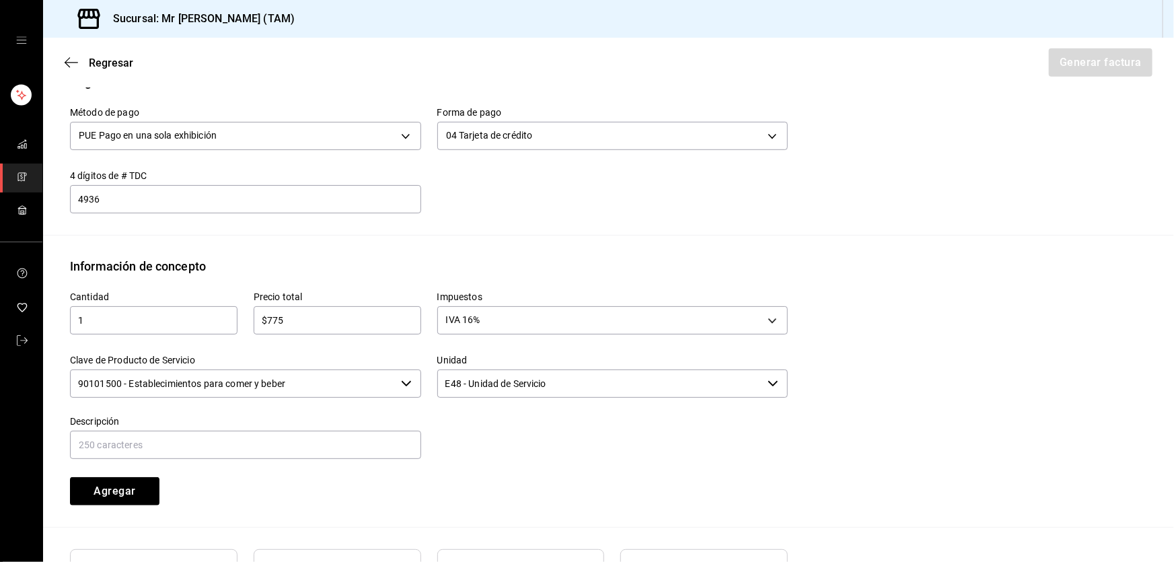
click at [320, 369] on input "90101500 - Establecimientos para comer y beber" at bounding box center [233, 383] width 326 height 28
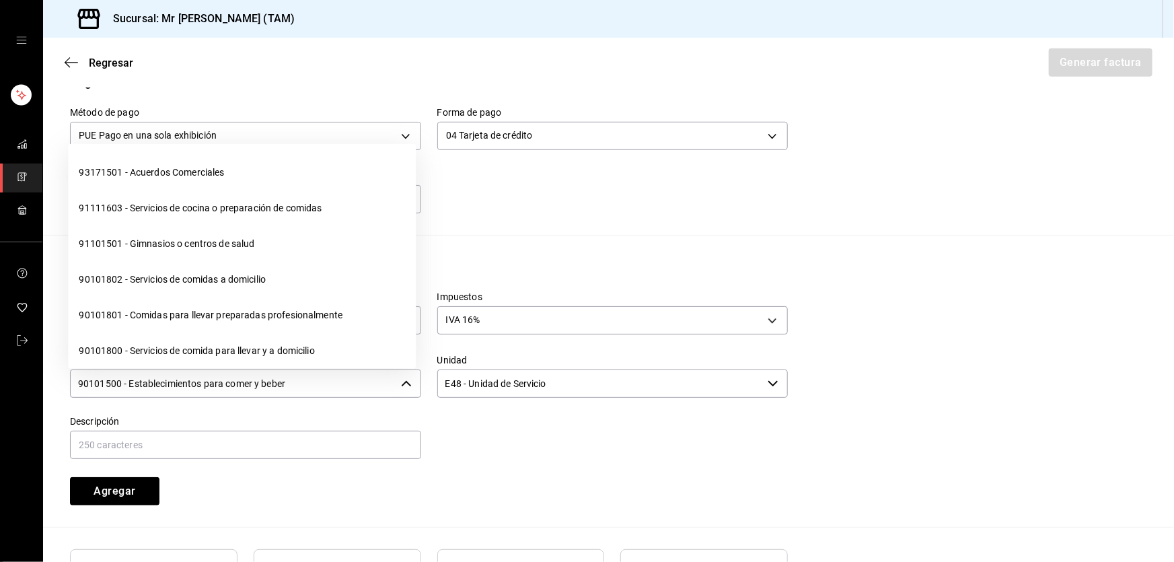
click at [320, 369] on input "90101500 - Establecimientos para comer y beber" at bounding box center [233, 383] width 326 height 28
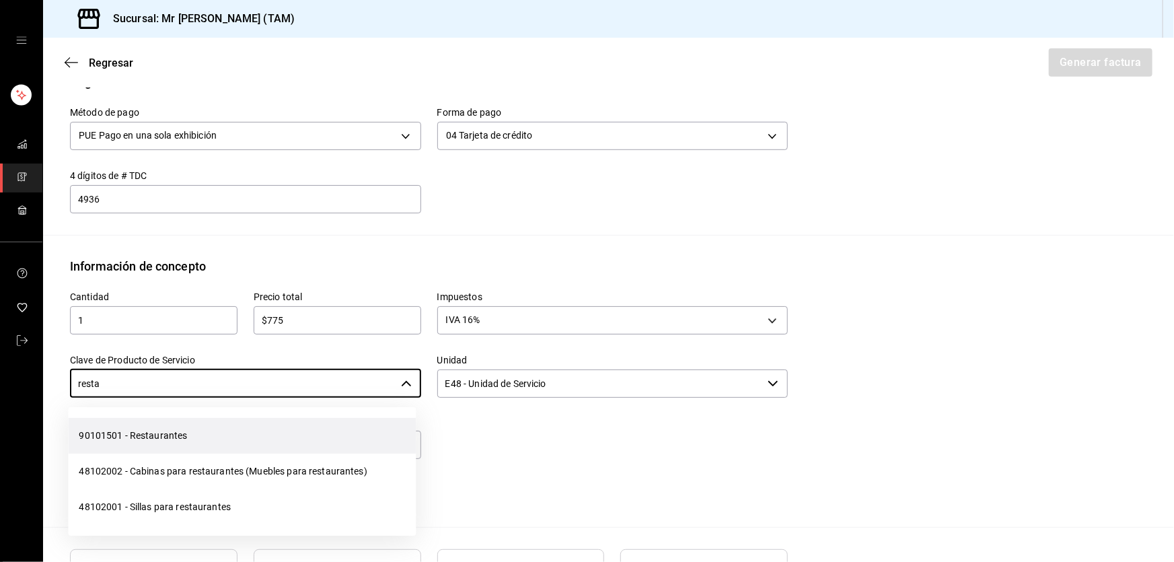
click at [287, 435] on li "90101501 - Restaurantes" at bounding box center [242, 436] width 348 height 36
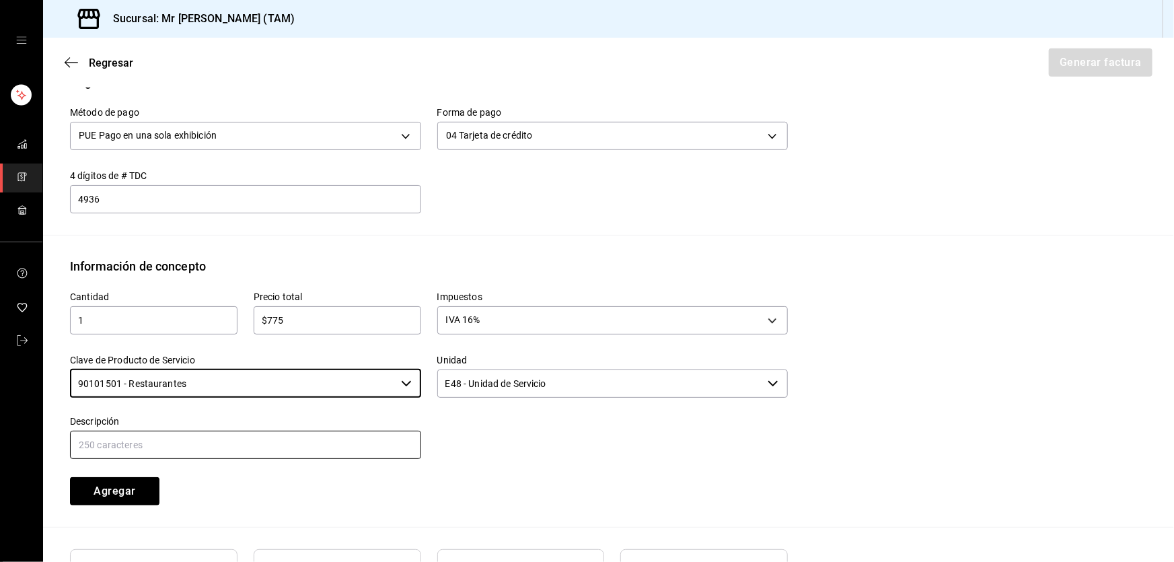
type input "90101501 - Restaurantes"
click at [114, 443] on input "text" at bounding box center [245, 445] width 351 height 28
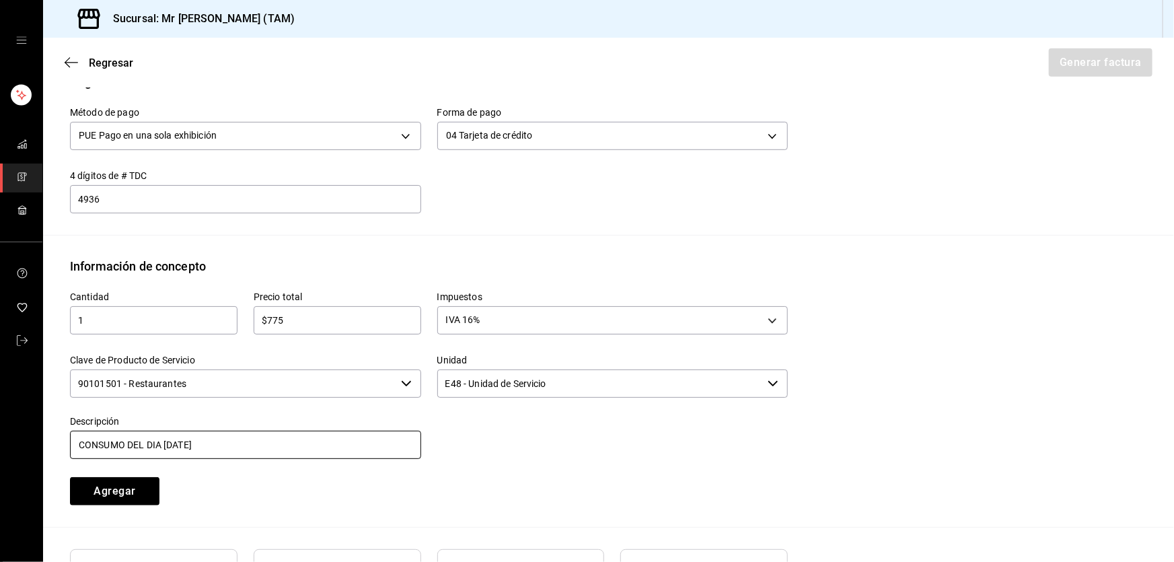
click at [168, 439] on input "CONSUMO DEL DIA 17 AGOSTO 2025" at bounding box center [245, 445] width 351 height 28
type input "CONSUMO DEL DIA 27 AGOSTO 2025"
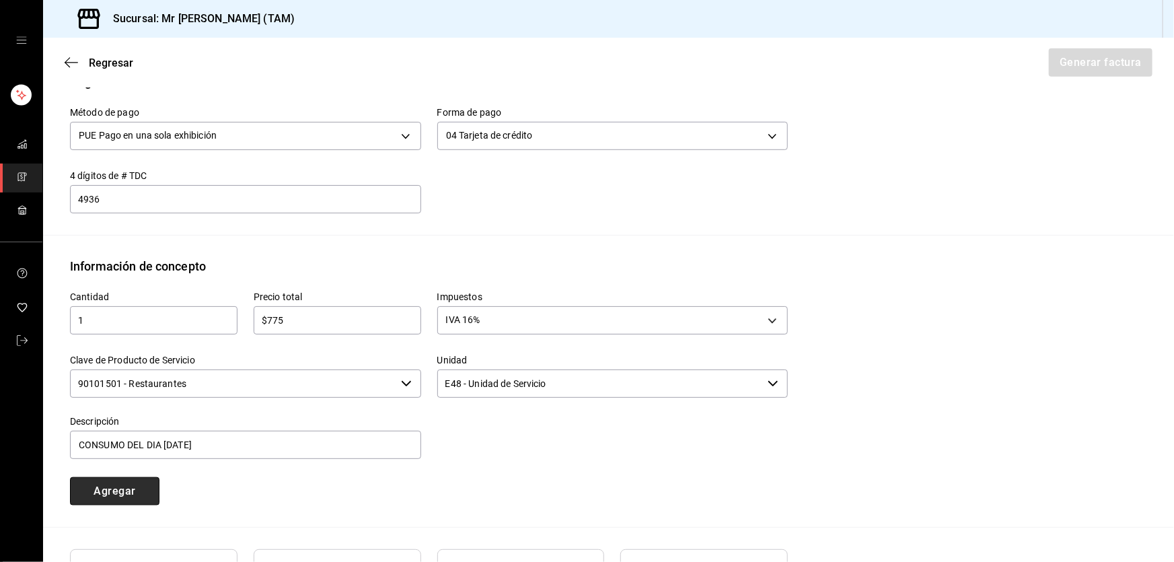
click at [99, 491] on button "Agregar" at bounding box center [115, 491] width 90 height 28
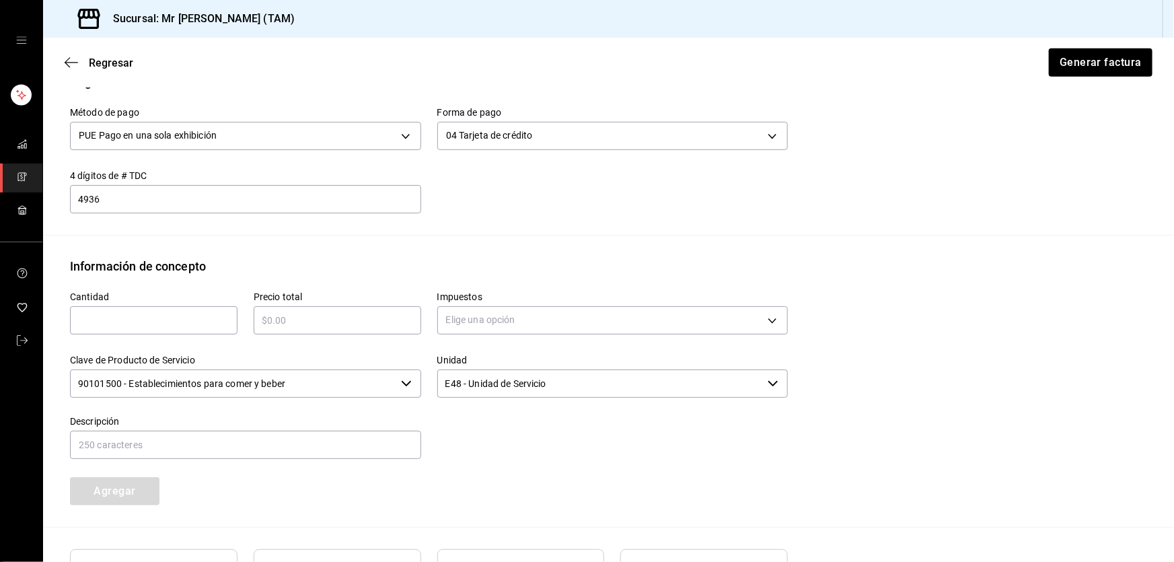
click at [135, 321] on input "text" at bounding box center [154, 320] width 168 height 16
type input "1"
type input "$77.50"
click at [461, 320] on body "Sucursal: Mr Smoky (TAM) Regresar Generar factura Emisor Perfil fiscal LARISSA …" at bounding box center [587, 281] width 1174 height 562
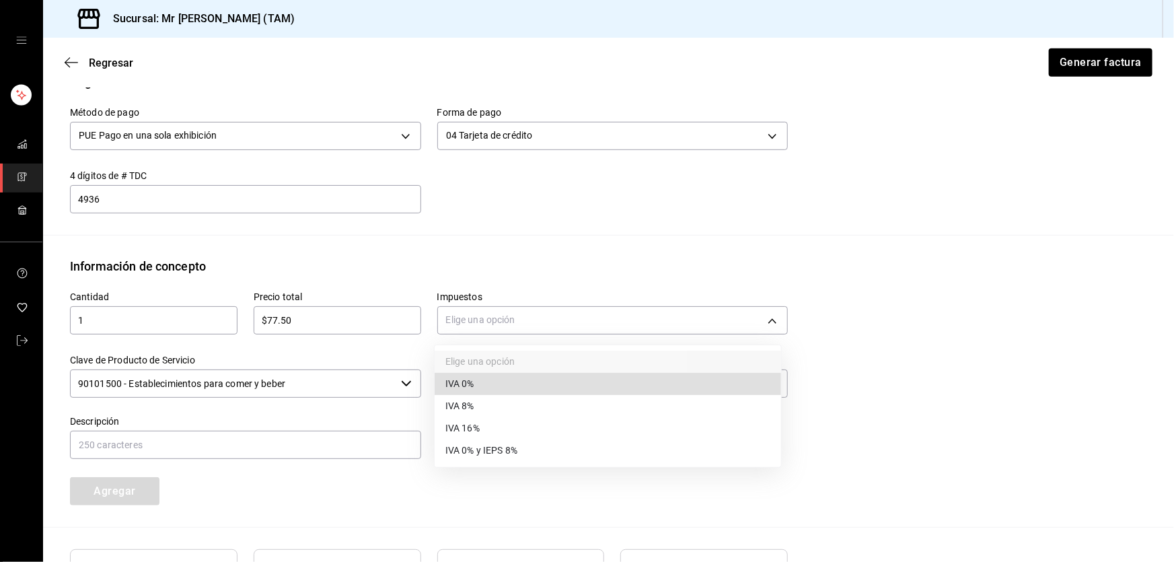
click at [464, 388] on span "IVA 0%" at bounding box center [460, 384] width 29 height 14
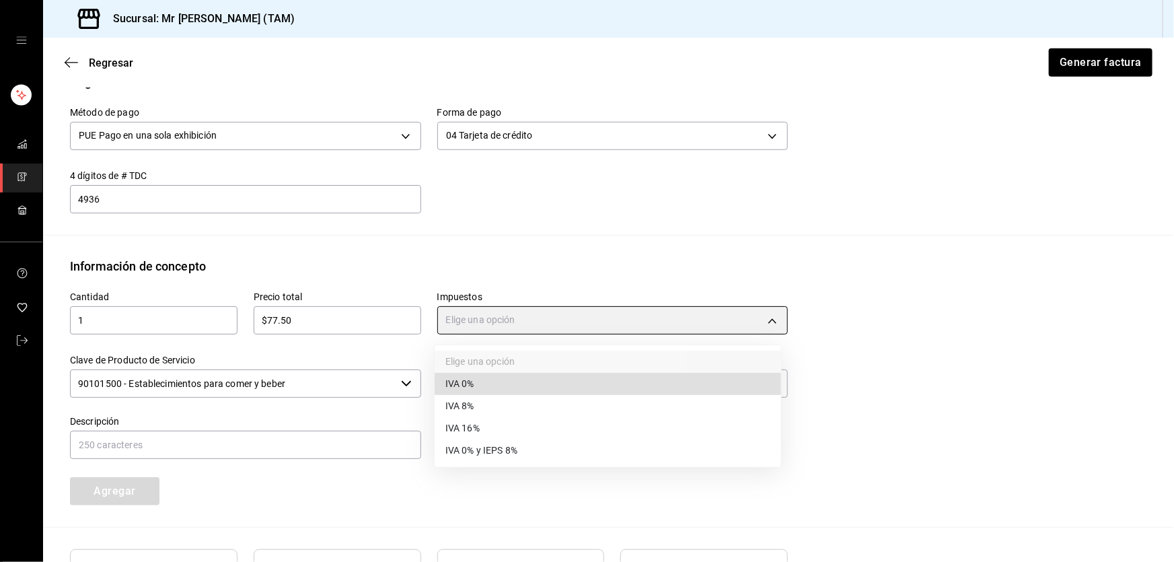
type input "IVA_0"
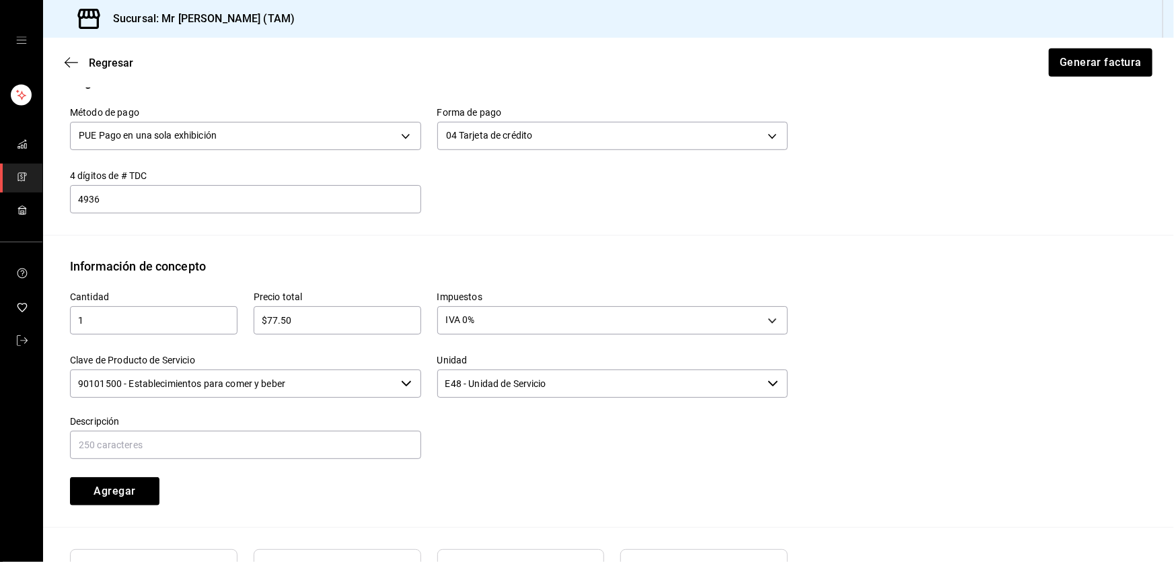
click at [300, 380] on input "90101500 - Establecimientos para comer y beber" at bounding box center [233, 383] width 326 height 28
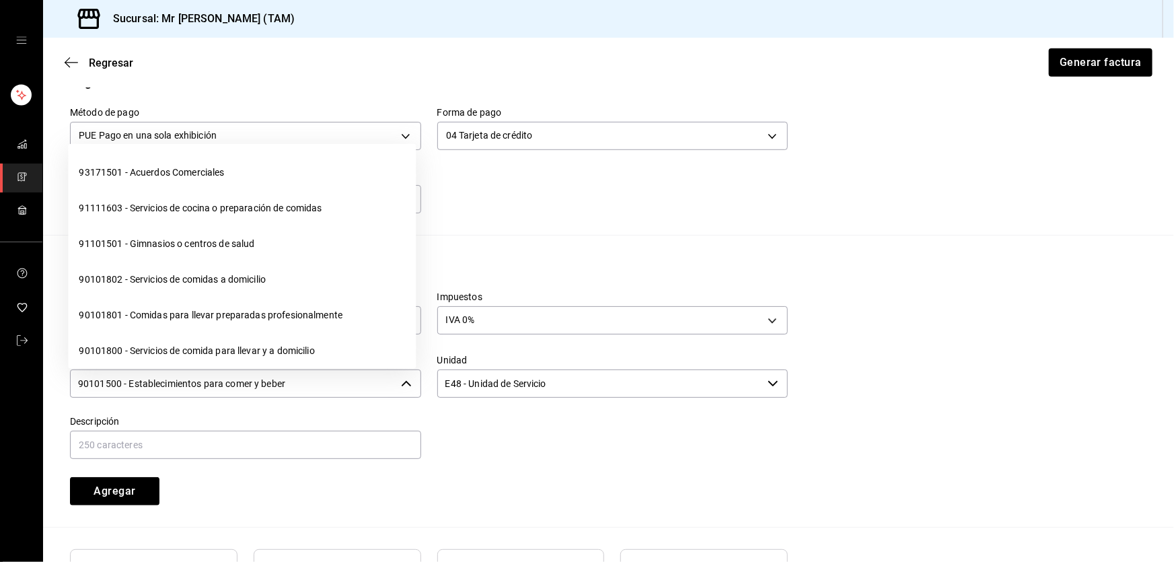
click at [300, 380] on input "90101500 - Establecimientos para comer y beber" at bounding box center [233, 383] width 326 height 28
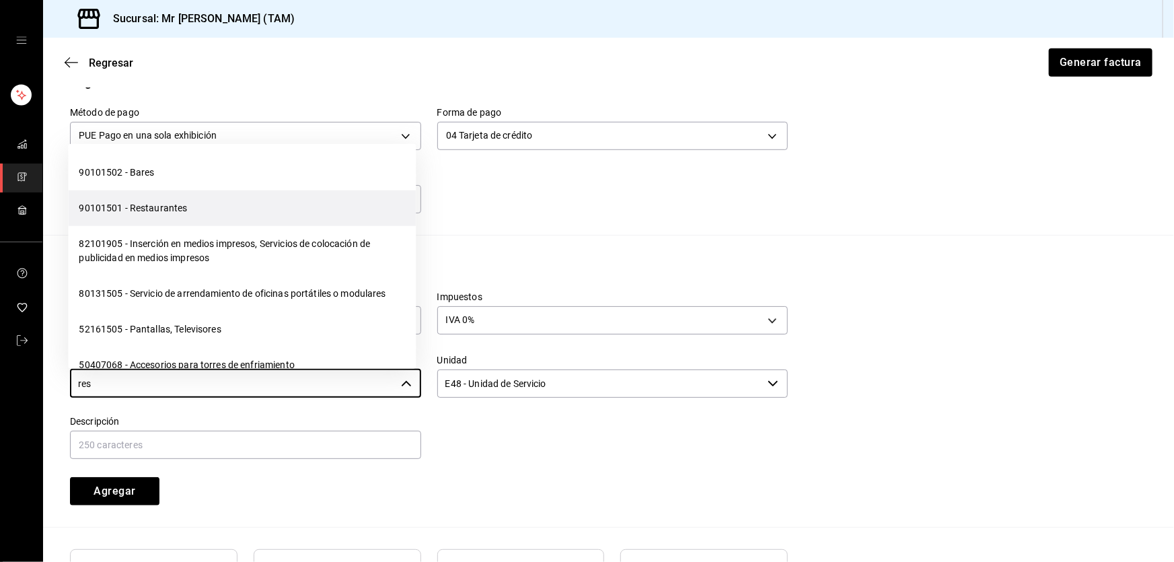
click at [178, 214] on li "90101501 - Restaurantes" at bounding box center [242, 208] width 348 height 36
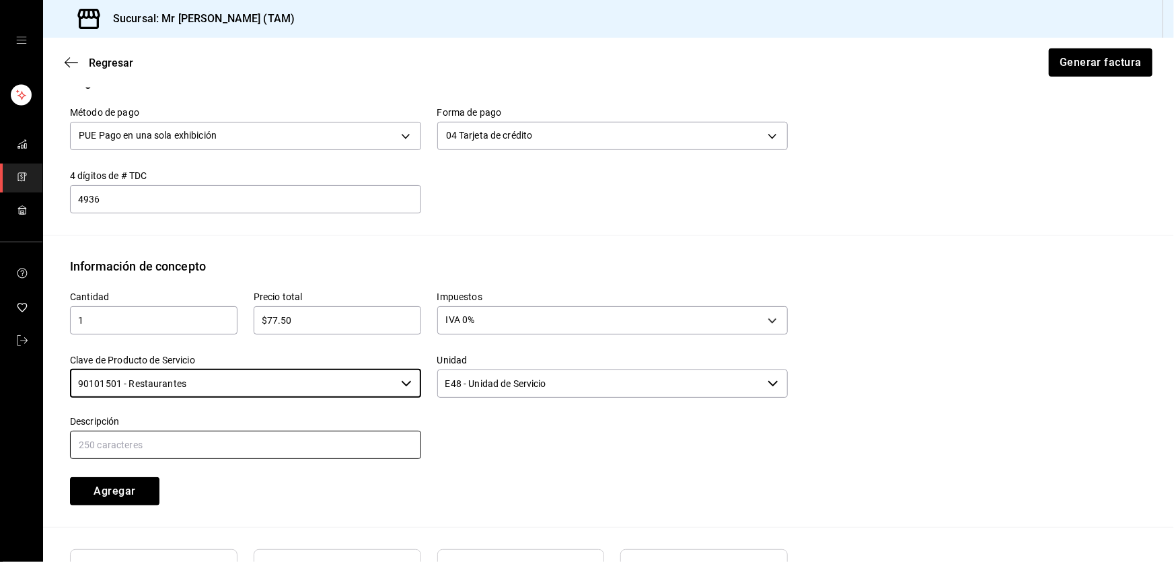
type input "90101501 - Restaurantes"
click at [197, 442] on input "text" at bounding box center [245, 445] width 351 height 28
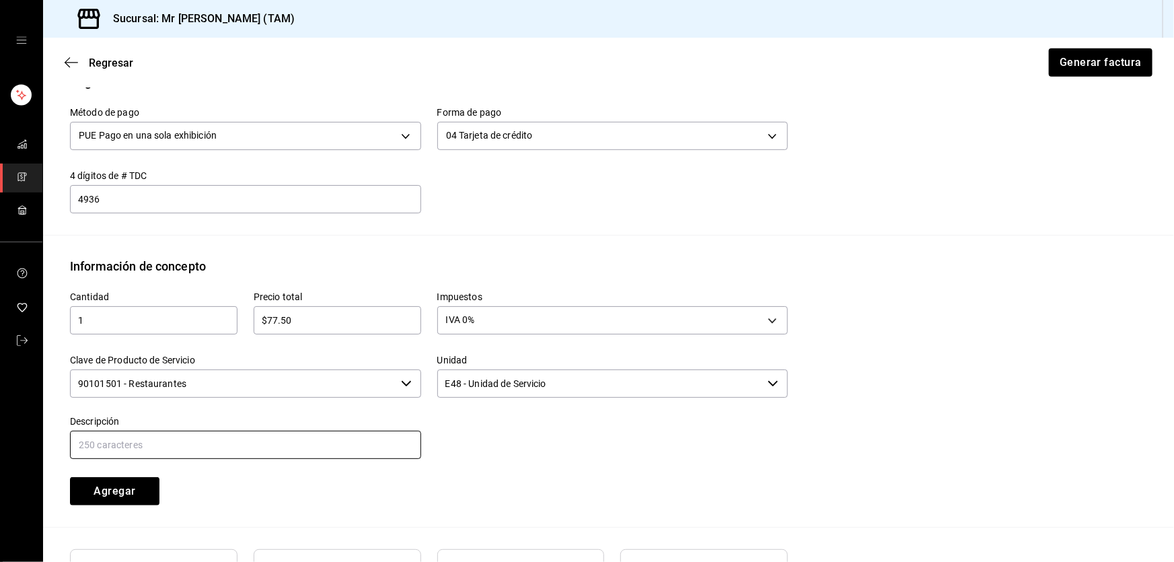
type input "PROPINA"
click at [335, 503] on div "Cantidad 1 ​ Precio total $77.50 ​ Impuestos IVA 0% IVA_0 Clave de Producto de …" at bounding box center [421, 390] width 734 height 230
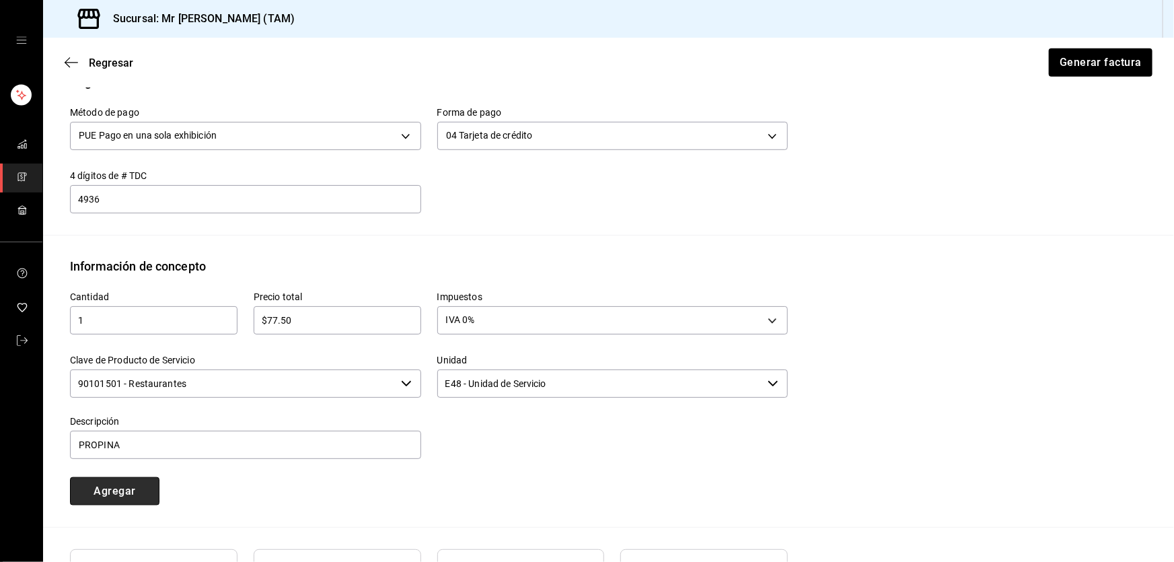
click at [133, 491] on button "Agregar" at bounding box center [115, 491] width 90 height 28
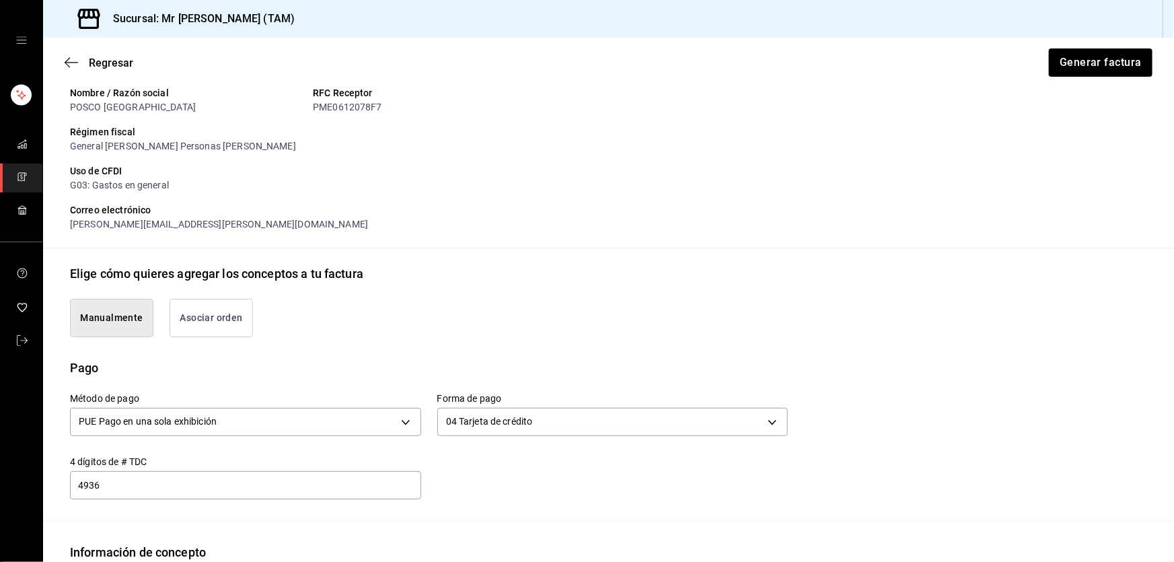
scroll to position [129, 0]
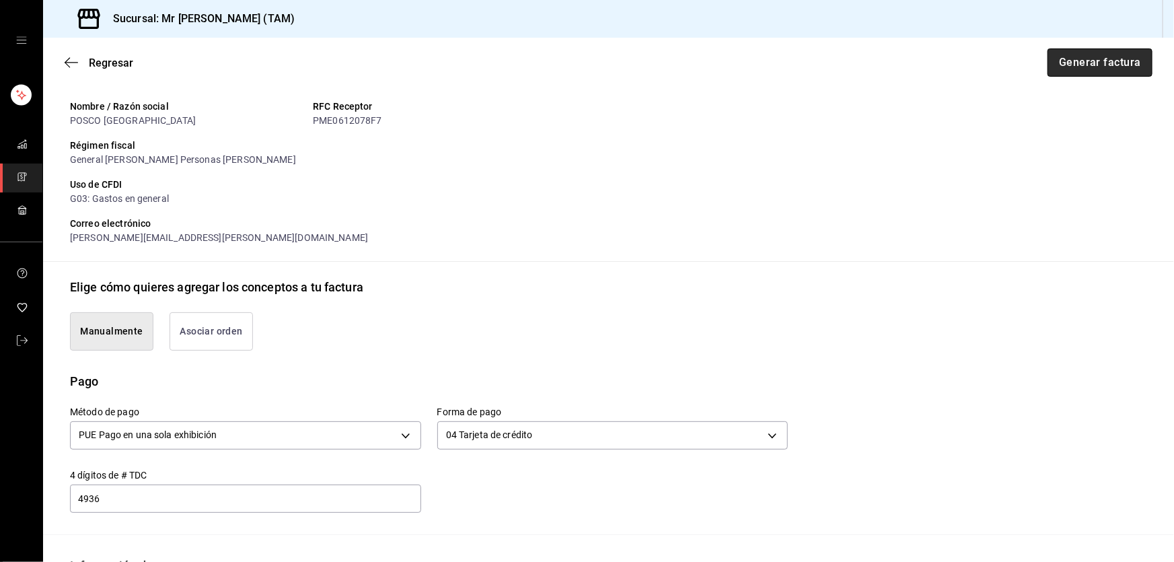
click at [1080, 65] on button "Generar factura" at bounding box center [1100, 62] width 105 height 28
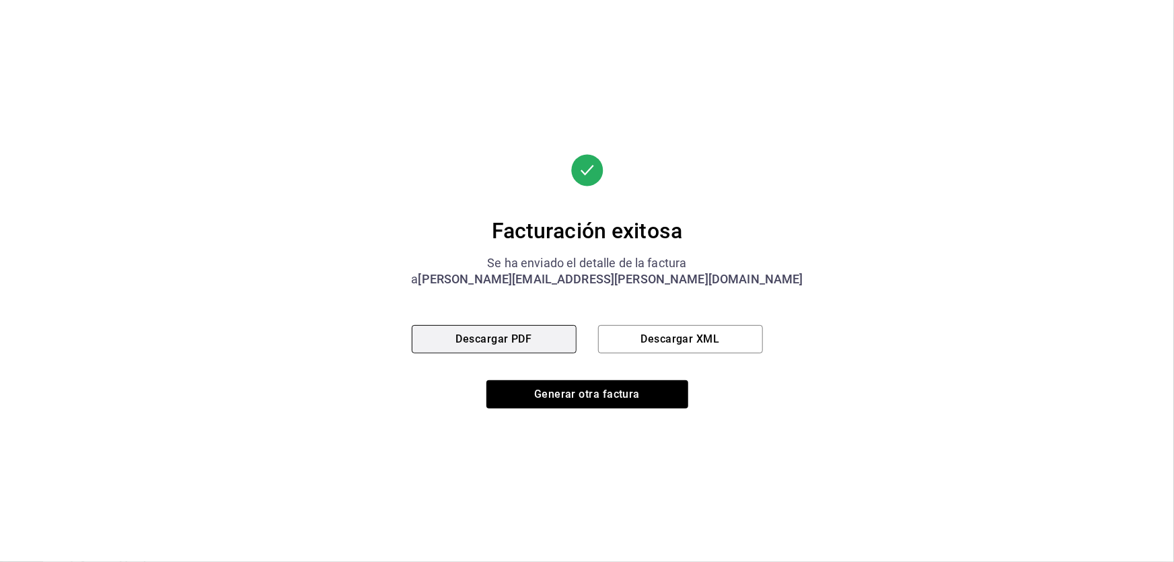
click at [501, 330] on button "Descargar PDF" at bounding box center [494, 339] width 165 height 28
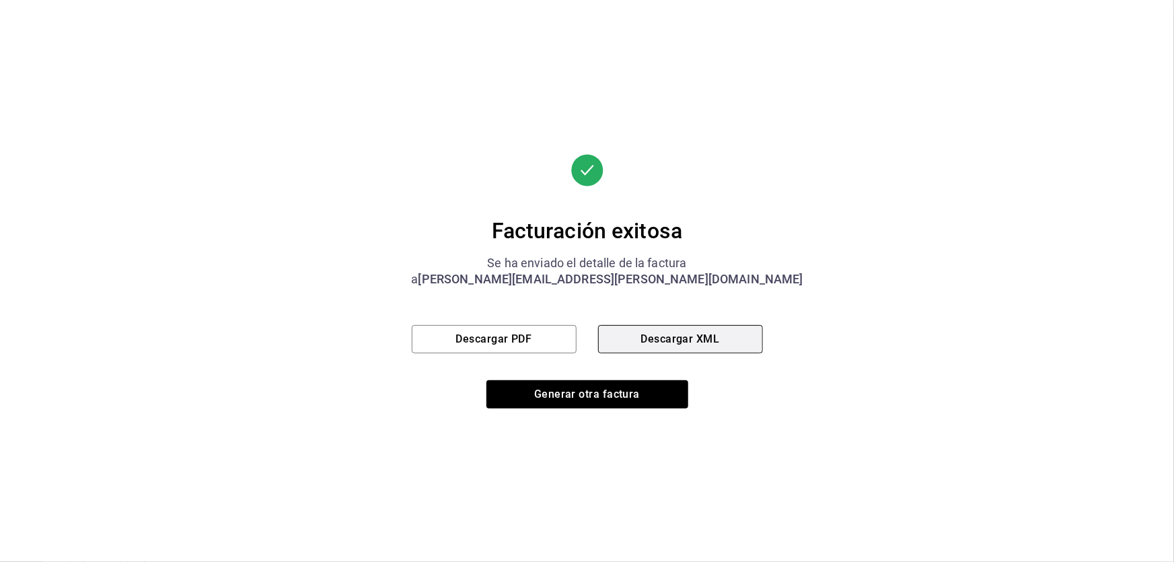
click at [662, 329] on button "Descargar XML" at bounding box center [680, 339] width 165 height 28
